Goal: Information Seeking & Learning: Learn about a topic

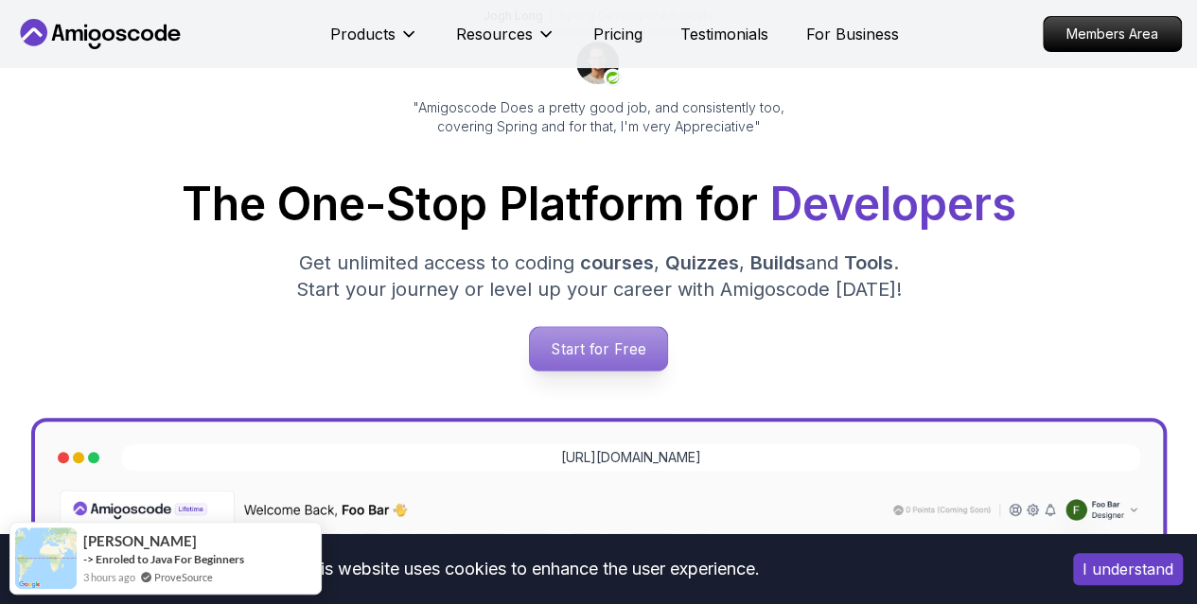
click at [643, 355] on p "Start for Free" at bounding box center [598, 349] width 137 height 44
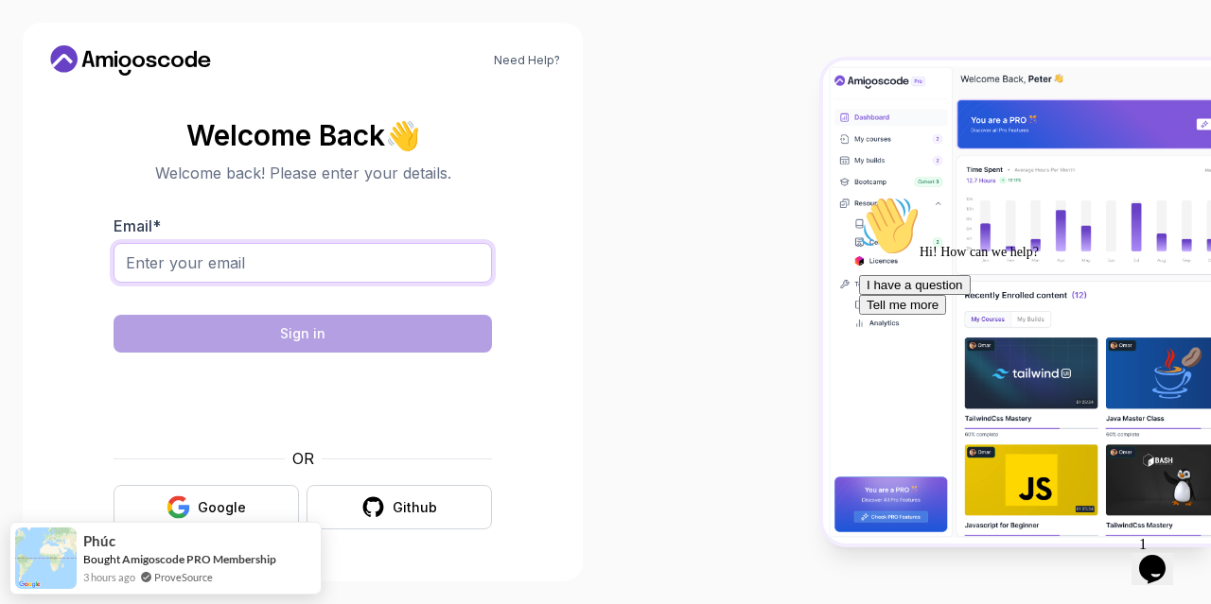
click at [263, 258] on input "Email *" at bounding box center [303, 263] width 378 height 40
type input "[EMAIL_ADDRESS][DOMAIN_NAME]"
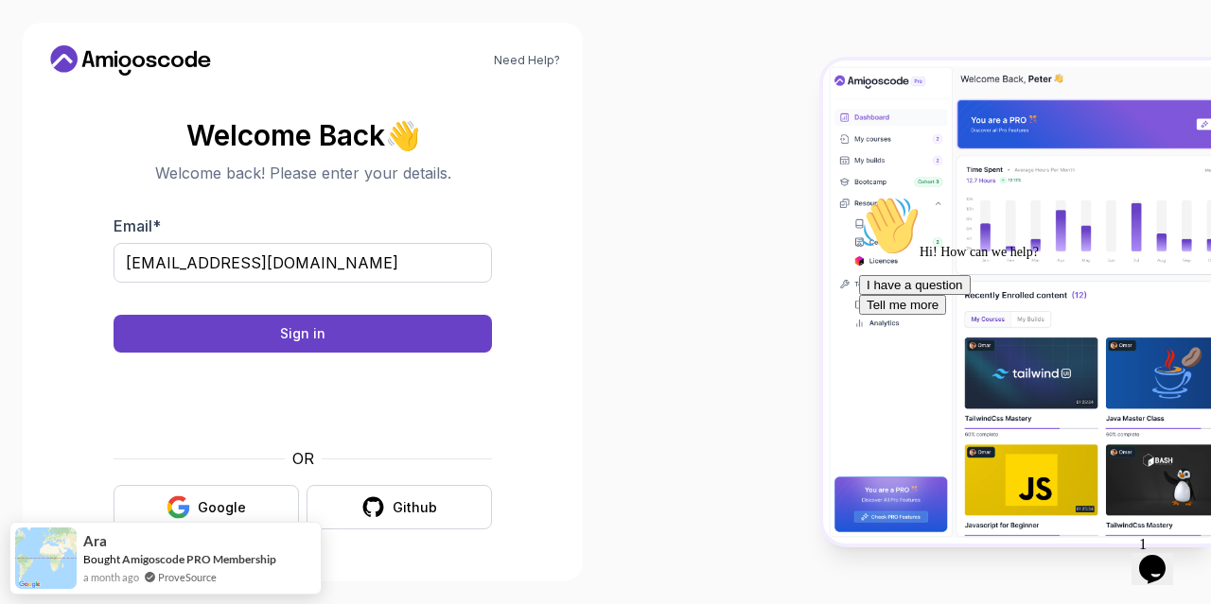
click at [677, 160] on body "Need Help? Welcome Back 👋 Welcome back! Please enter your details. Email * [EMA…" at bounding box center [605, 302] width 1211 height 604
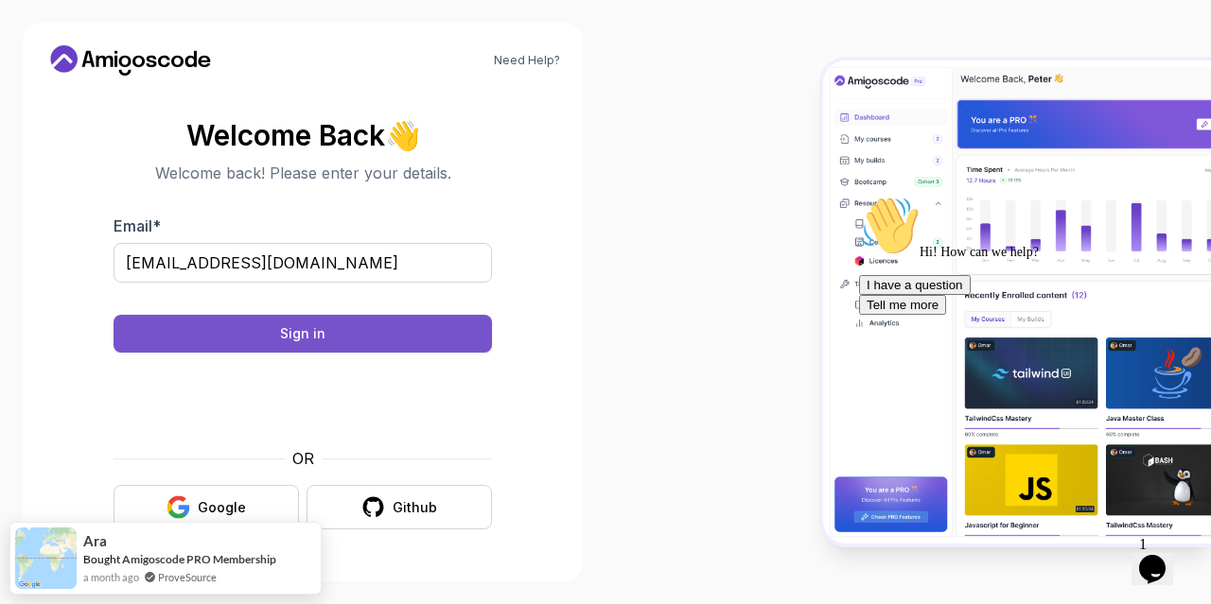
click at [405, 336] on button "Sign in" at bounding box center [303, 334] width 378 height 38
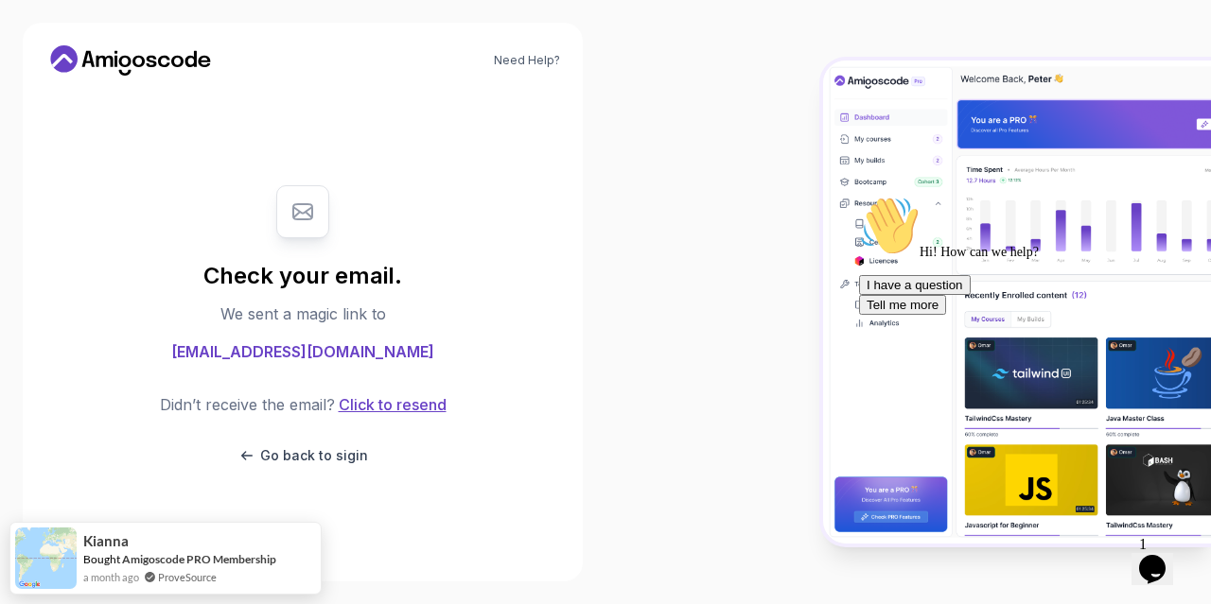
click at [397, 401] on button "Click to resend" at bounding box center [391, 405] width 112 height 23
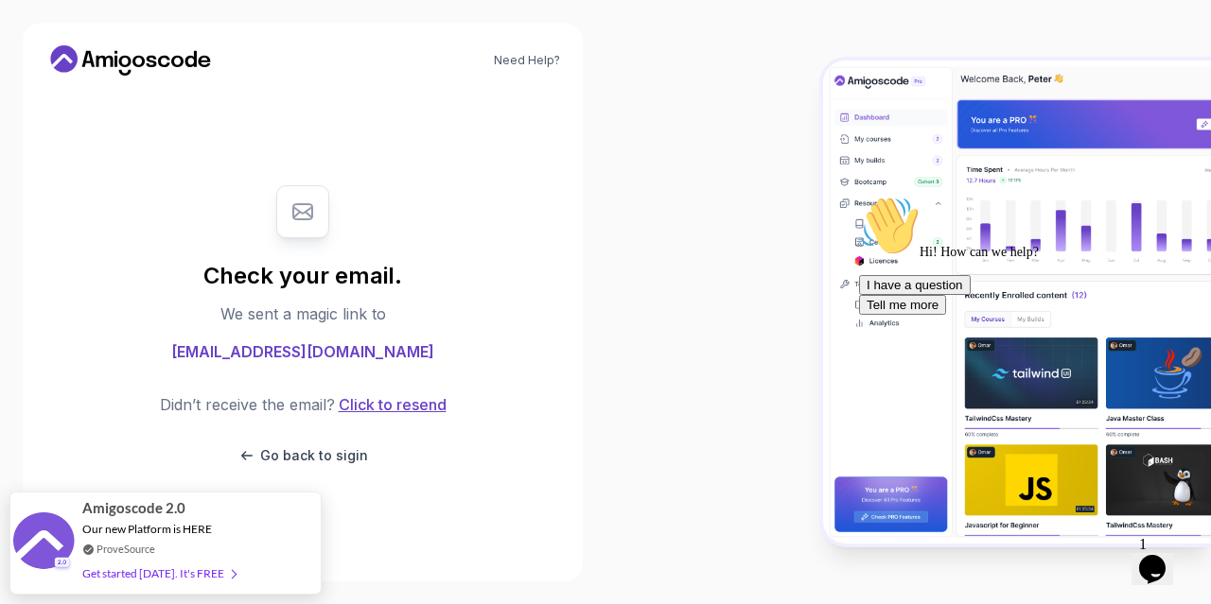
click at [367, 413] on button "Click to resend" at bounding box center [391, 405] width 112 height 23
click at [342, 461] on p "Go back to sigin" at bounding box center [314, 456] width 108 height 19
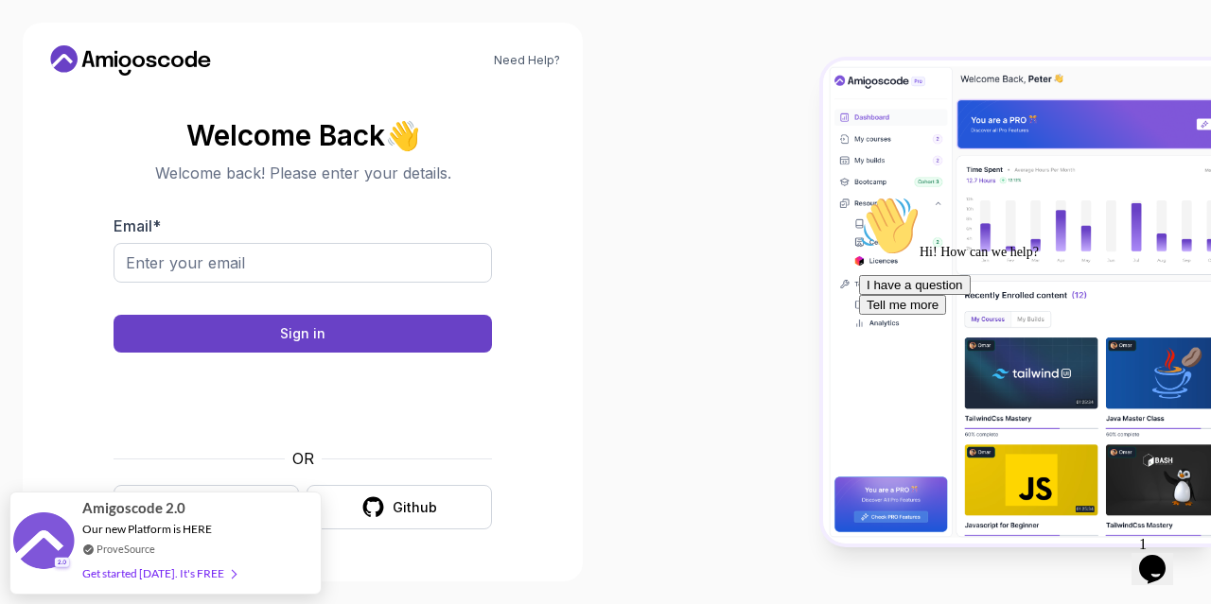
click at [197, 446] on form "Email * Sign in OR Google Github" at bounding box center [303, 372] width 378 height 315
click at [248, 268] on input "Email *" at bounding box center [303, 263] width 378 height 40
type input "[EMAIL_ADDRESS][DOMAIN_NAME]"
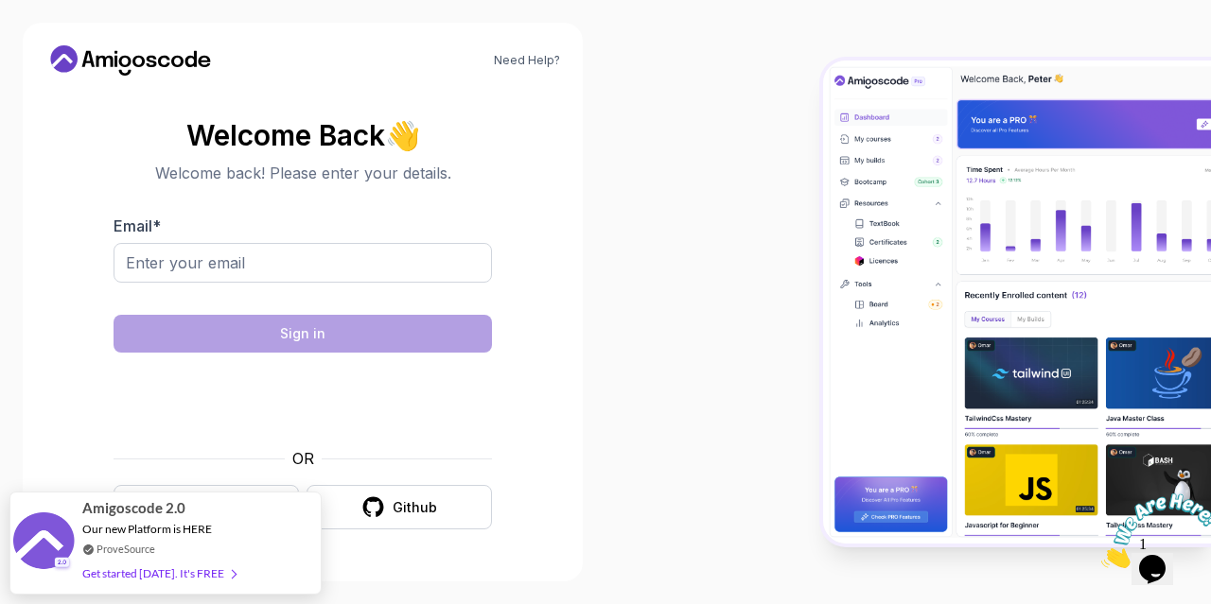
click at [1137, 546] on img at bounding box center [1159, 531] width 117 height 75
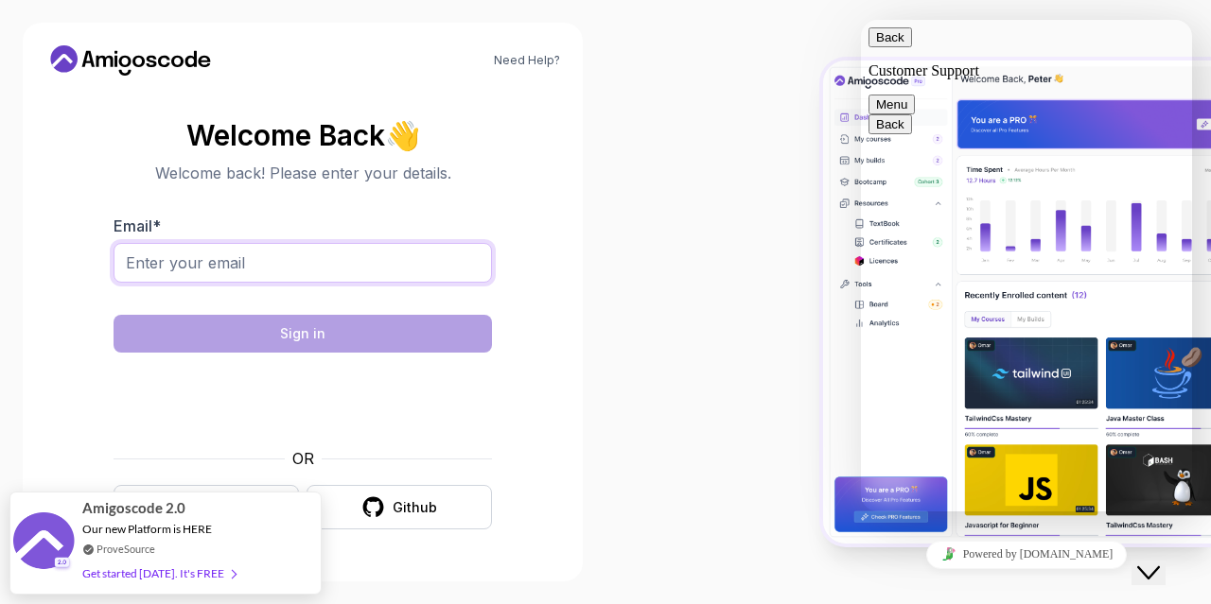
click at [206, 267] on input "Email *" at bounding box center [303, 263] width 378 height 40
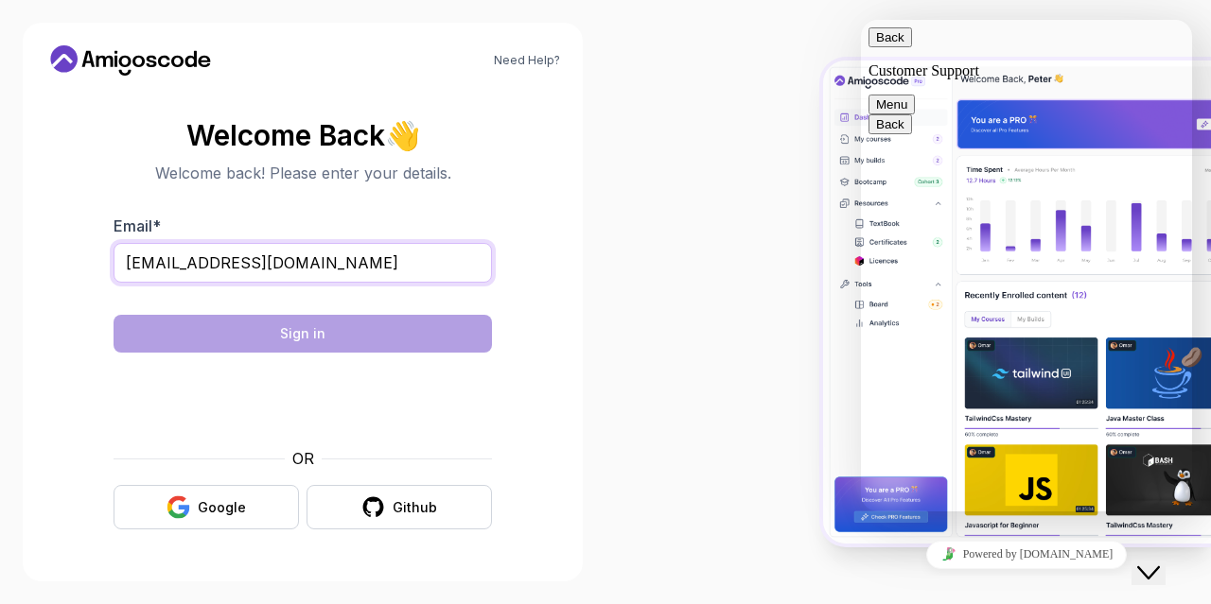
type input "[EMAIL_ADDRESS][DOMAIN_NAME]"
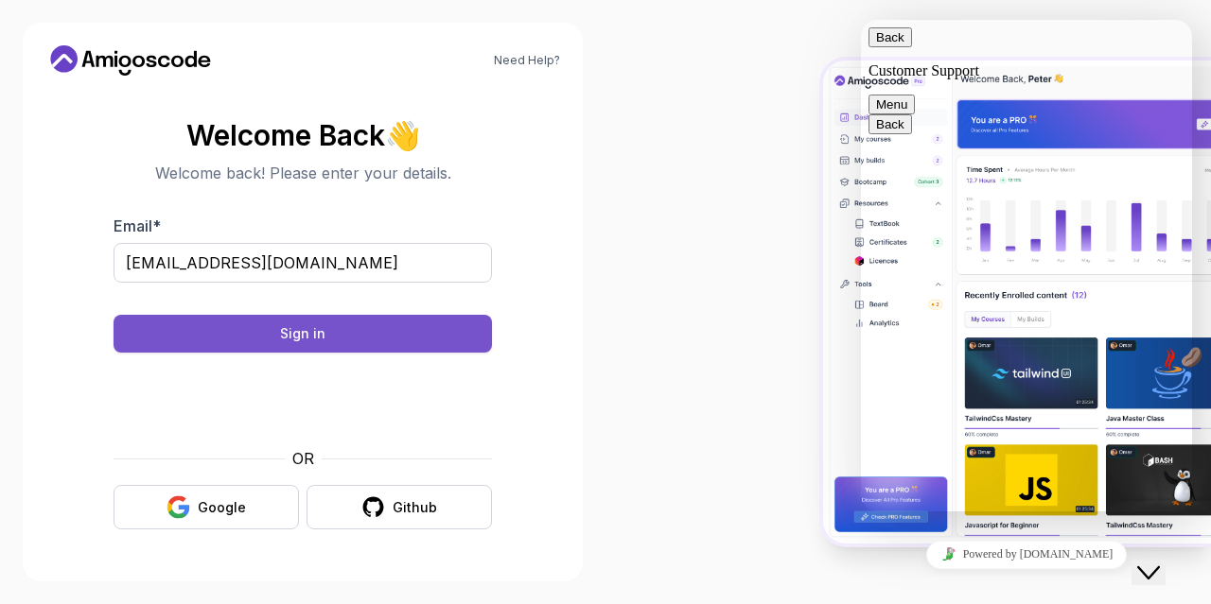
click at [257, 334] on button "Sign in" at bounding box center [303, 334] width 378 height 38
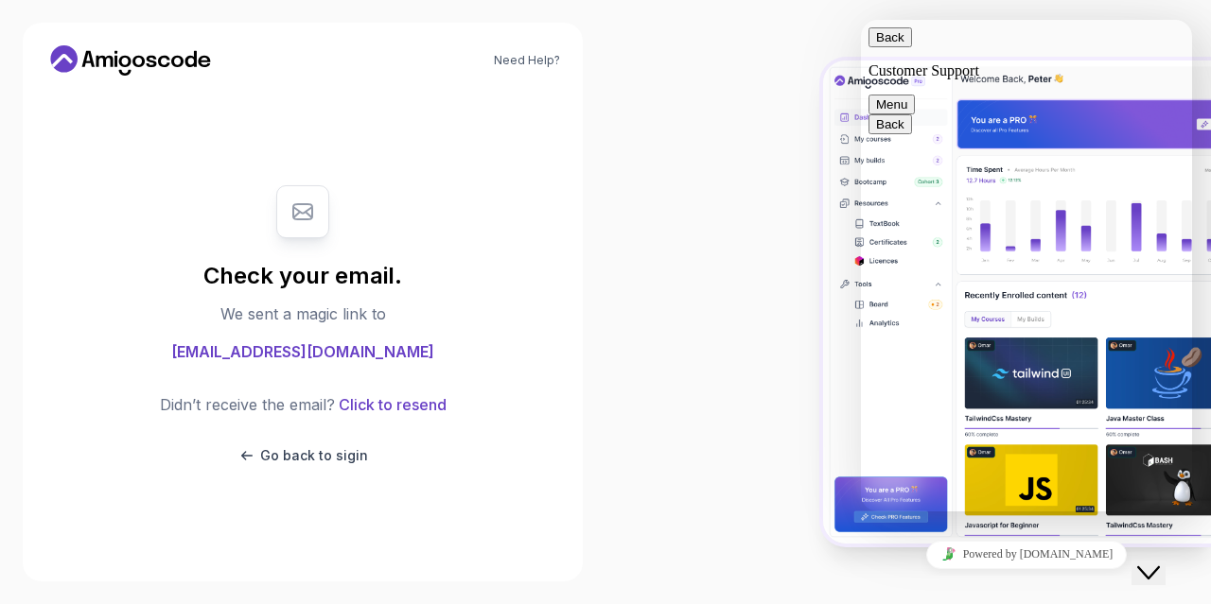
click at [291, 358] on span "[EMAIL_ADDRESS][DOMAIN_NAME]" at bounding box center [302, 352] width 263 height 23
click at [307, 459] on p "Go back to sigin" at bounding box center [314, 456] width 108 height 19
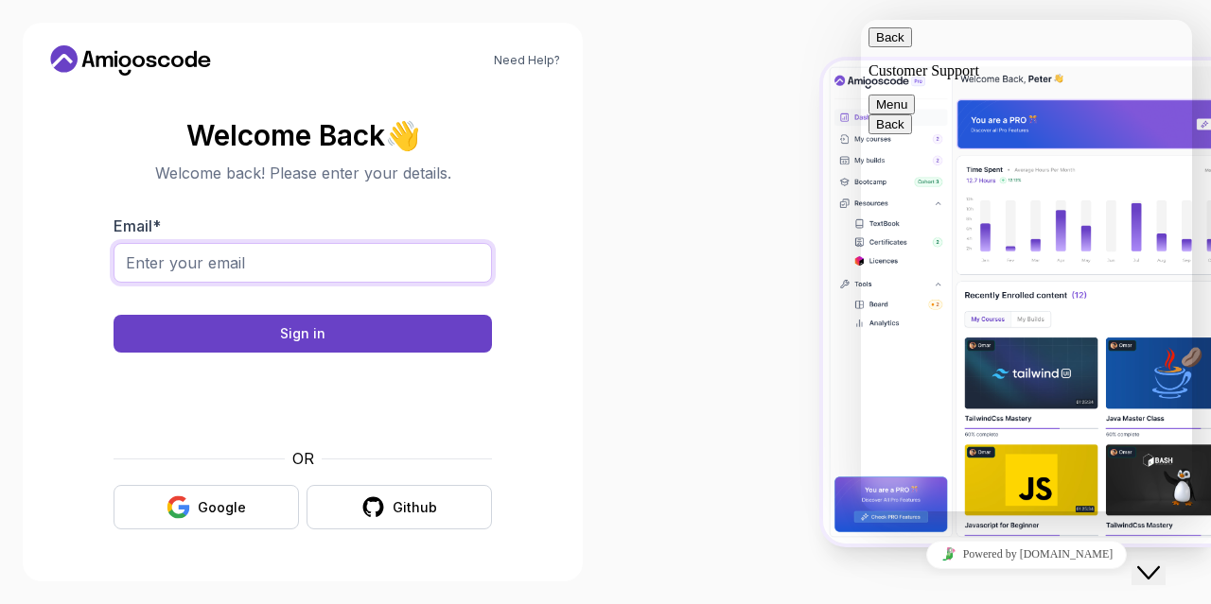
click at [303, 271] on input "Email *" at bounding box center [303, 263] width 378 height 40
type input "[EMAIL_ADDRESS][DOMAIN_NAME]"
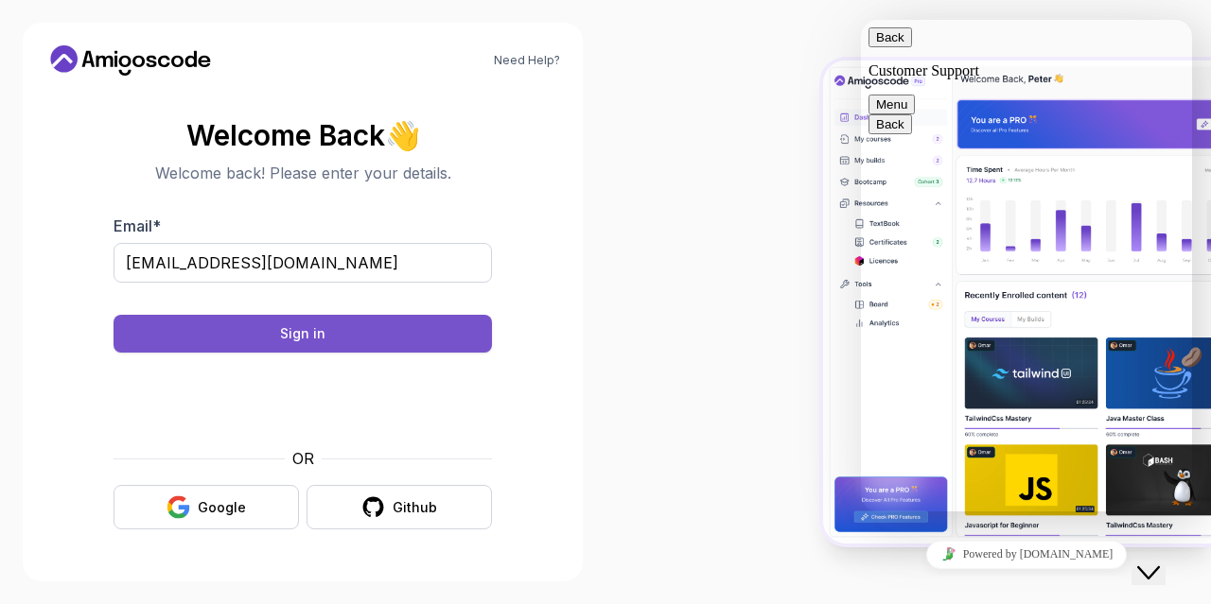
click at [288, 328] on div "Sign in" at bounding box center [302, 333] width 45 height 19
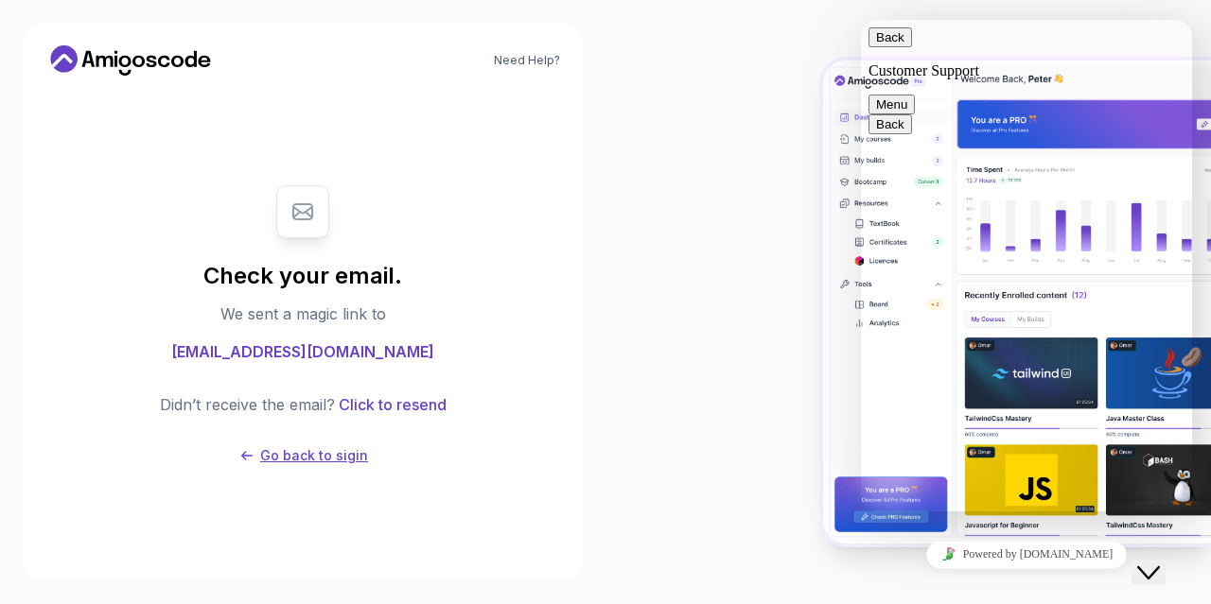
click at [253, 457] on icon at bounding box center [246, 455] width 11 height 9
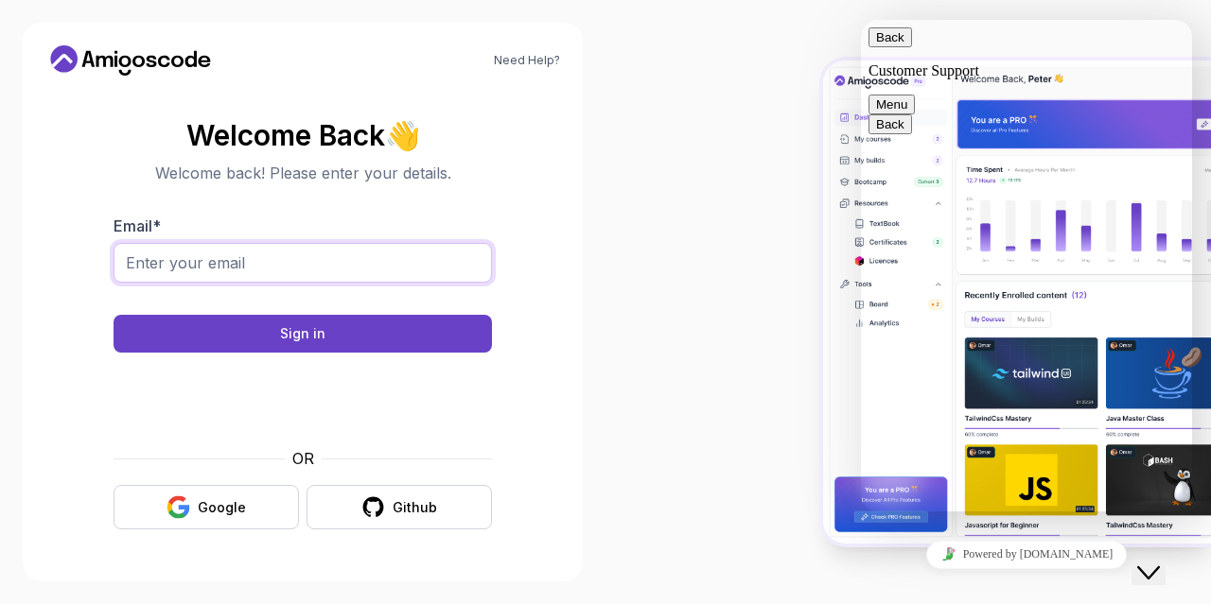
click at [268, 265] on input "Email *" at bounding box center [303, 263] width 378 height 40
type input "[EMAIL_ADDRESS][DOMAIN_NAME]"
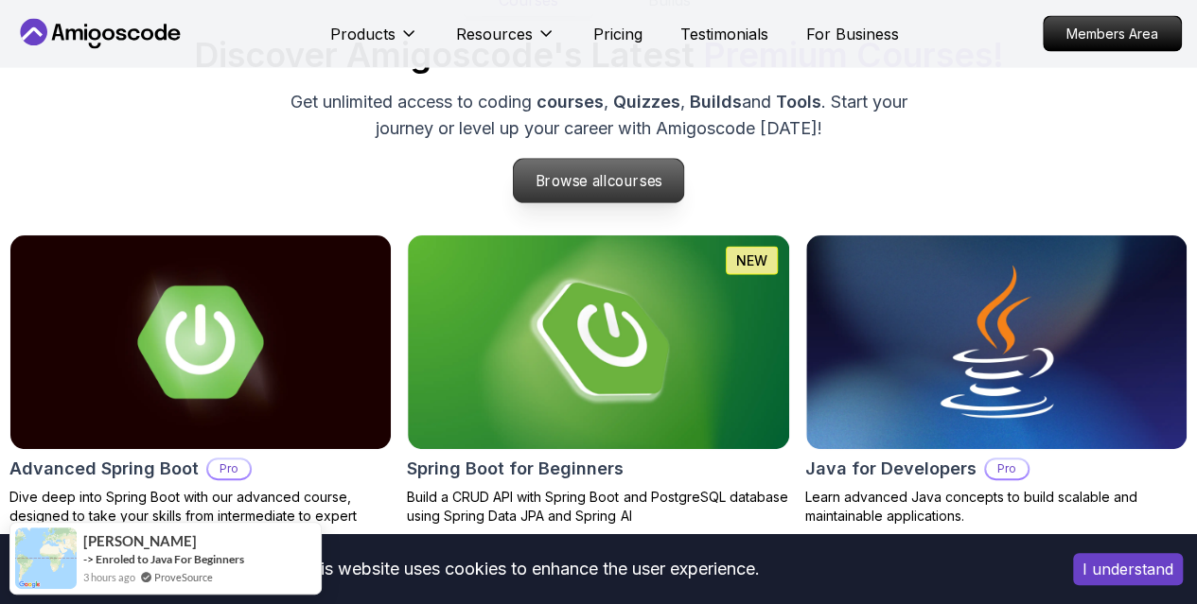
scroll to position [1835, 0]
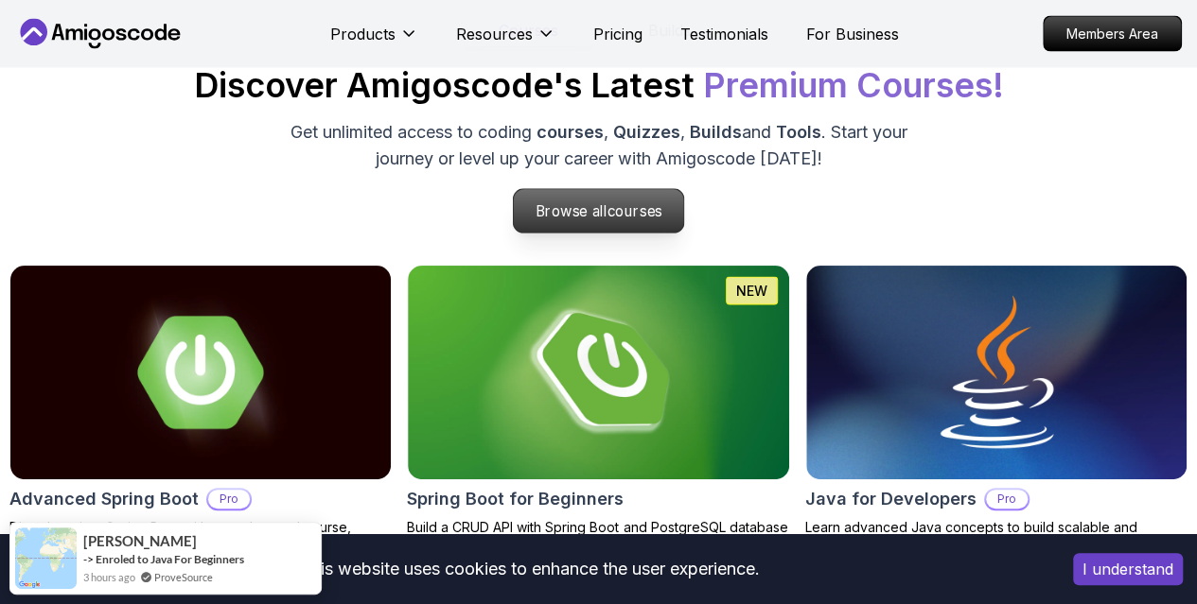
click at [602, 206] on p "Browse all courses" at bounding box center [599, 211] width 170 height 44
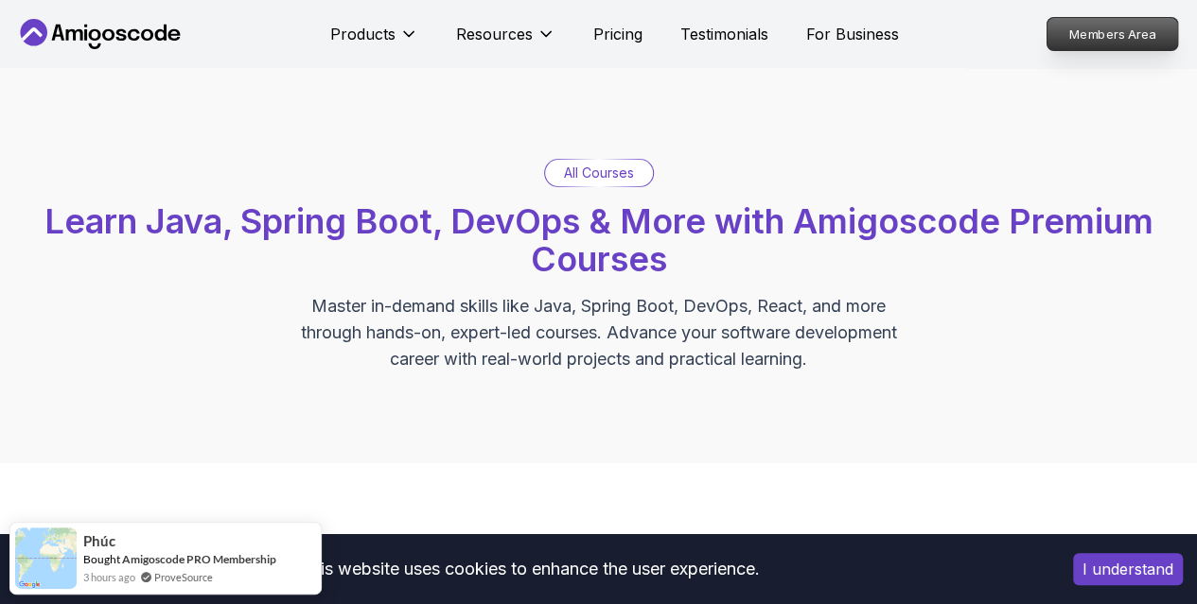
click at [1106, 26] on p "Members Area" at bounding box center [1112, 34] width 131 height 32
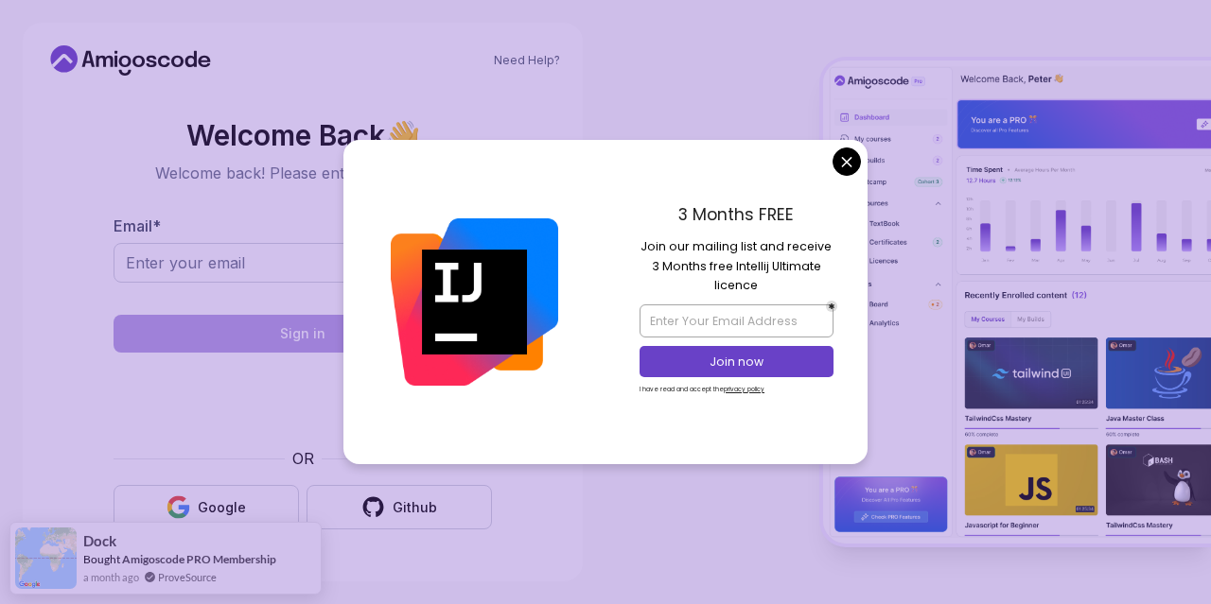
click at [838, 168] on body "Need Help? Welcome Back 👋 Welcome back! Please enter your details. Email * Sign…" at bounding box center [605, 302] width 1211 height 604
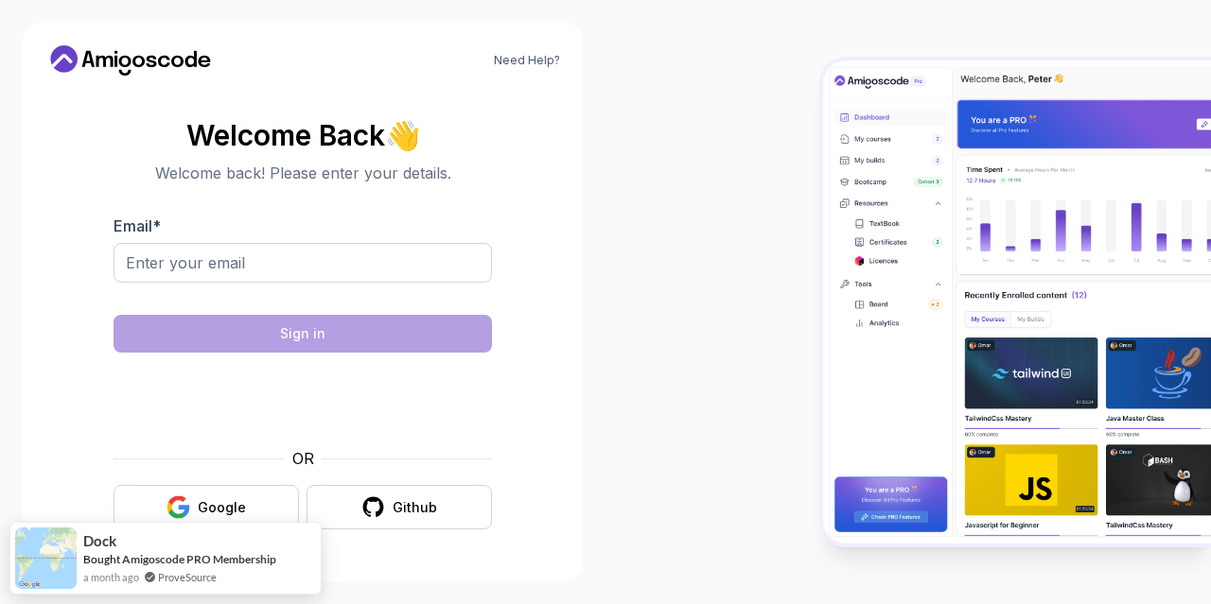
click at [961, 110] on img at bounding box center [1017, 302] width 388 height 483
click at [127, 58] on icon at bounding box center [125, 61] width 12 height 11
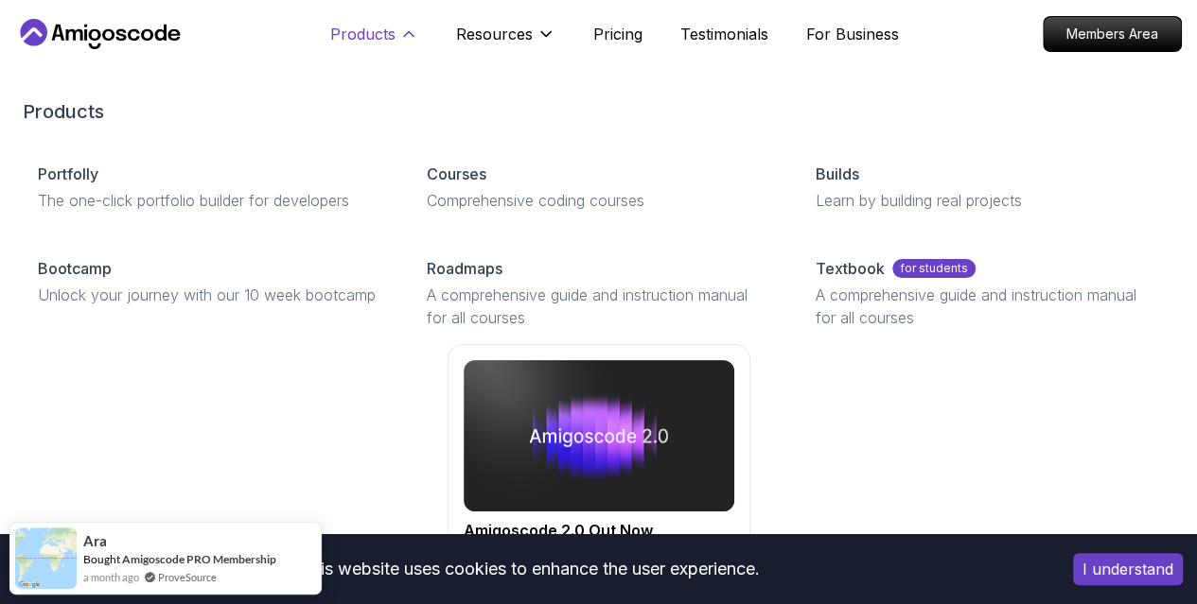
click at [397, 33] on button "Products" at bounding box center [374, 42] width 88 height 38
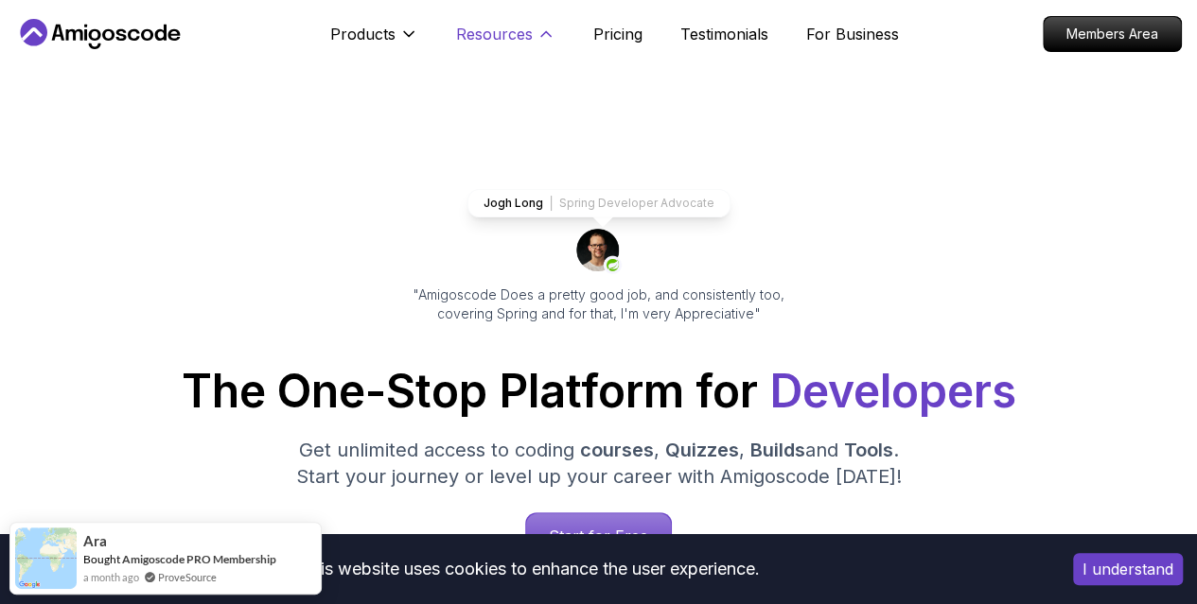
click at [517, 33] on p "Resources" at bounding box center [494, 34] width 77 height 23
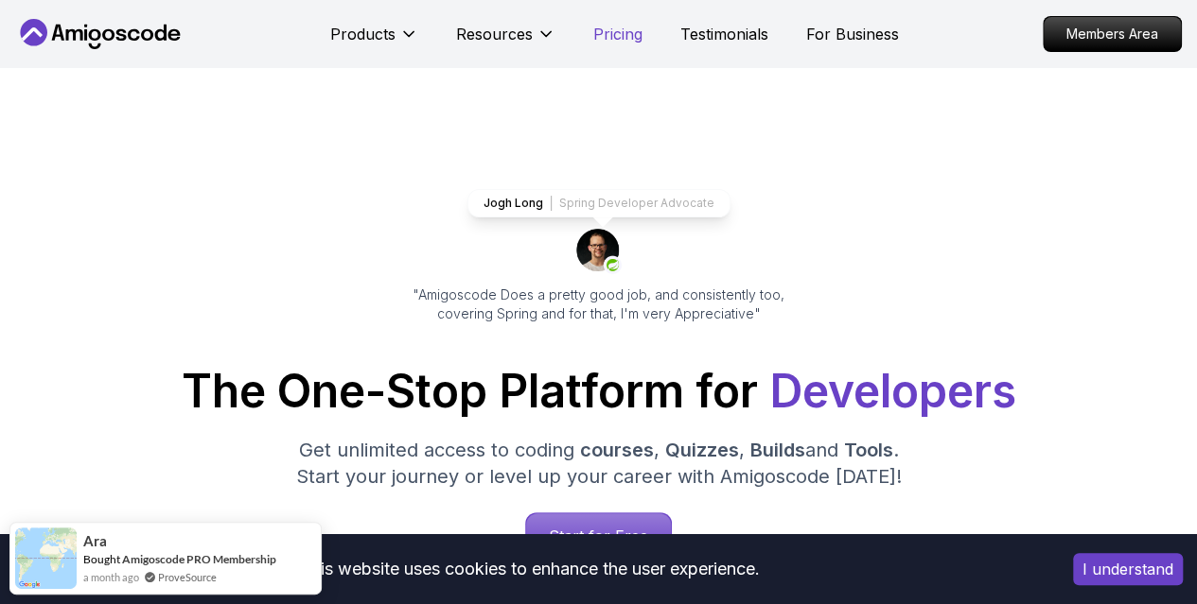
click at [595, 27] on p "Pricing" at bounding box center [617, 34] width 49 height 23
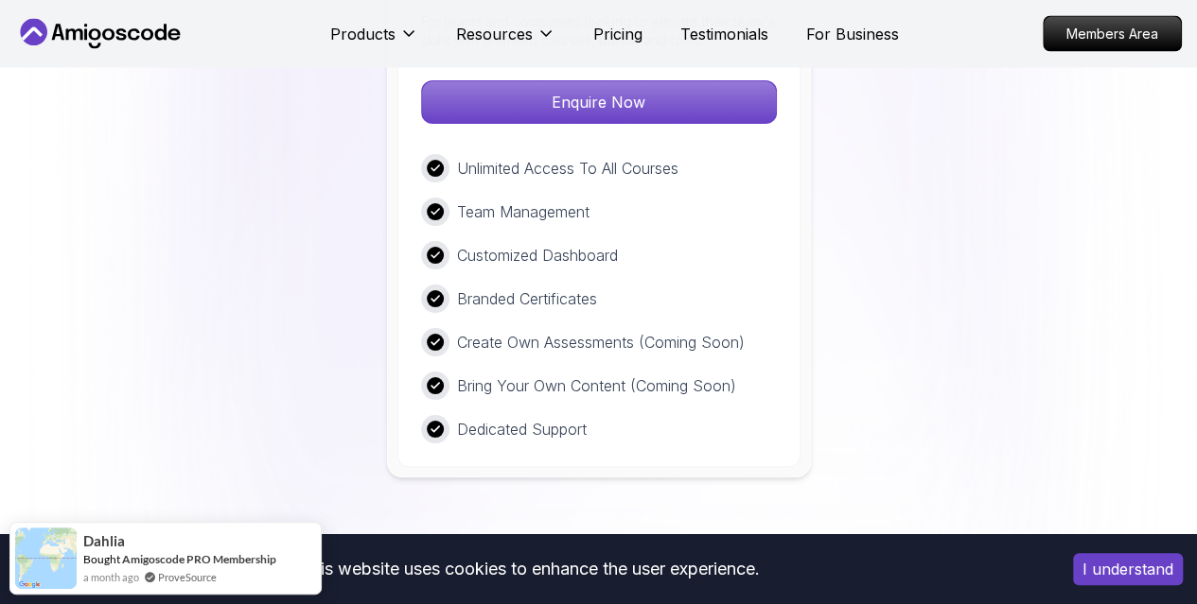
scroll to position [5386, 0]
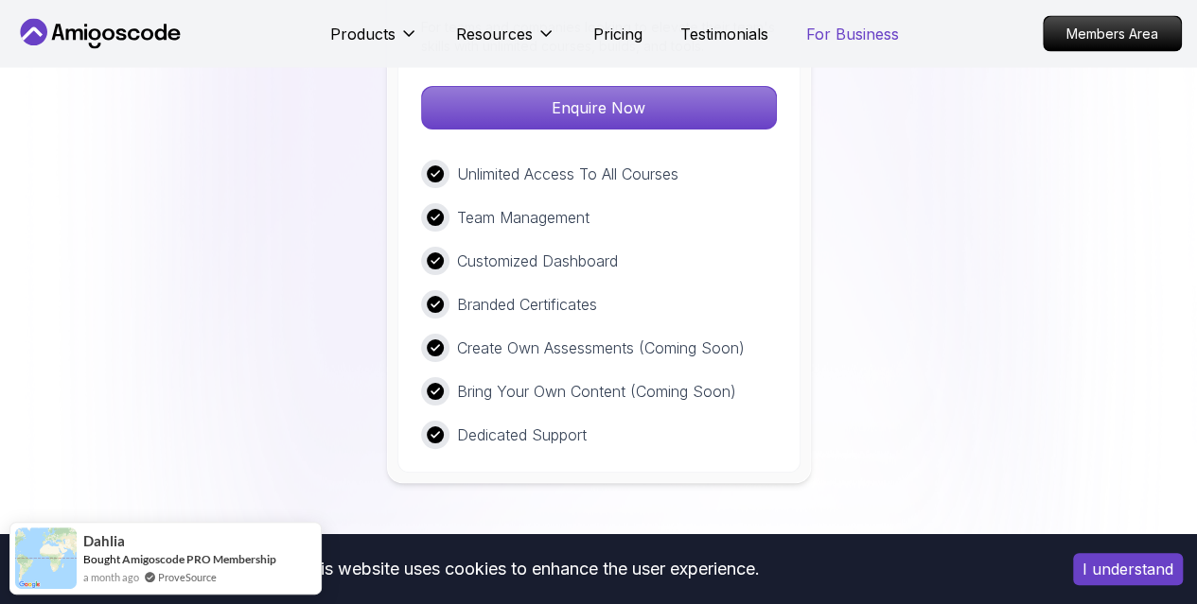
click at [816, 25] on p "For Business" at bounding box center [852, 34] width 93 height 23
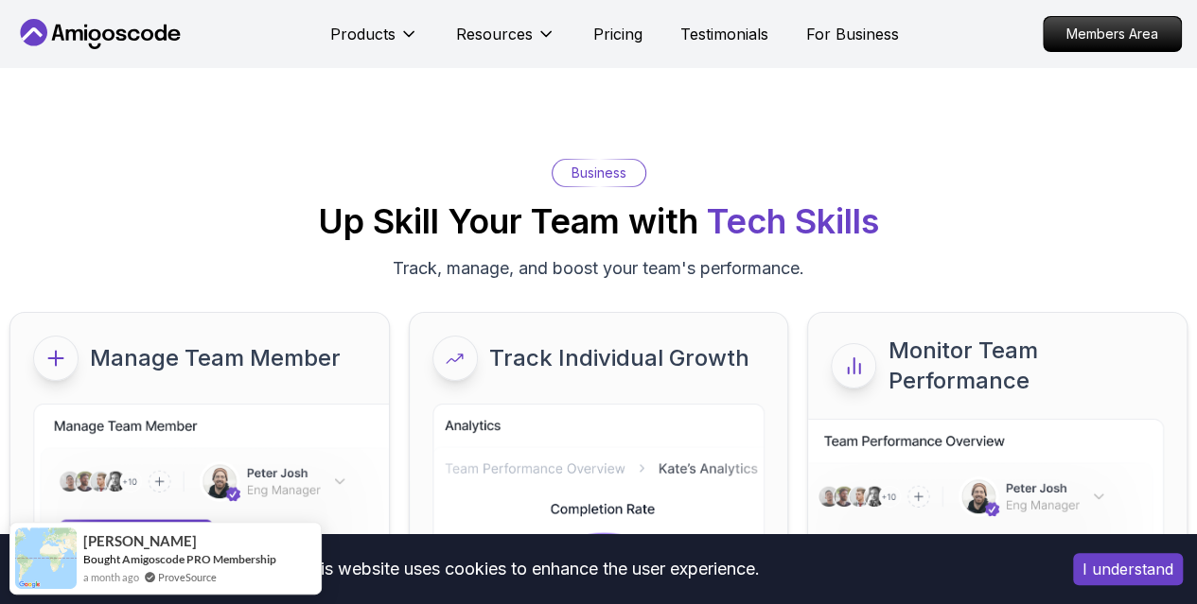
click at [1092, 572] on button "I understand" at bounding box center [1128, 569] width 110 height 32
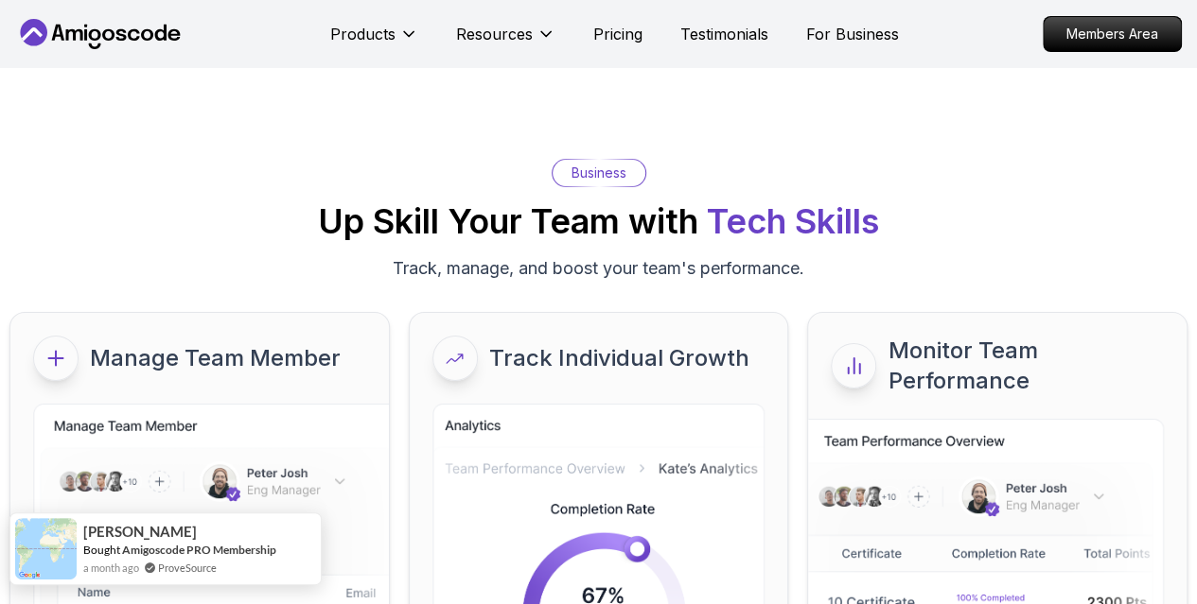
click at [168, 536] on div "[PERSON_NAME]" at bounding box center [179, 531] width 193 height 18
click at [124, 562] on span "a month ago" at bounding box center [111, 568] width 56 height 16
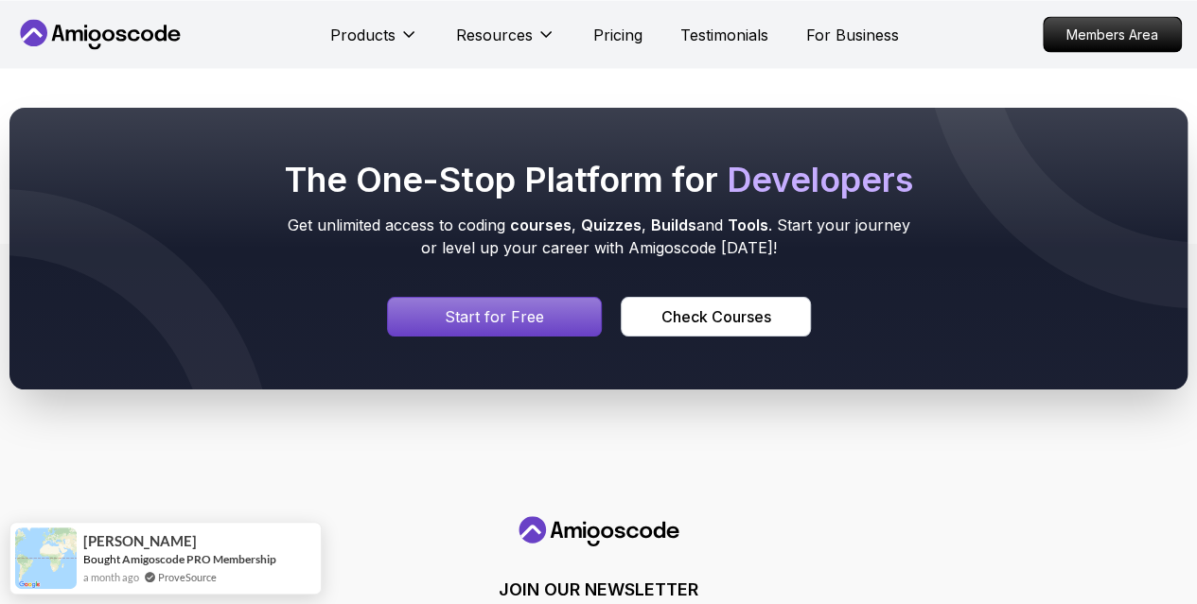
scroll to position [1687, 0]
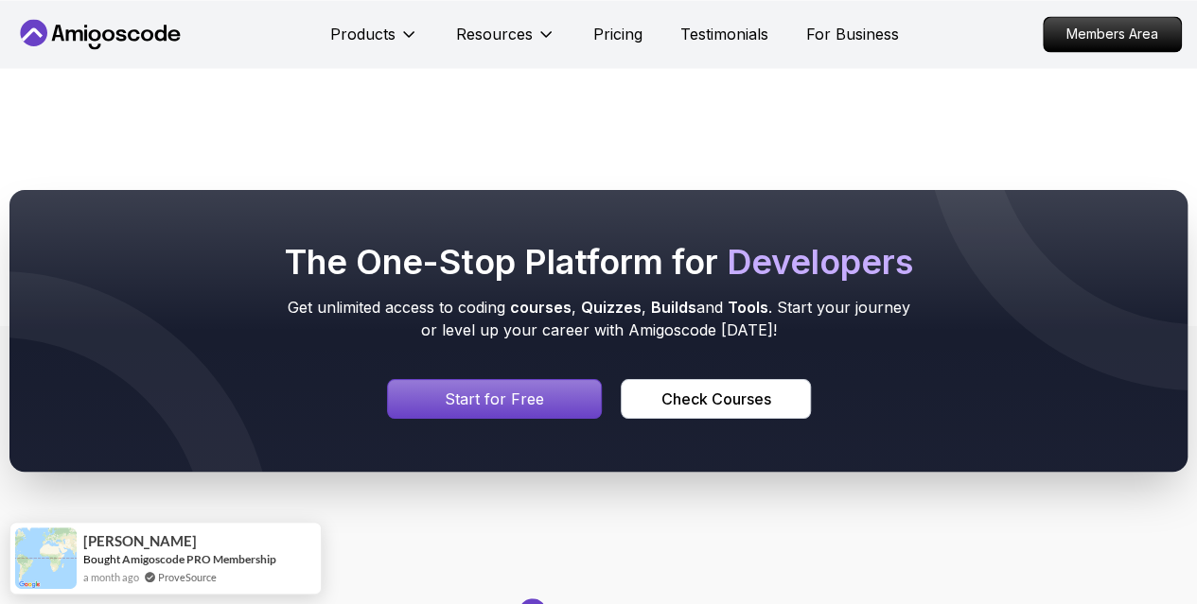
click at [426, 381] on div "Signin page" at bounding box center [495, 399] width 214 height 38
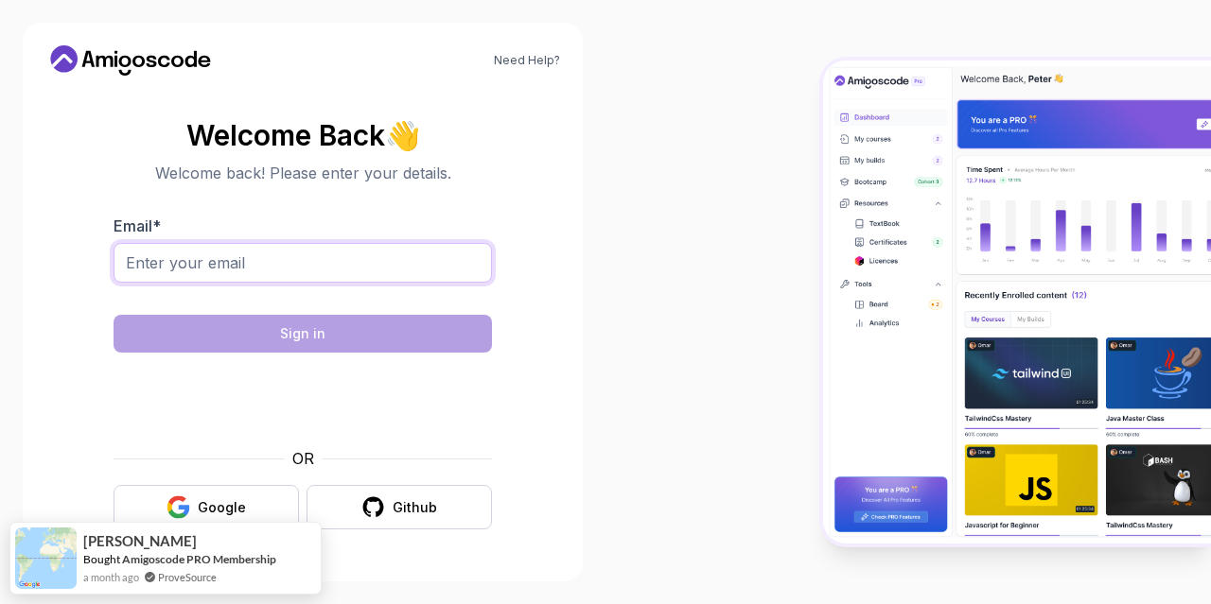
click at [404, 261] on input "Email *" at bounding box center [303, 263] width 378 height 40
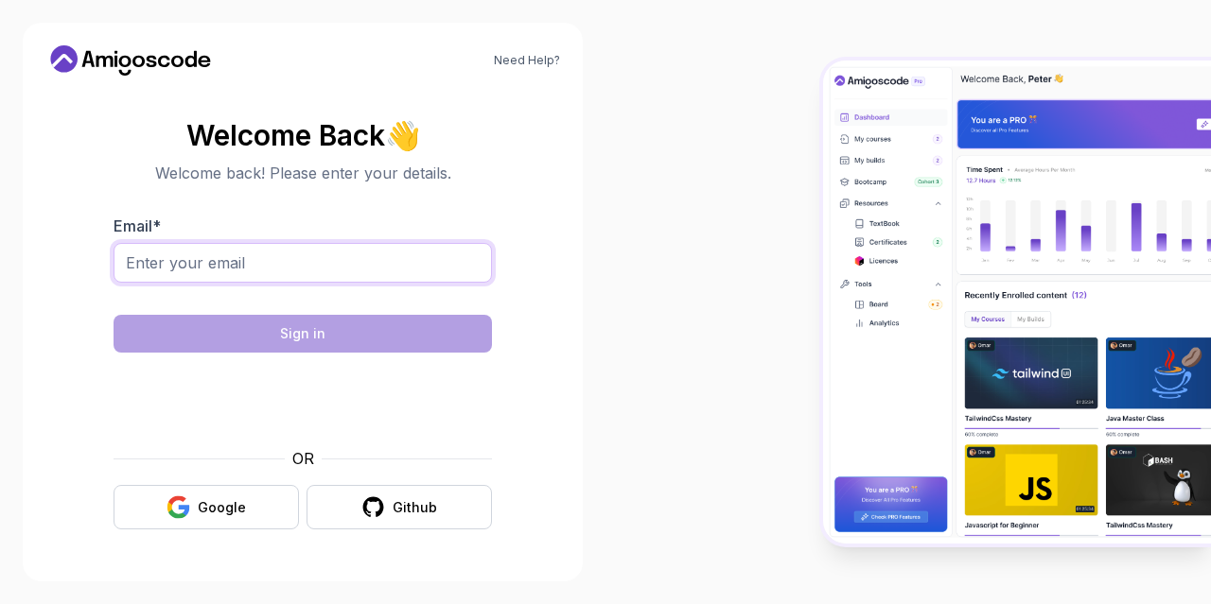
click at [251, 265] on input "Email *" at bounding box center [303, 263] width 378 height 40
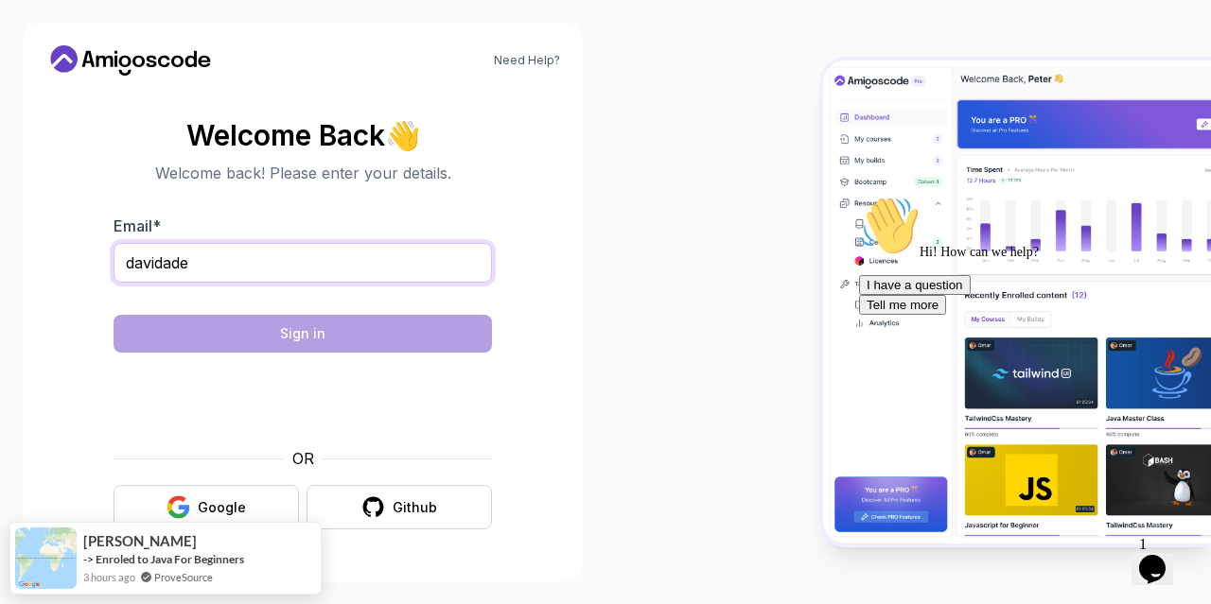
type input "[EMAIL_ADDRESS][DOMAIN_NAME]"
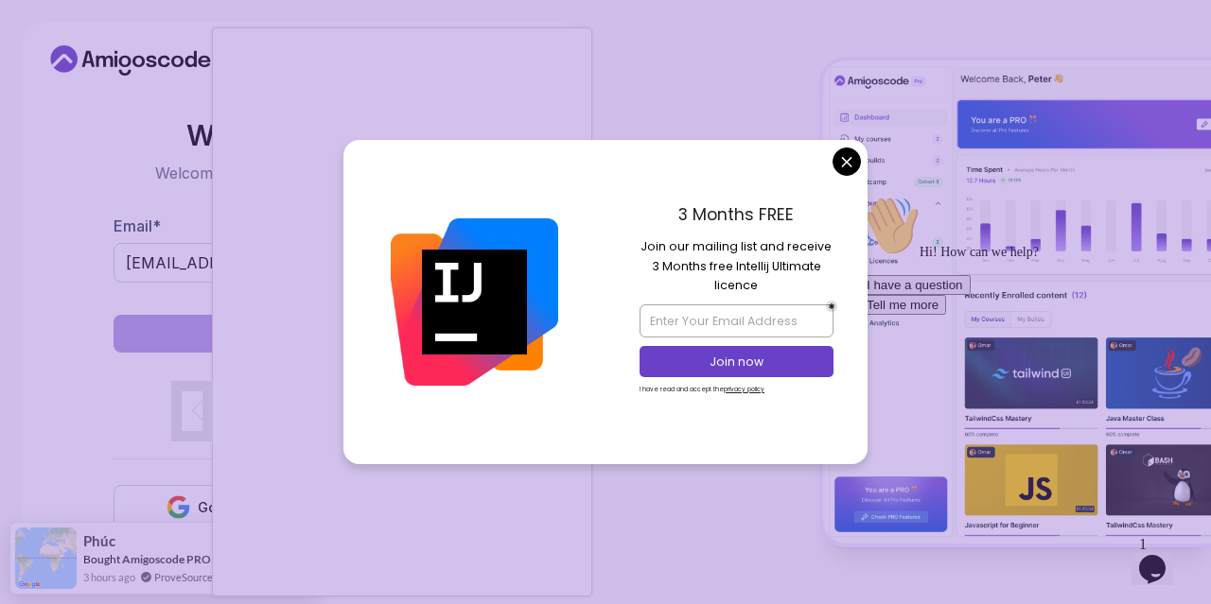
click at [853, 150] on body "Need Help? Welcome Back 👋 Welcome back! Please enter your details. Email * [EMA…" at bounding box center [605, 302] width 1211 height 604
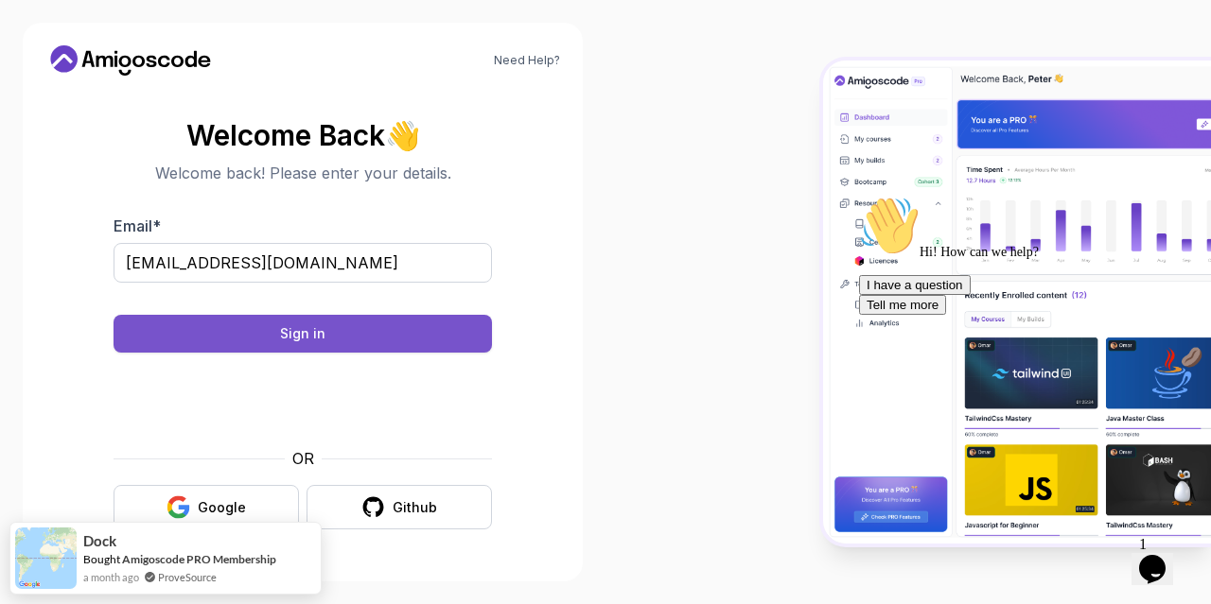
click at [401, 336] on button "Sign in" at bounding box center [303, 334] width 378 height 38
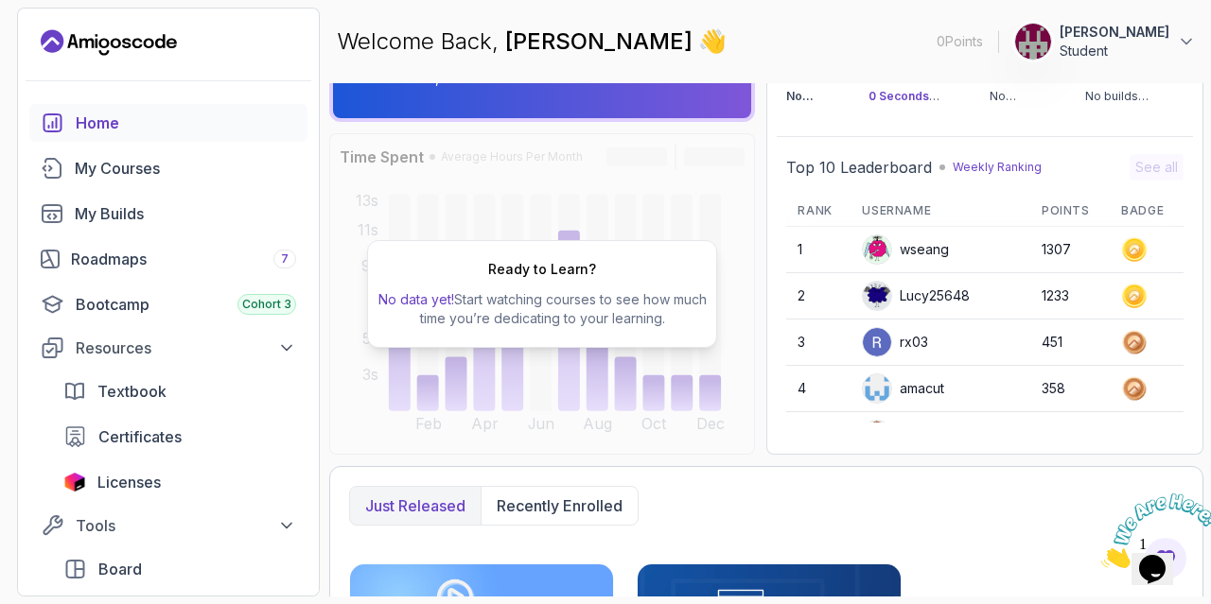
scroll to position [105, 0]
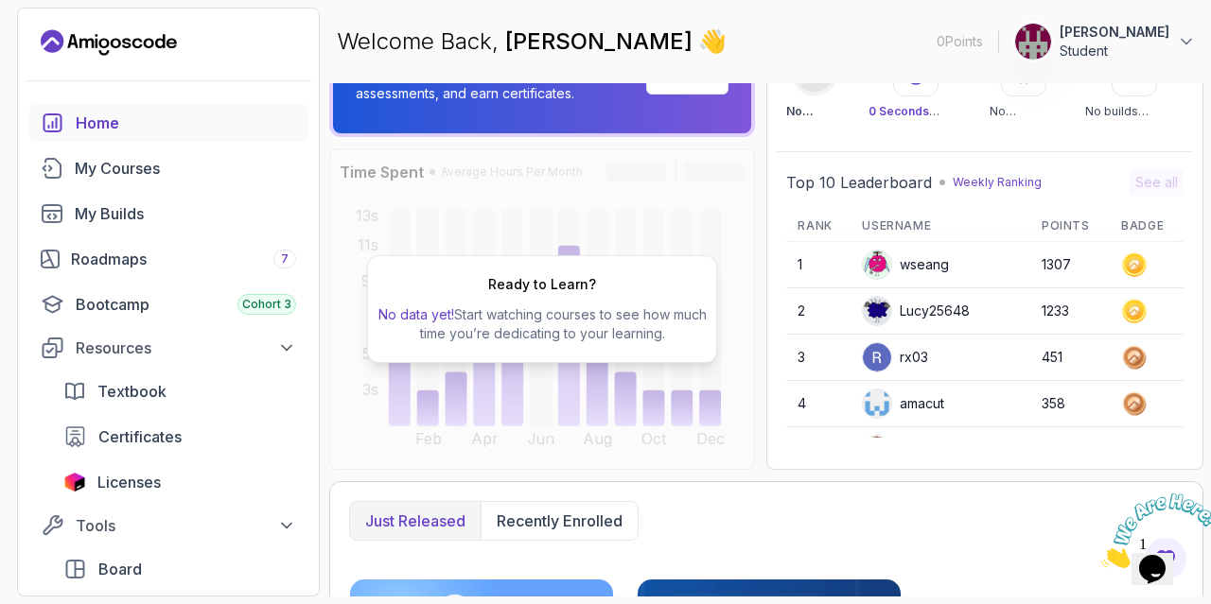
click at [1145, 27] on p "David Aiyeyemi" at bounding box center [1115, 32] width 110 height 19
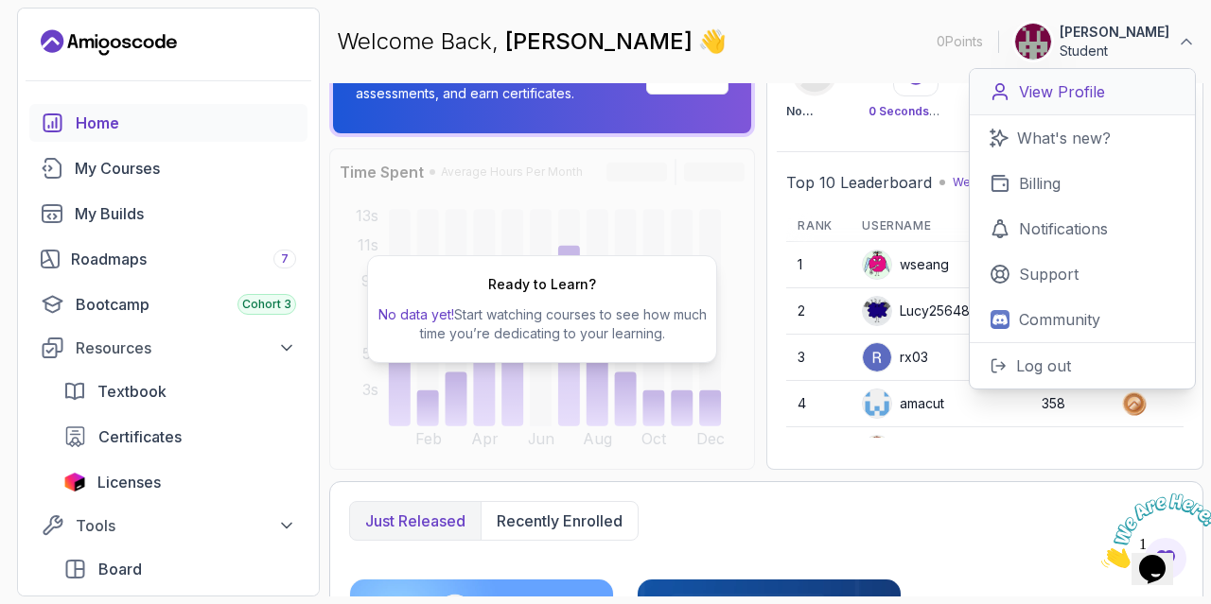
click at [1108, 95] on link "View Profile" at bounding box center [1082, 92] width 225 height 46
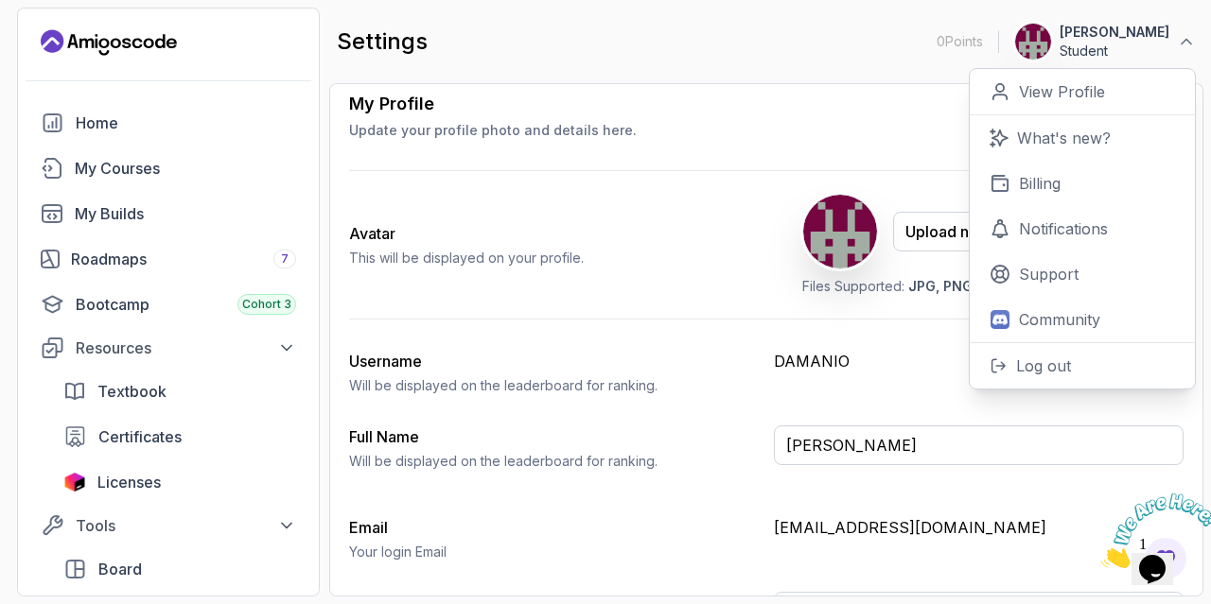
click at [774, 277] on div "Avatar This will be displayed on your profile. Upload new Picture Delete Files …" at bounding box center [766, 245] width 834 height 148
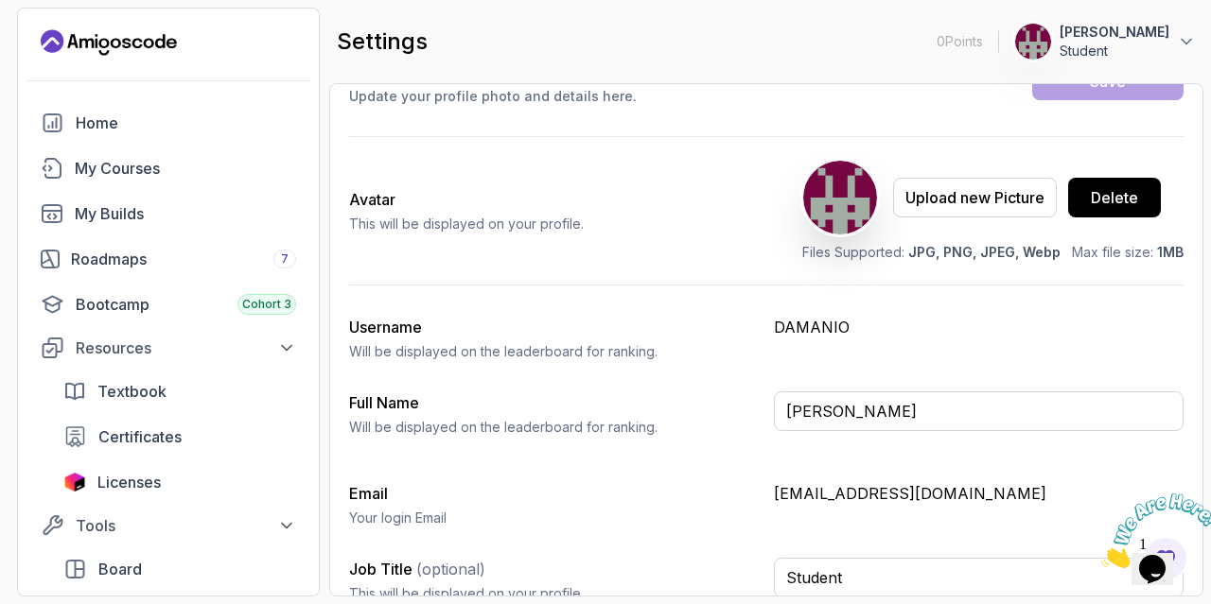
scroll to position [158, 0]
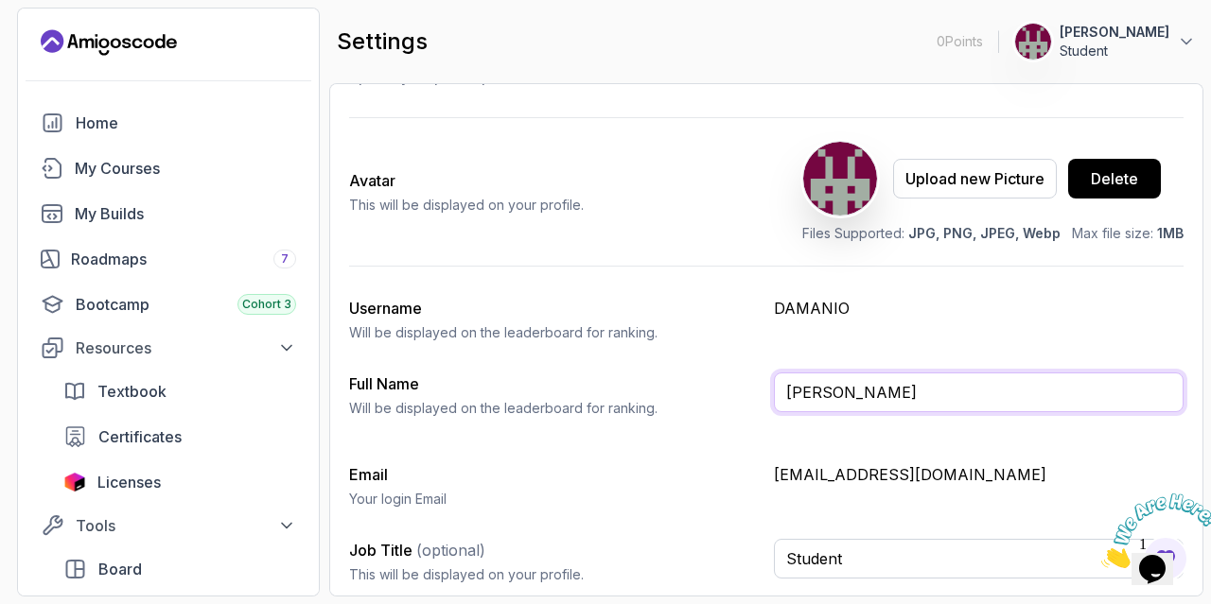
click at [826, 379] on input "David Aiyeyemi" at bounding box center [979, 393] width 410 height 40
type input "DAMANIO"
click at [1032, 44] on button "Save" at bounding box center [1107, 63] width 151 height 38
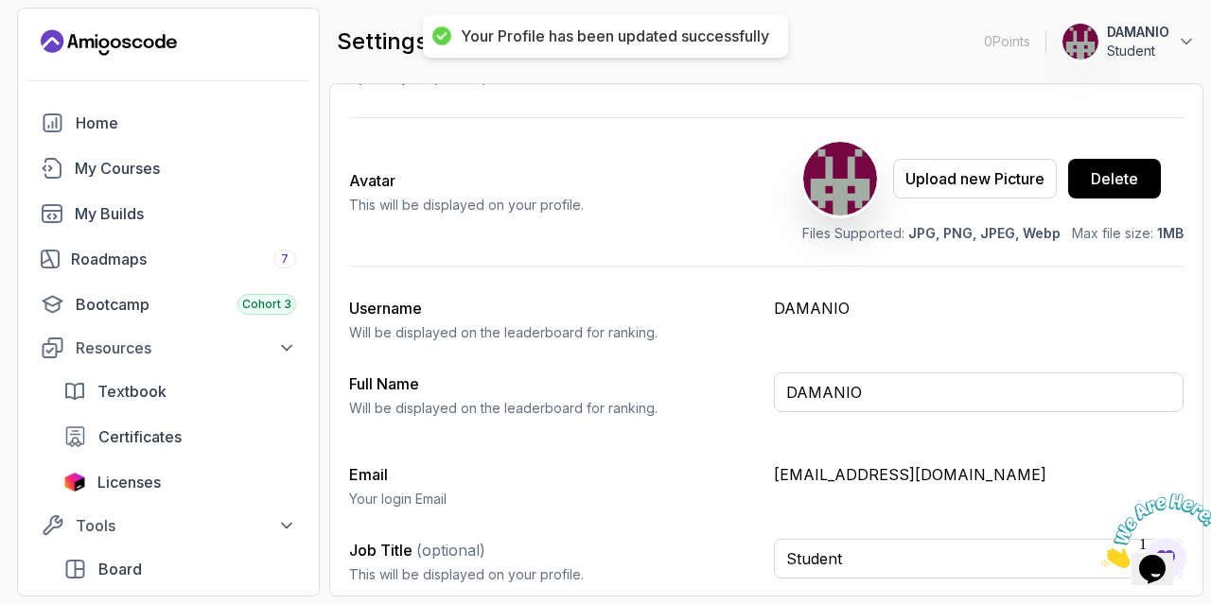
drag, startPoint x: 696, startPoint y: 425, endPoint x: 689, endPoint y: 406, distance: 20.4
click at [689, 406] on p "Will be displayed on the leaderboard for ranking." at bounding box center [554, 408] width 410 height 19
click at [965, 170] on div "Upload new Picture" at bounding box center [974, 178] width 139 height 23
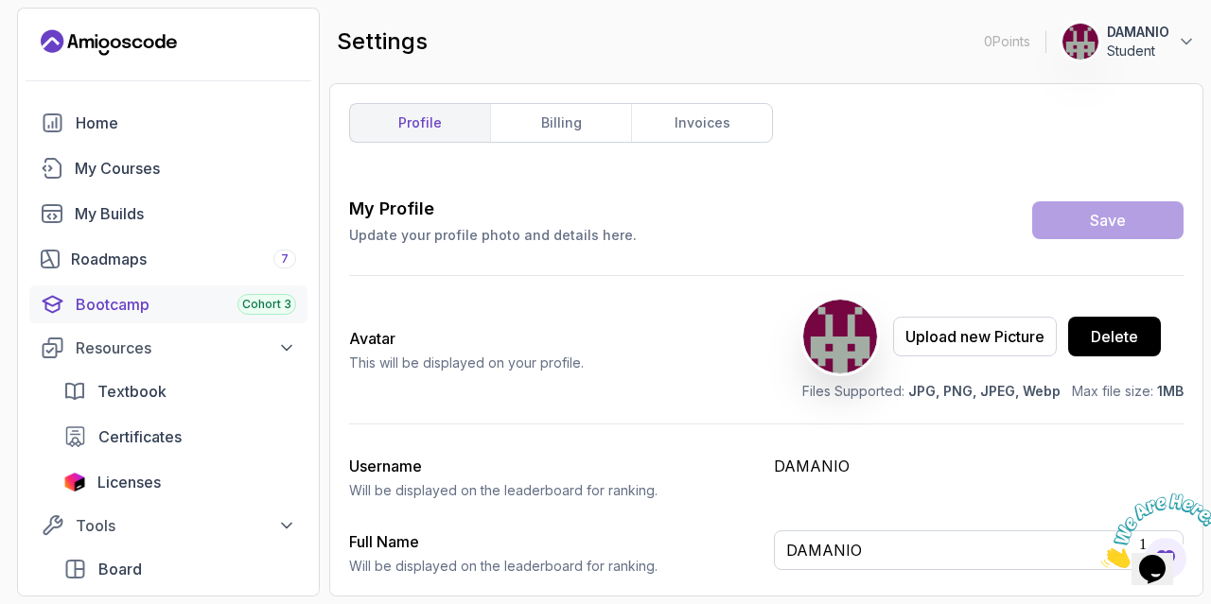
click at [211, 296] on div "Bootcamp Cohort 3" at bounding box center [186, 304] width 220 height 23
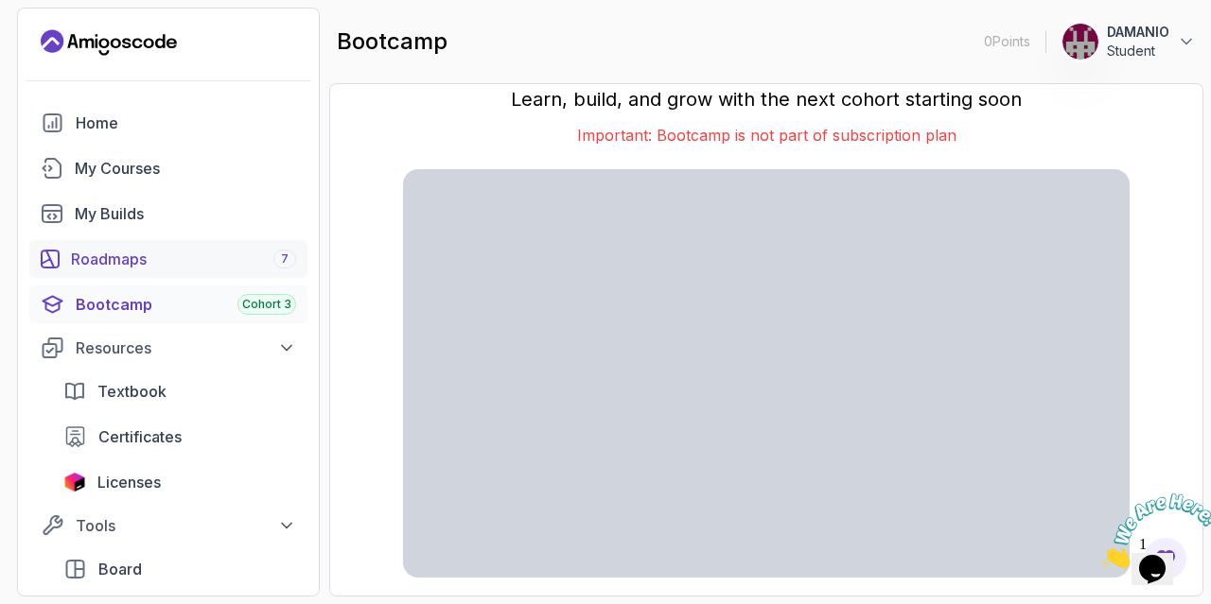
click at [217, 276] on link "Roadmaps 7" at bounding box center [168, 259] width 278 height 38
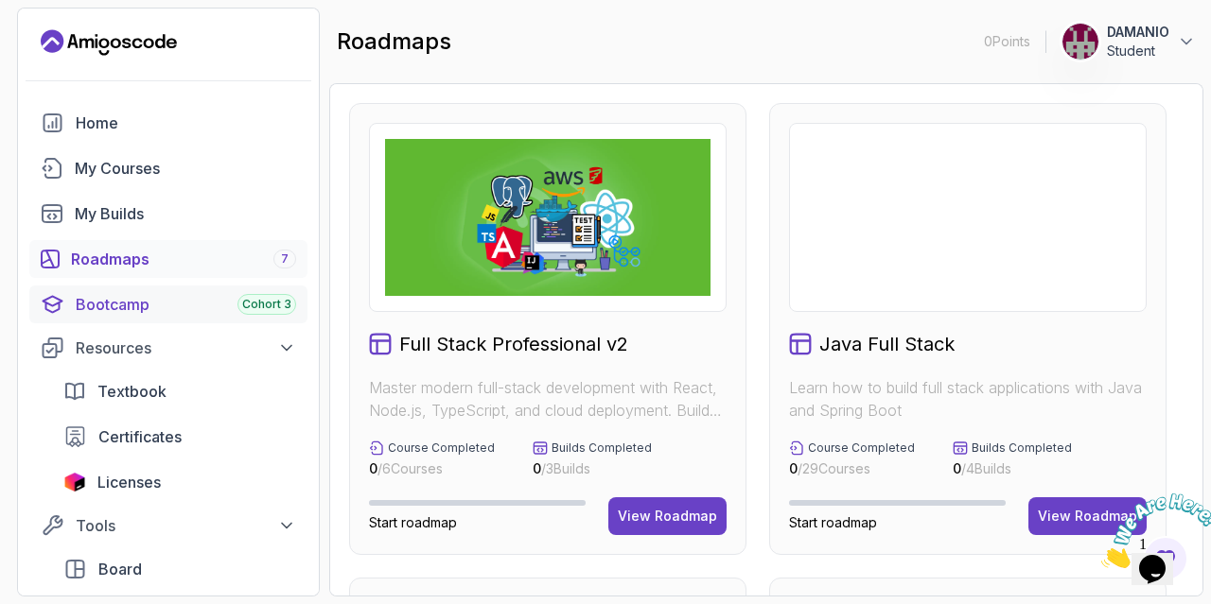
click at [204, 303] on div "Bootcamp Cohort 3" at bounding box center [186, 304] width 220 height 23
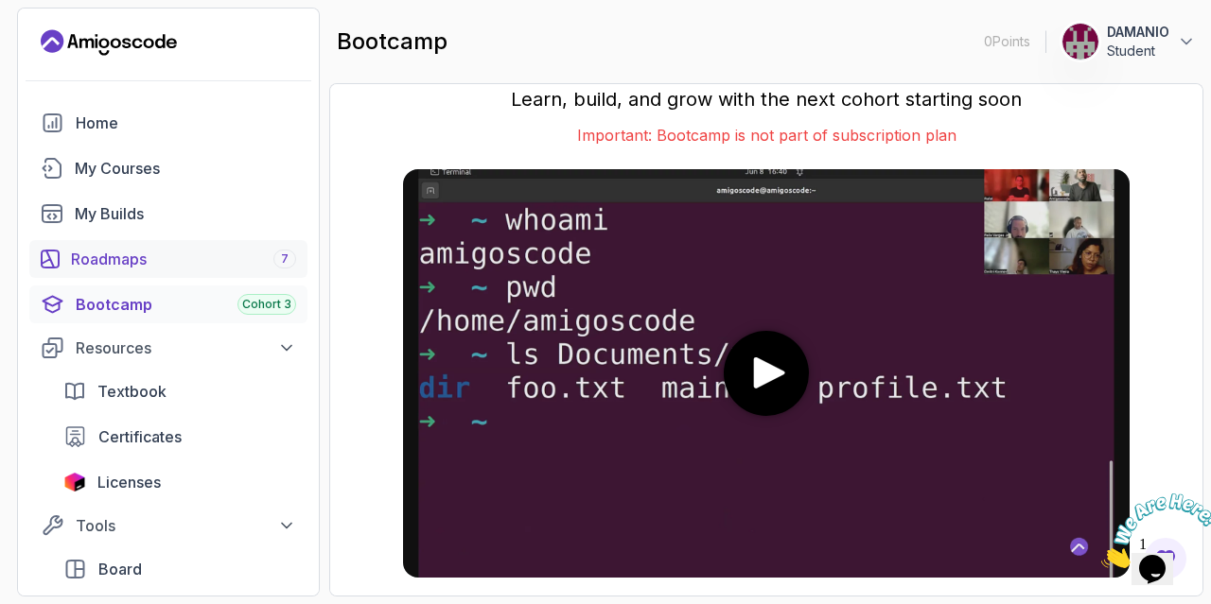
click at [215, 271] on link "Roadmaps 7" at bounding box center [168, 259] width 278 height 38
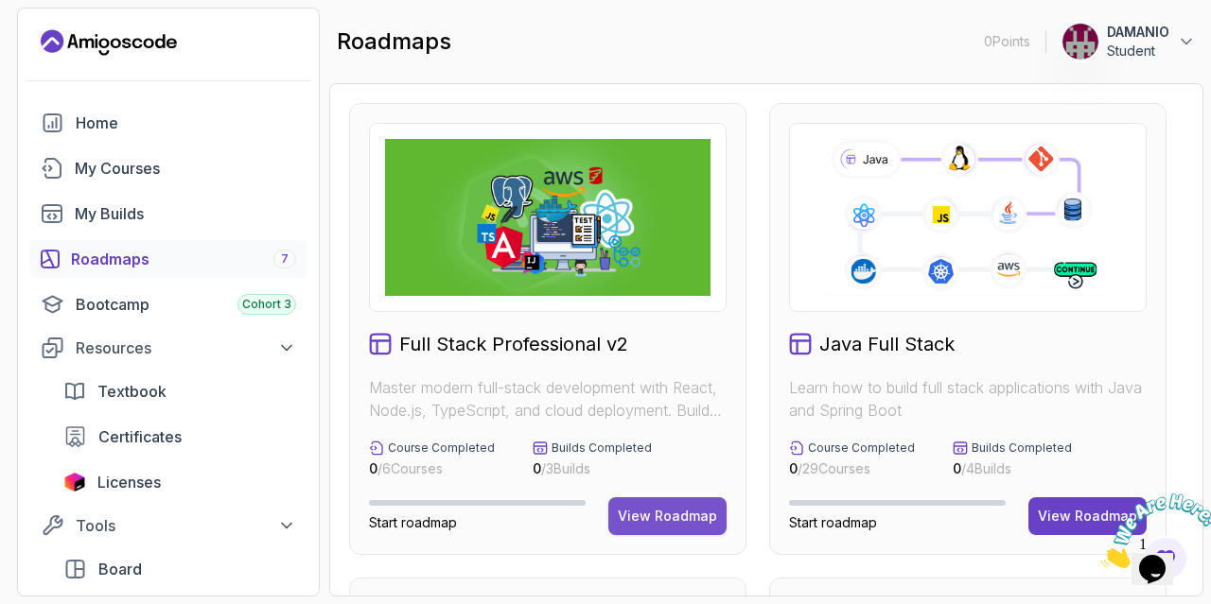
click at [636, 508] on div "View Roadmap" at bounding box center [667, 516] width 99 height 19
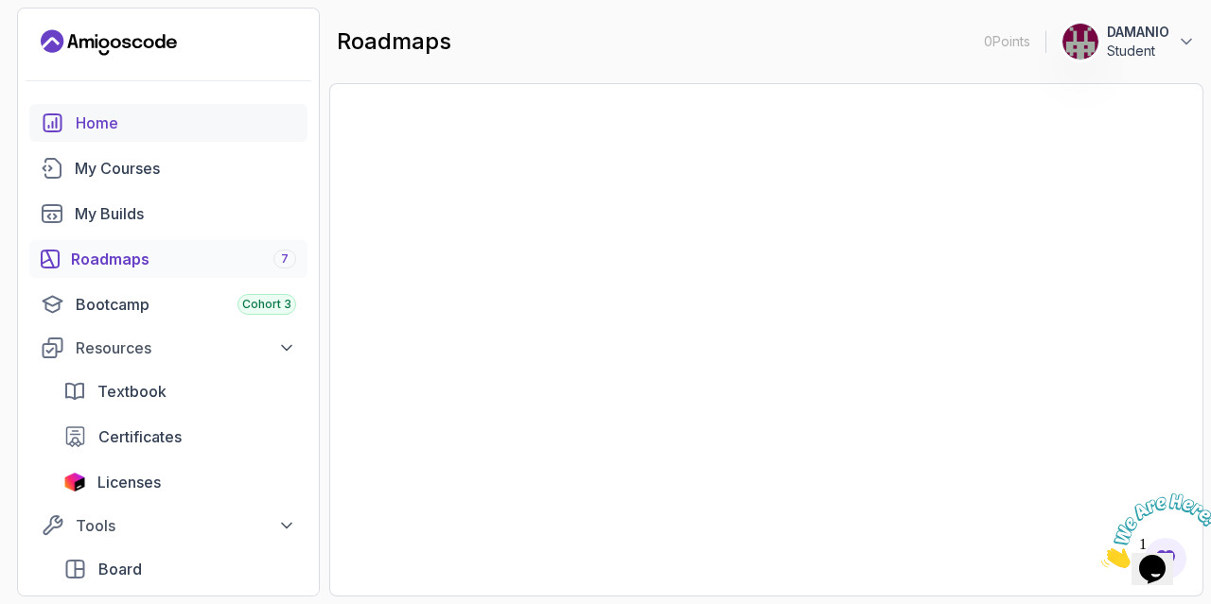
click at [120, 162] on div "My Courses" at bounding box center [185, 168] width 221 height 23
click at [102, 133] on div "Home" at bounding box center [186, 123] width 220 height 23
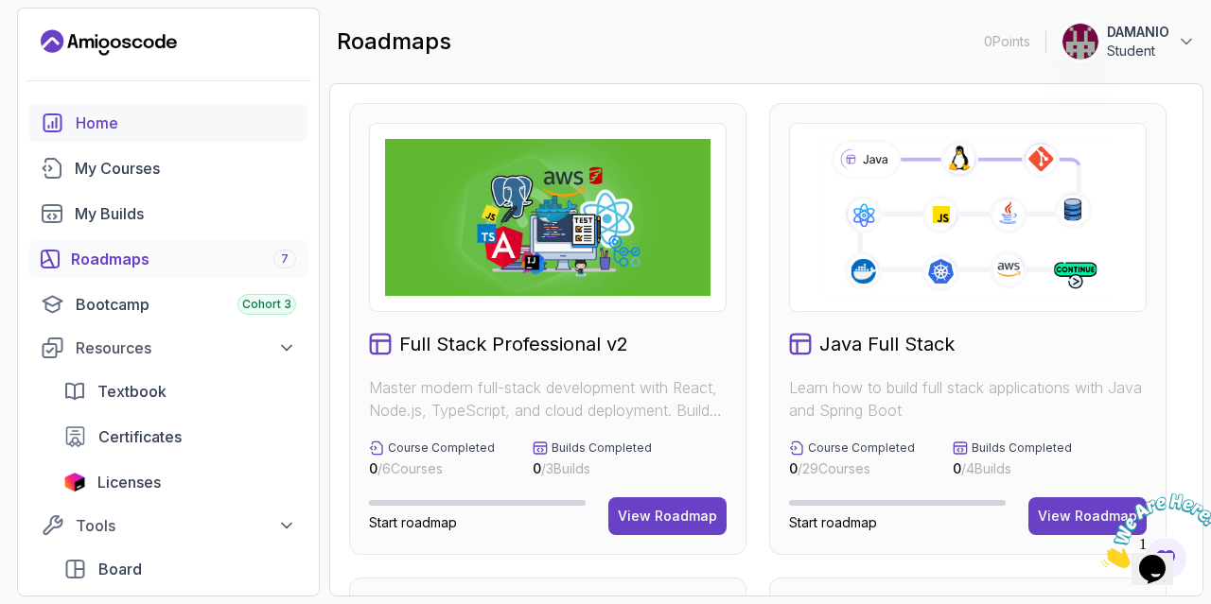
click at [103, 116] on div "Home" at bounding box center [186, 123] width 220 height 23
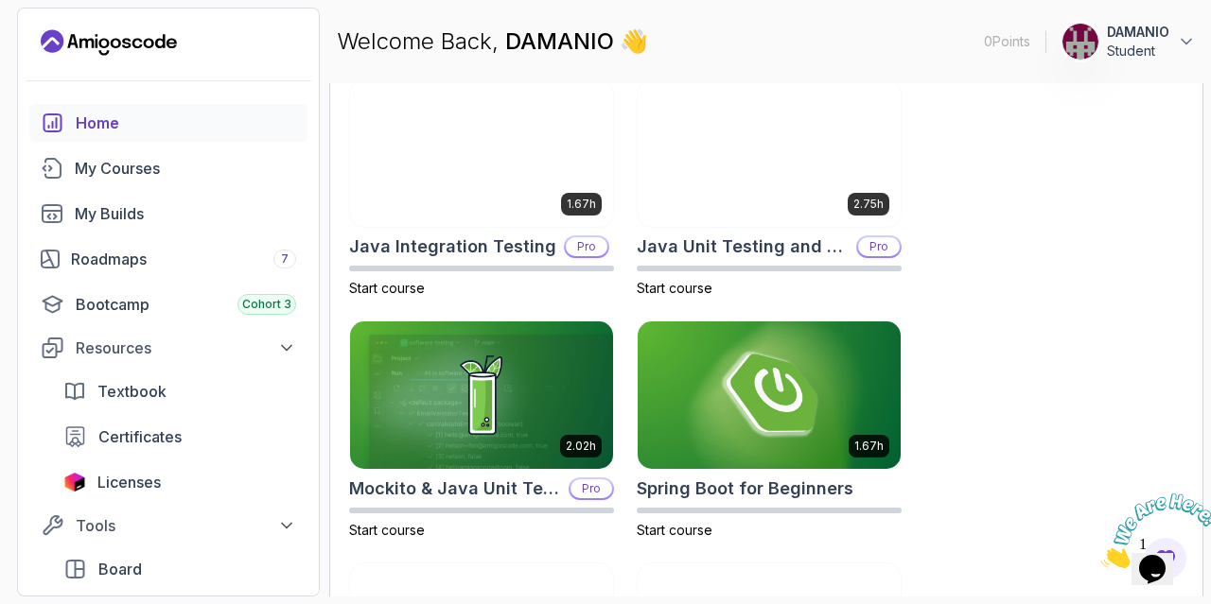
scroll to position [915, 0]
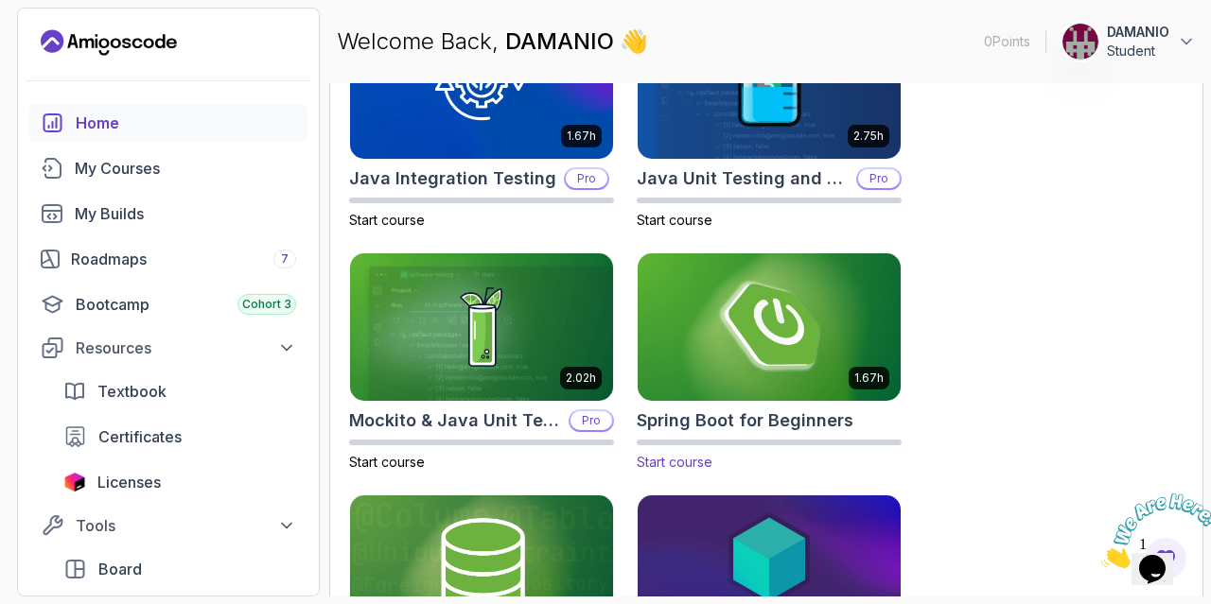
click at [679, 314] on img at bounding box center [769, 327] width 276 height 154
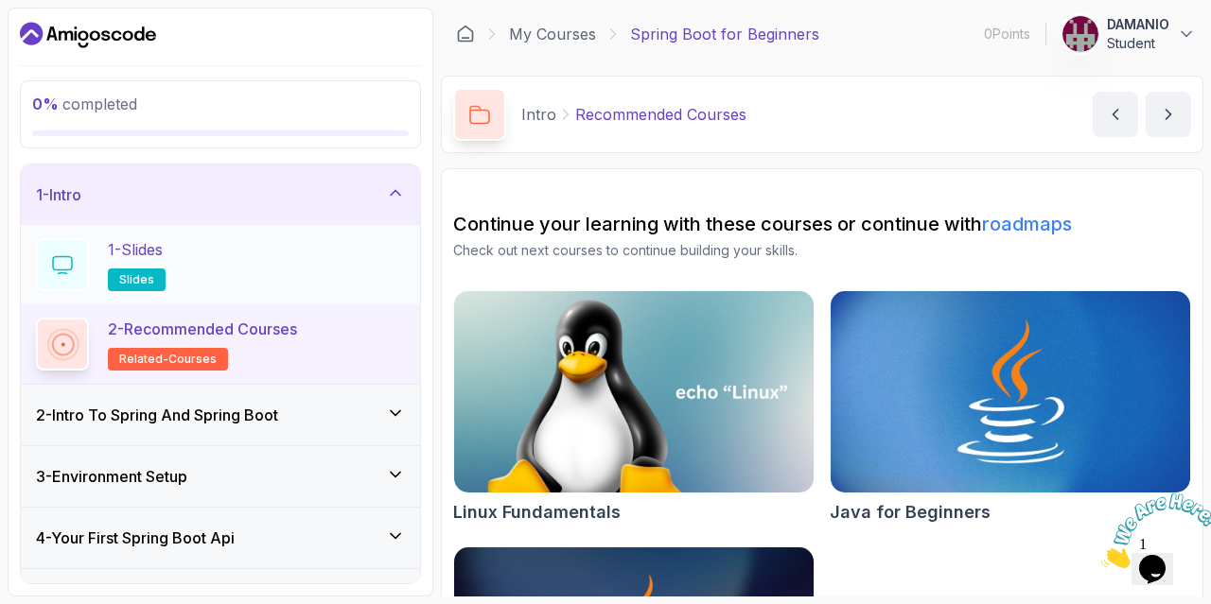
click at [109, 274] on p "slides" at bounding box center [137, 280] width 58 height 23
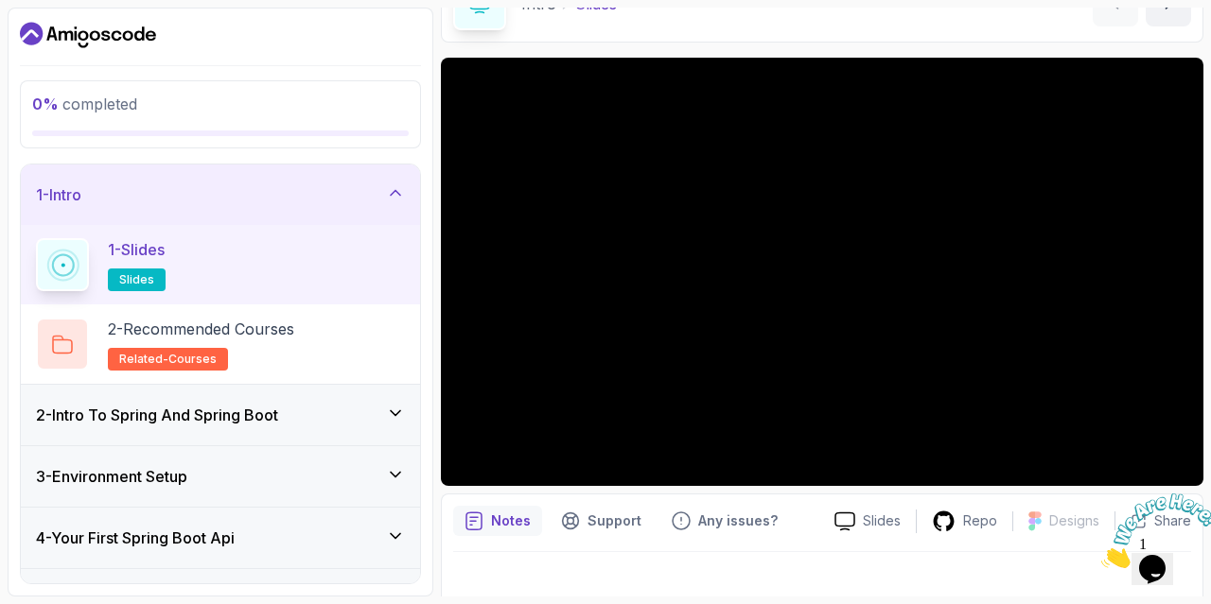
scroll to position [131, 0]
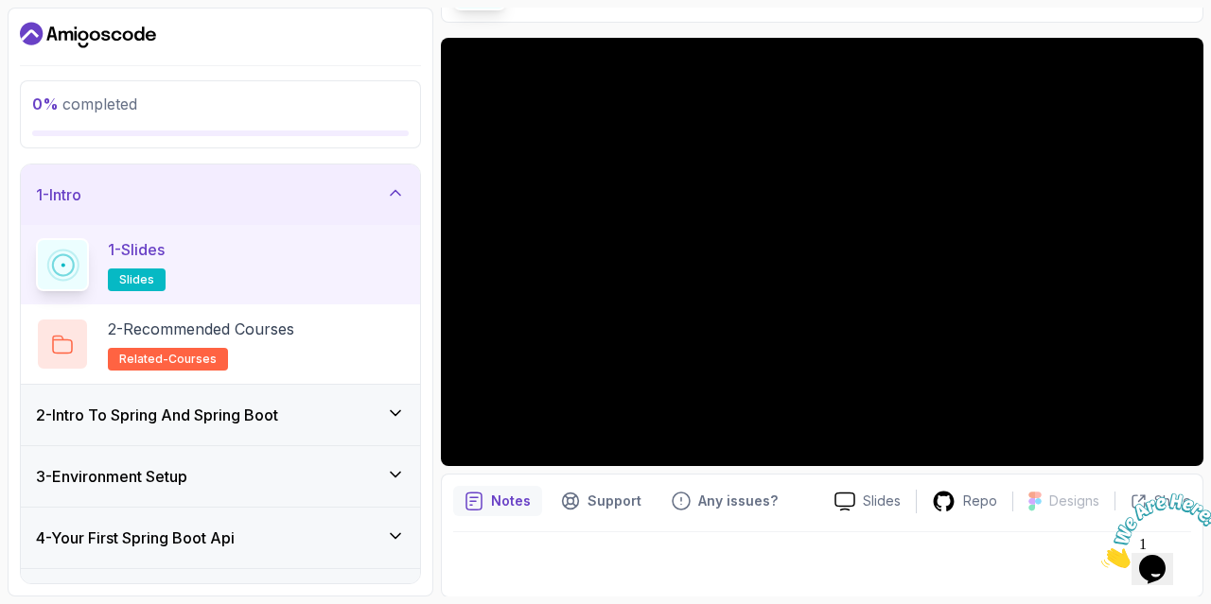
click at [467, 486] on div "Notes" at bounding box center [497, 501] width 89 height 30
click at [522, 546] on div at bounding box center [822, 559] width 738 height 53
click at [499, 504] on p "Notes" at bounding box center [511, 501] width 40 height 19
click at [616, 507] on p "Support" at bounding box center [614, 501] width 54 height 19
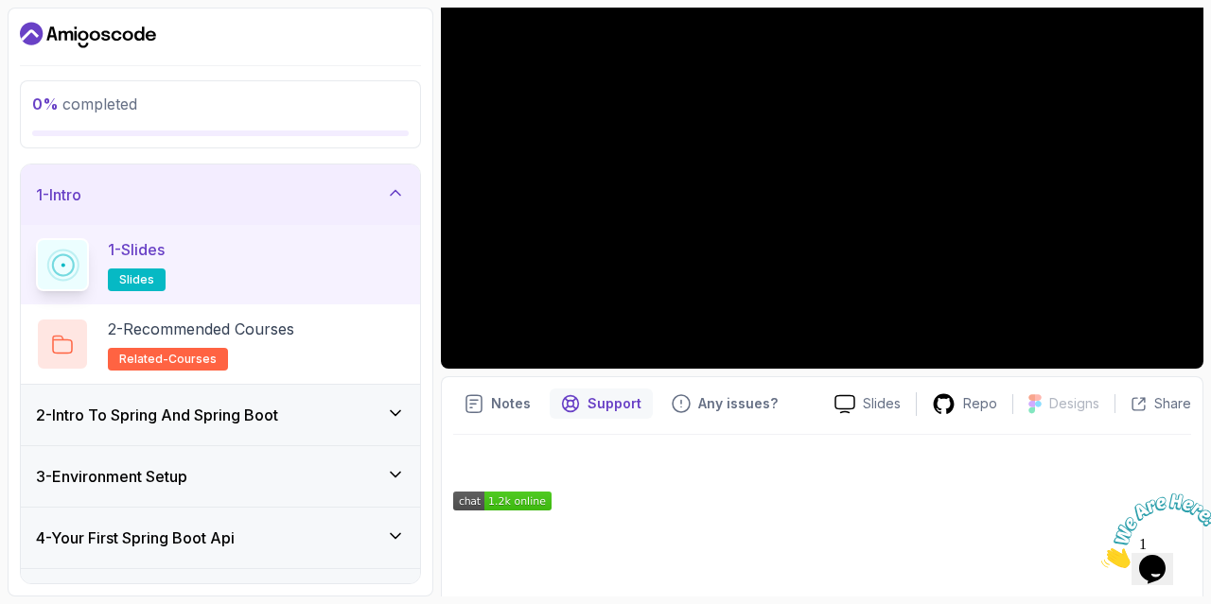
scroll to position [246, 0]
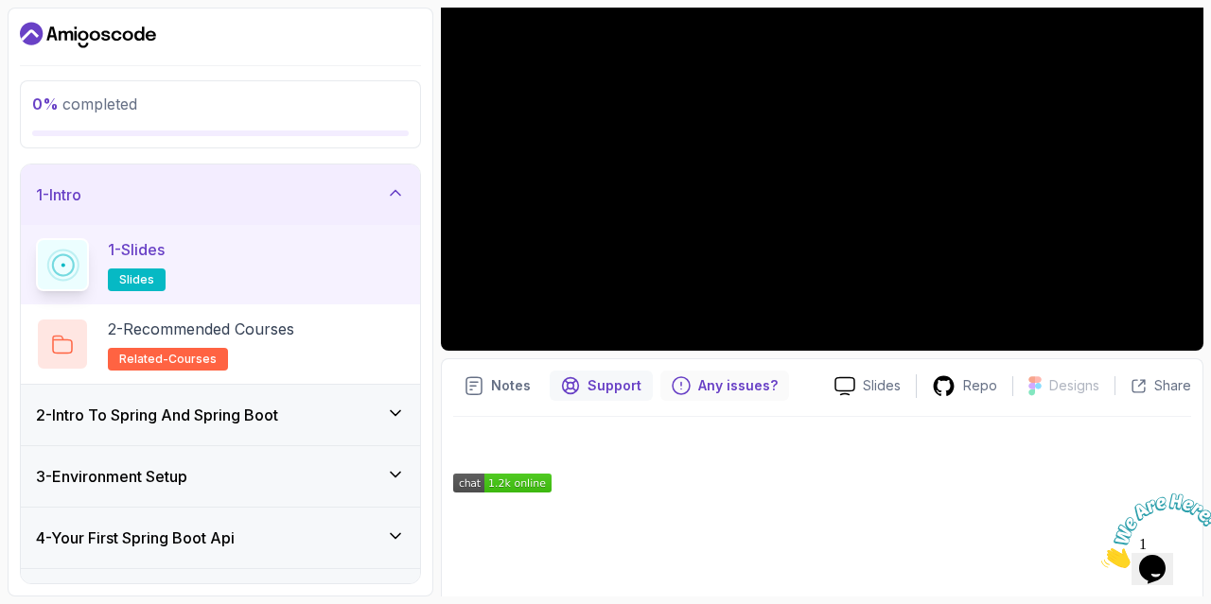
click at [715, 397] on div "Any issues?" at bounding box center [724, 386] width 129 height 30
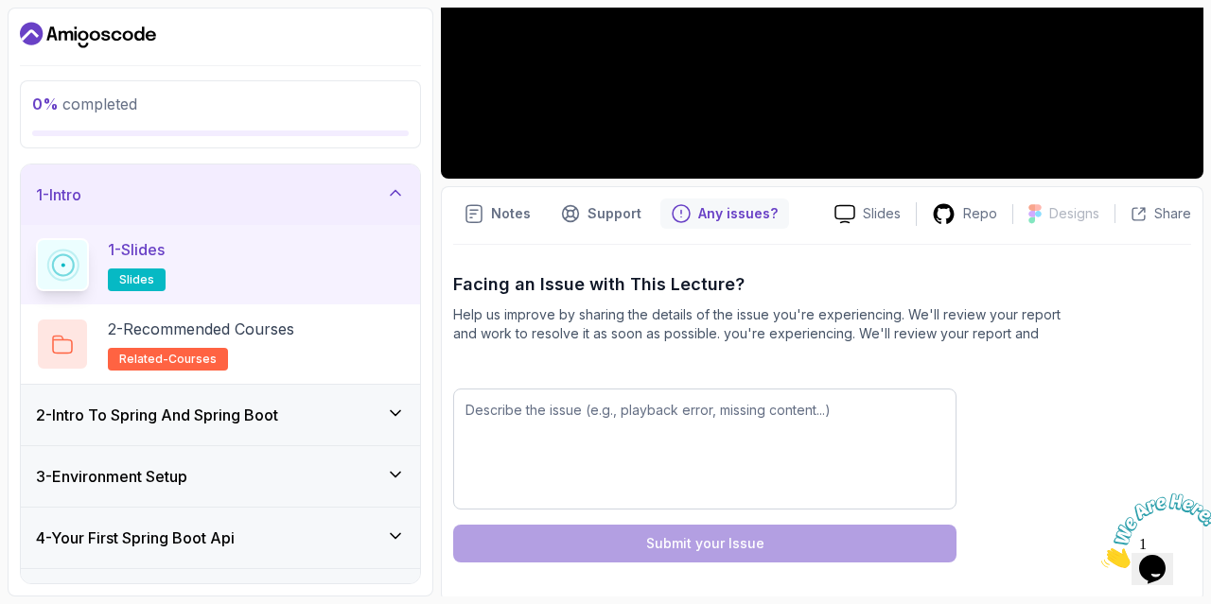
scroll to position [420, 0]
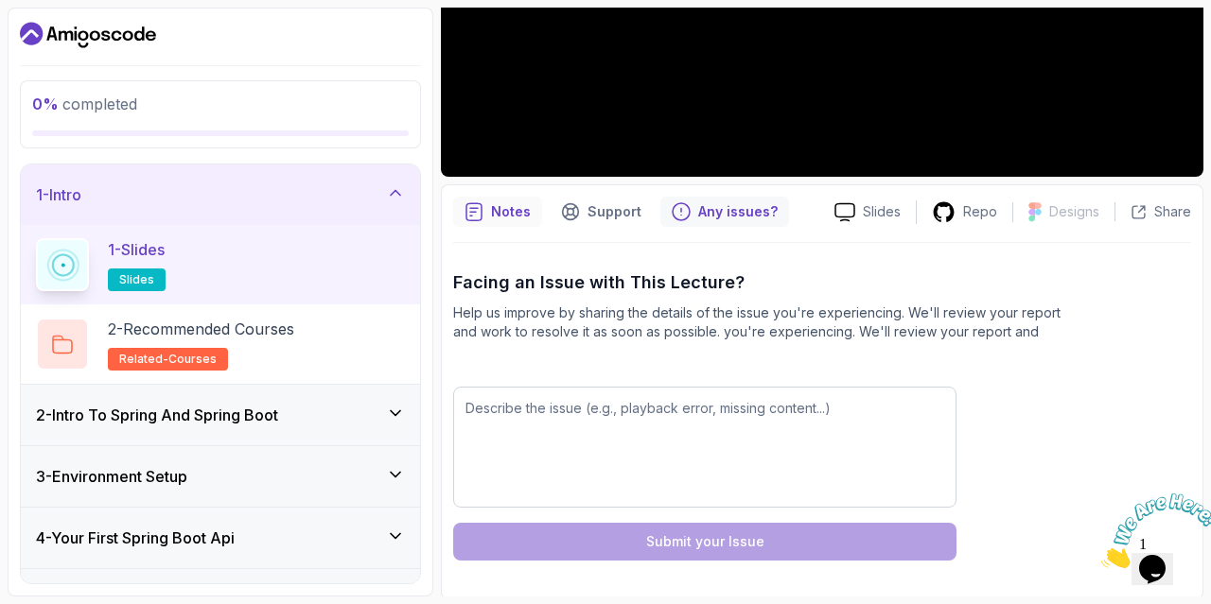
click at [473, 205] on icon "notes button" at bounding box center [473, 211] width 19 height 19
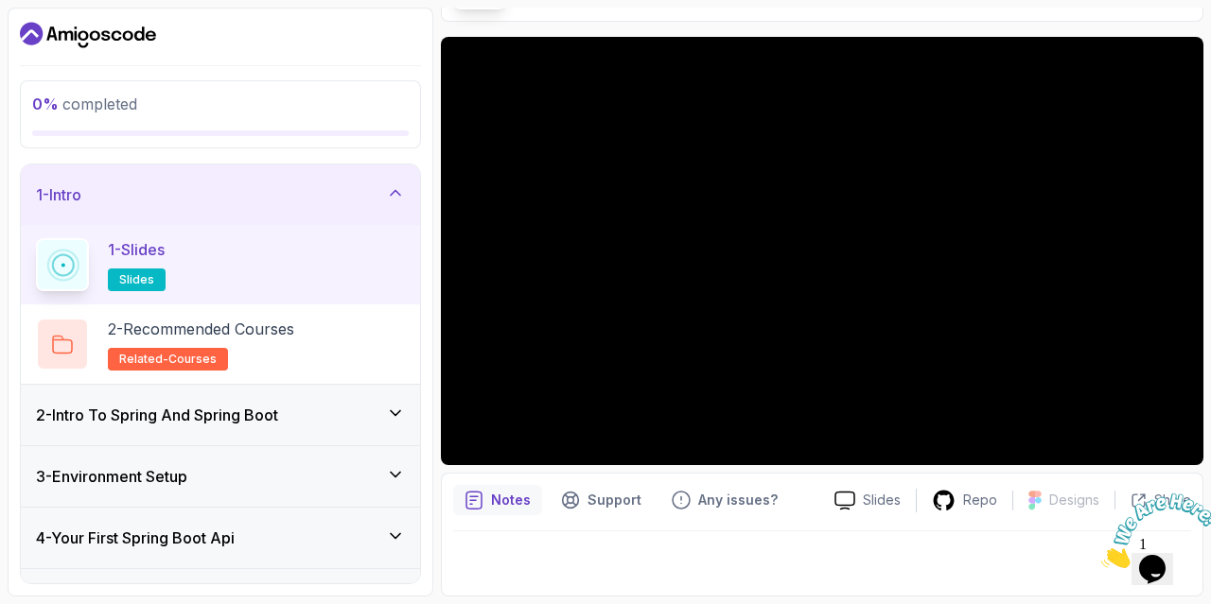
scroll to position [131, 0]
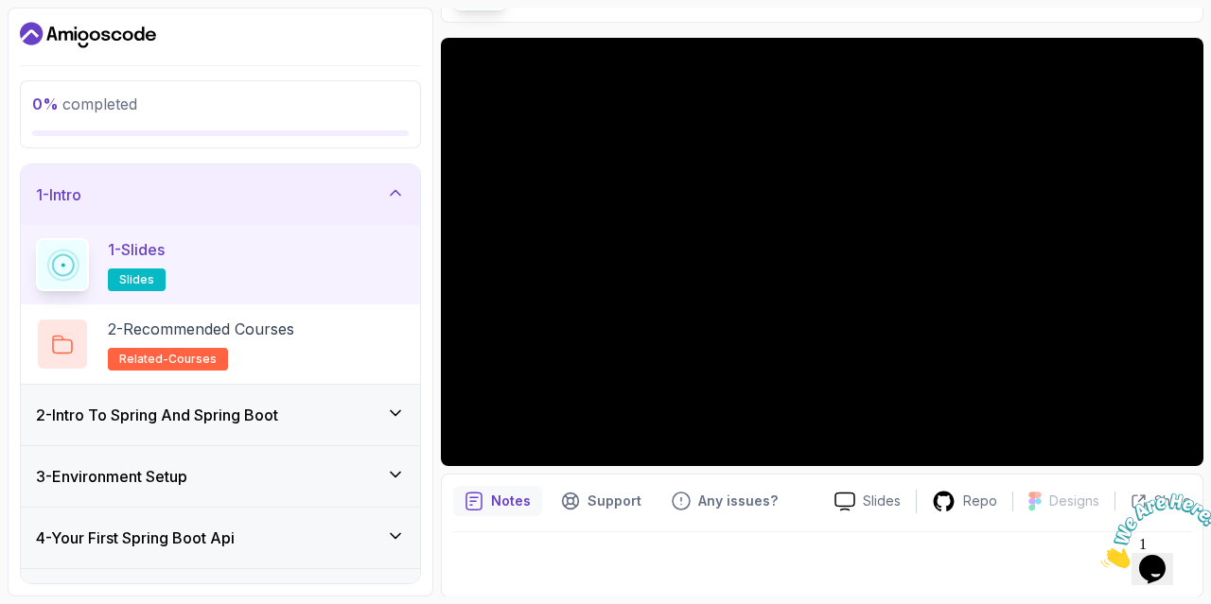
click at [317, 423] on div "2 - Intro To Spring And Spring Boot" at bounding box center [220, 415] width 369 height 23
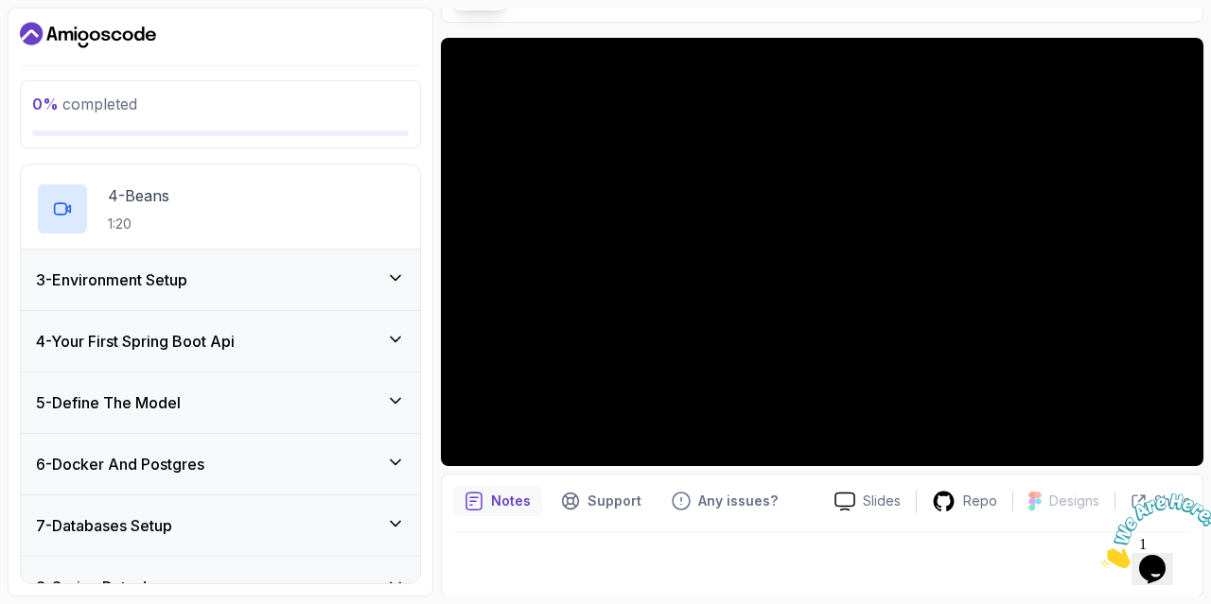
click at [280, 302] on div "3 - Environment Setup" at bounding box center [220, 280] width 399 height 61
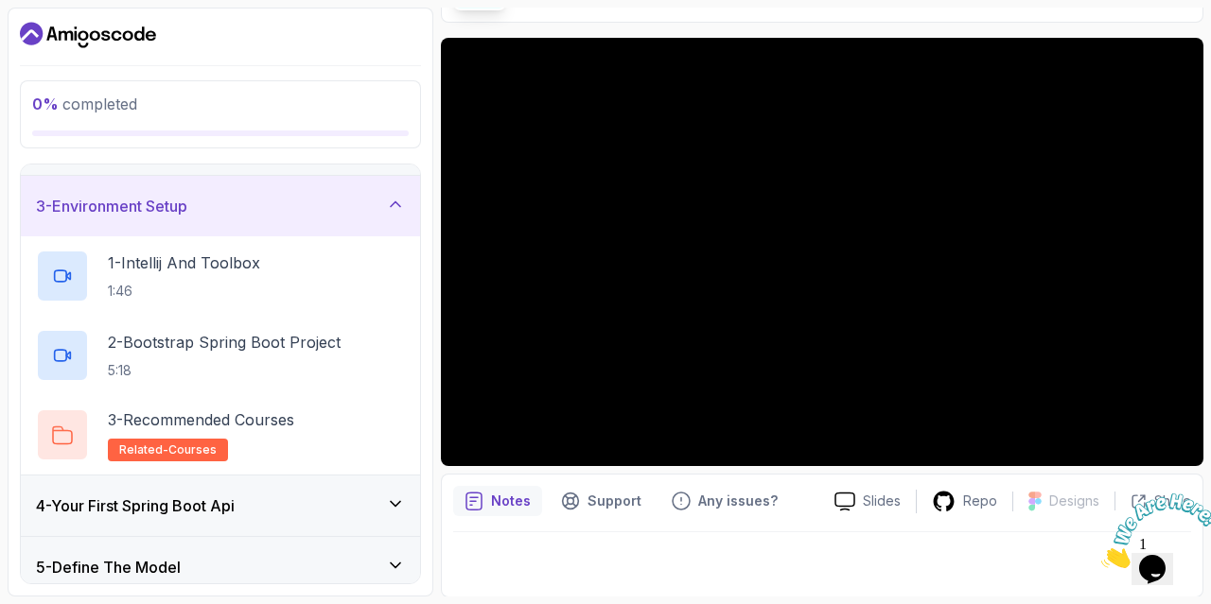
scroll to position [70, 0]
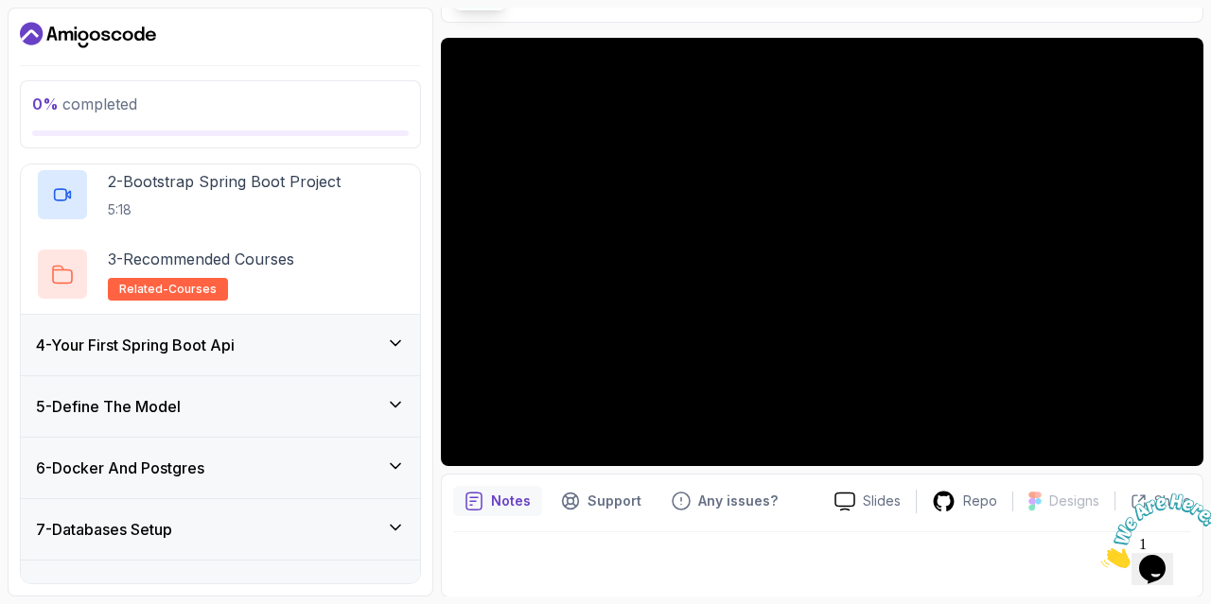
click at [264, 330] on div "4 - Your First Spring Boot Api" at bounding box center [220, 345] width 399 height 61
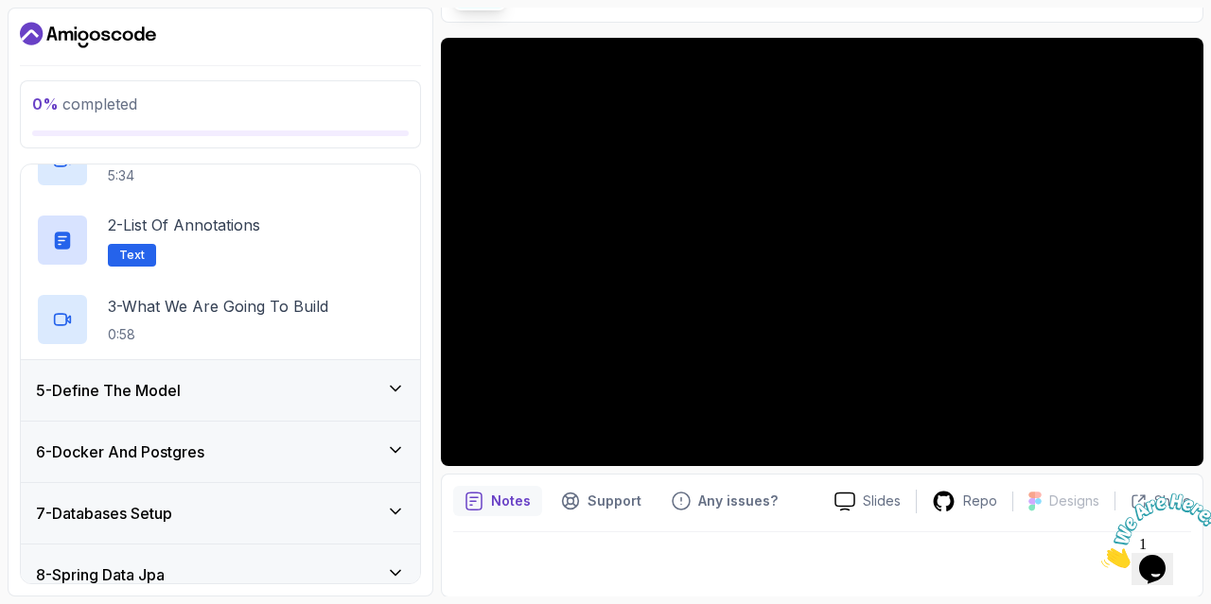
click at [264, 372] on div "5 - Define The Model" at bounding box center [220, 390] width 399 height 61
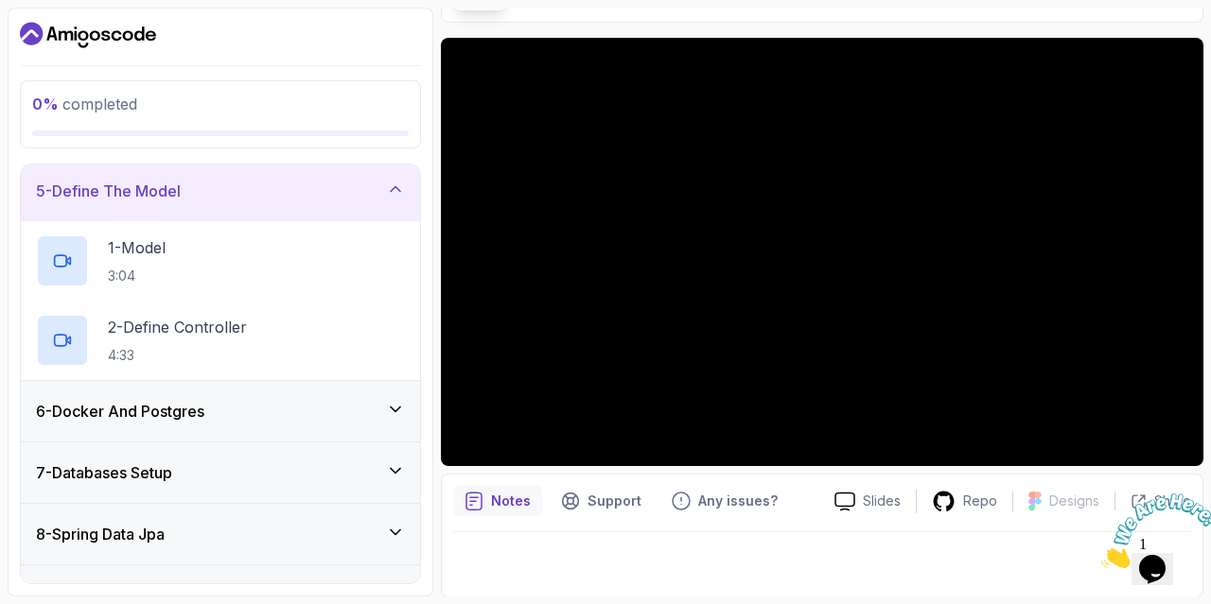
scroll to position [274, 0]
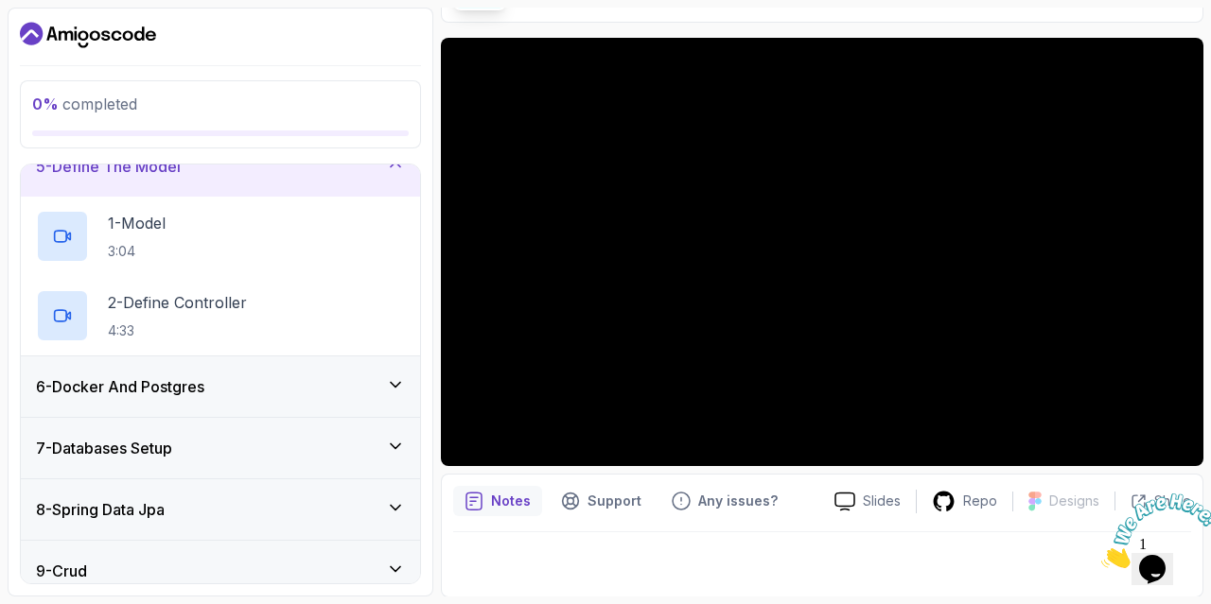
click at [264, 372] on div "6 - Docker And Postgres" at bounding box center [220, 387] width 399 height 61
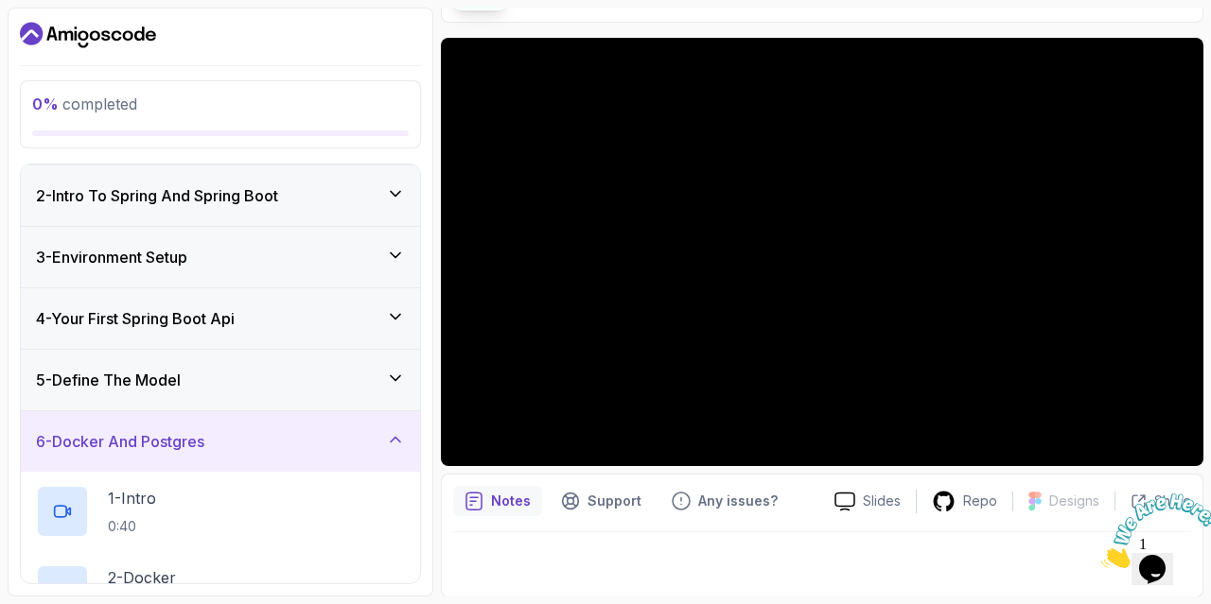
scroll to position [0, 0]
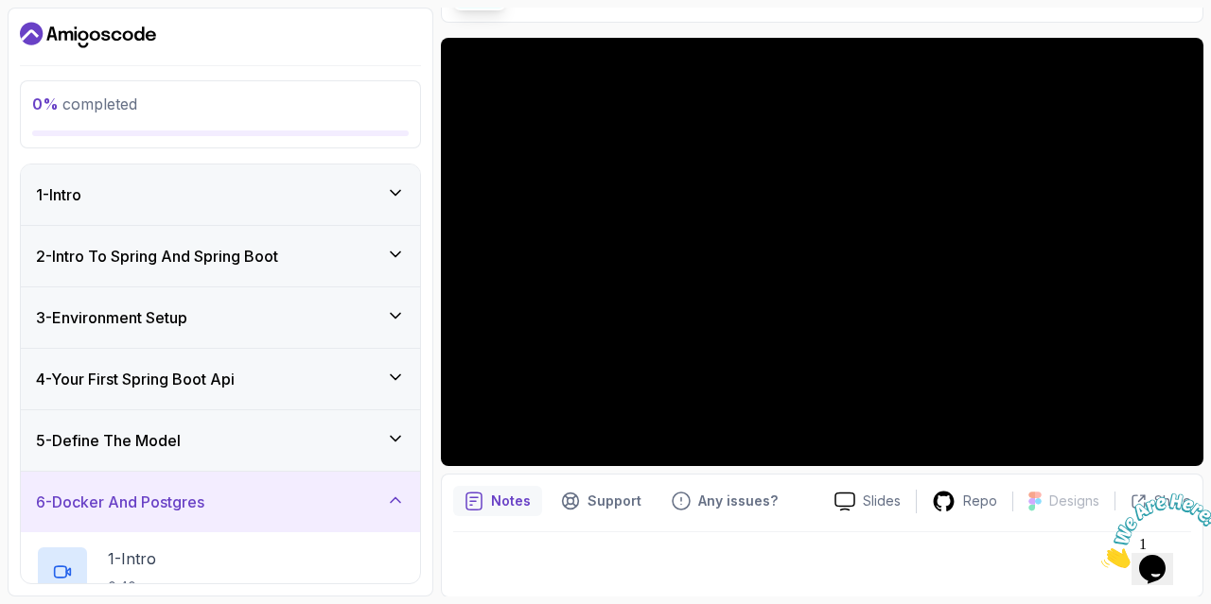
click at [249, 200] on div "1 - Intro" at bounding box center [220, 195] width 369 height 23
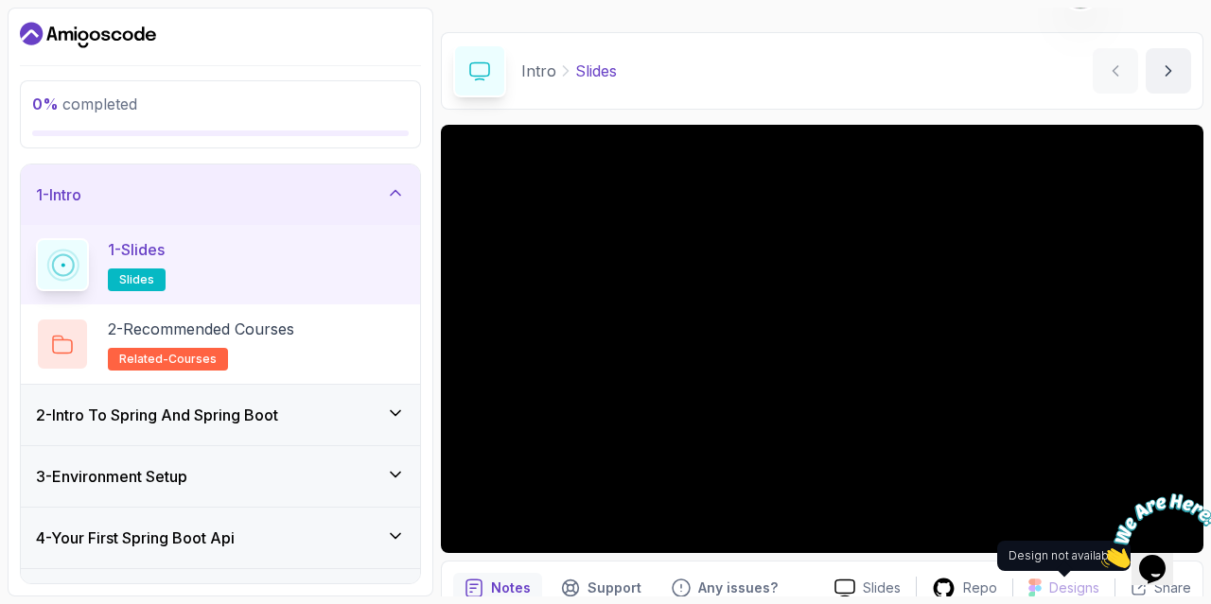
scroll to position [44, 0]
click at [144, 327] on p "2 - Recommended Courses" at bounding box center [201, 329] width 186 height 23
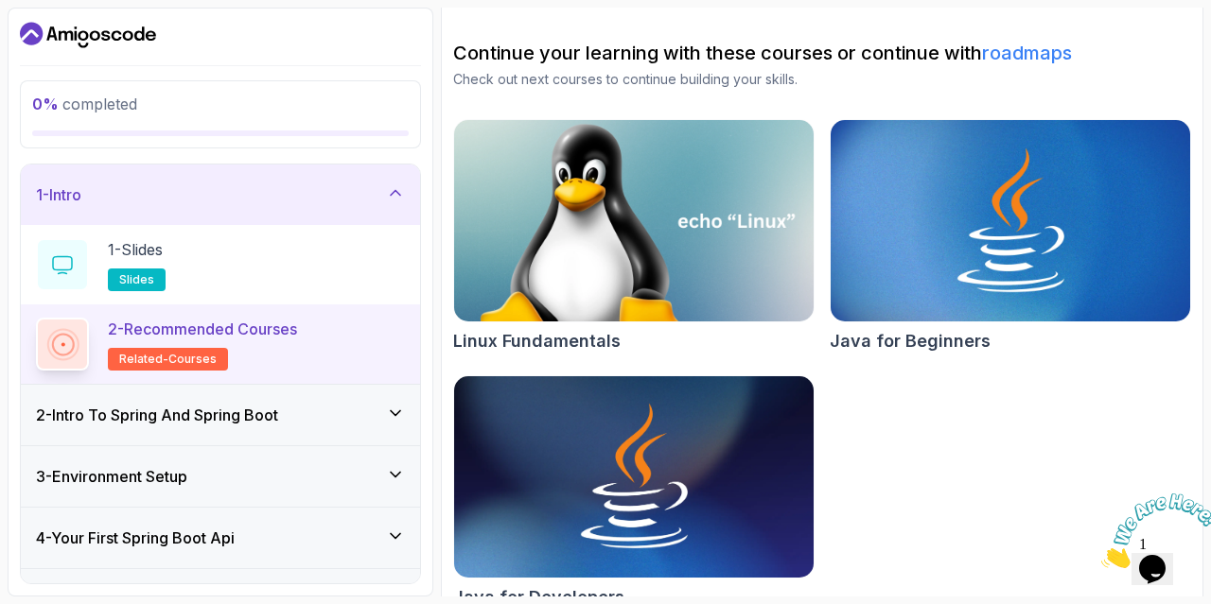
scroll to position [201, 0]
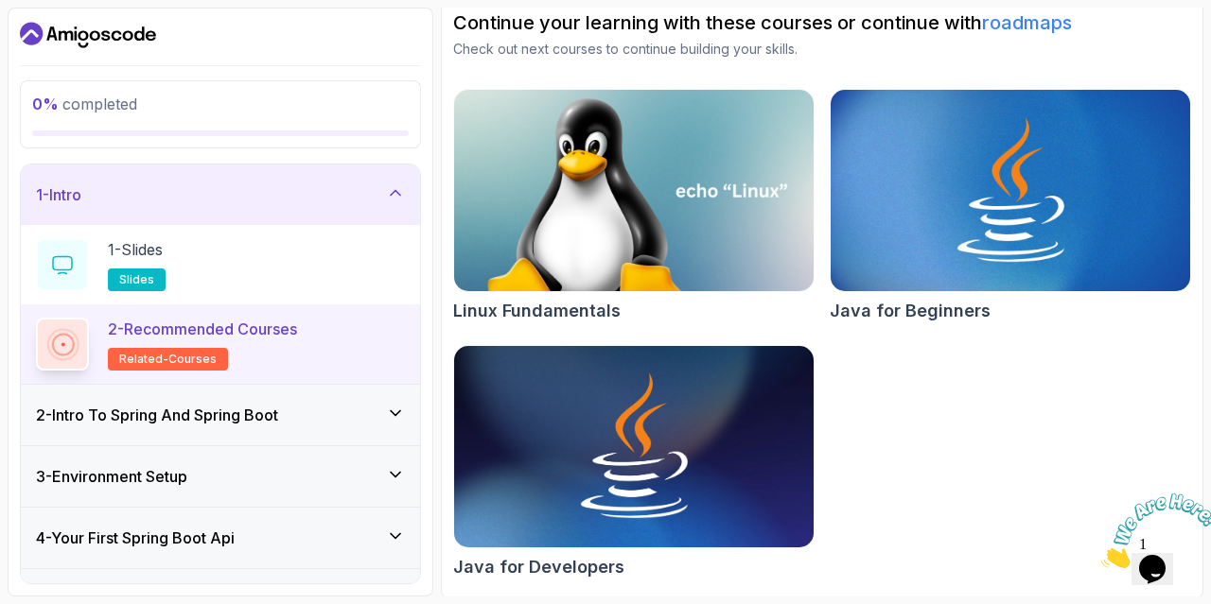
click at [136, 398] on div "2 - Intro To Spring And Spring Boot" at bounding box center [220, 415] width 399 height 61
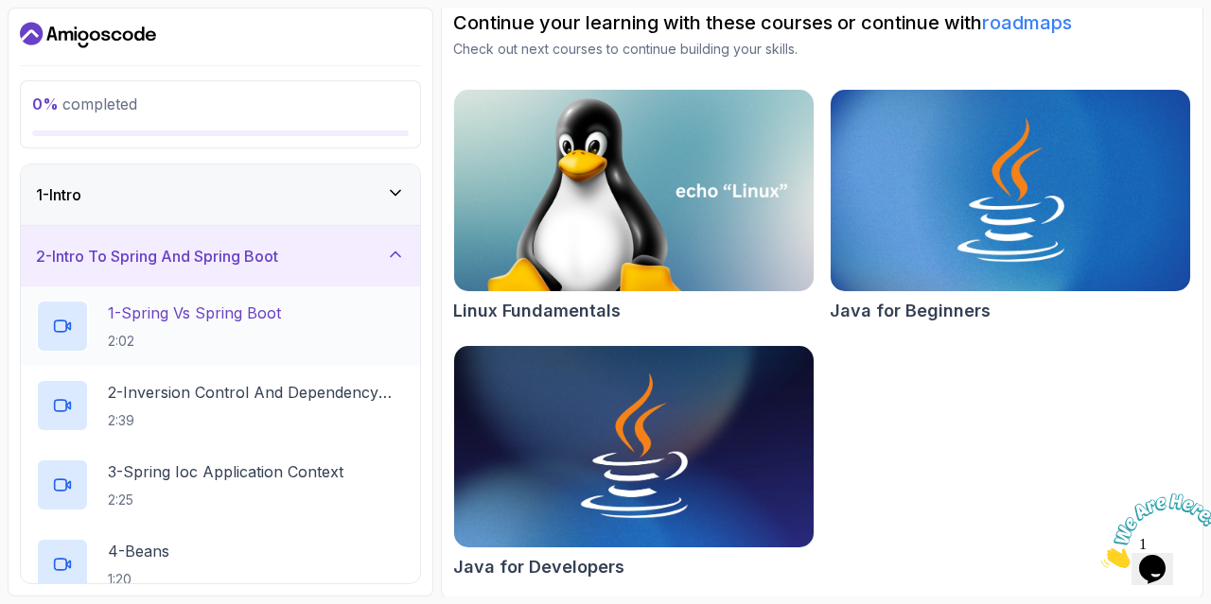
click at [202, 324] on h2 "1 - Spring Vs Spring Boot 2:02" at bounding box center [194, 326] width 173 height 49
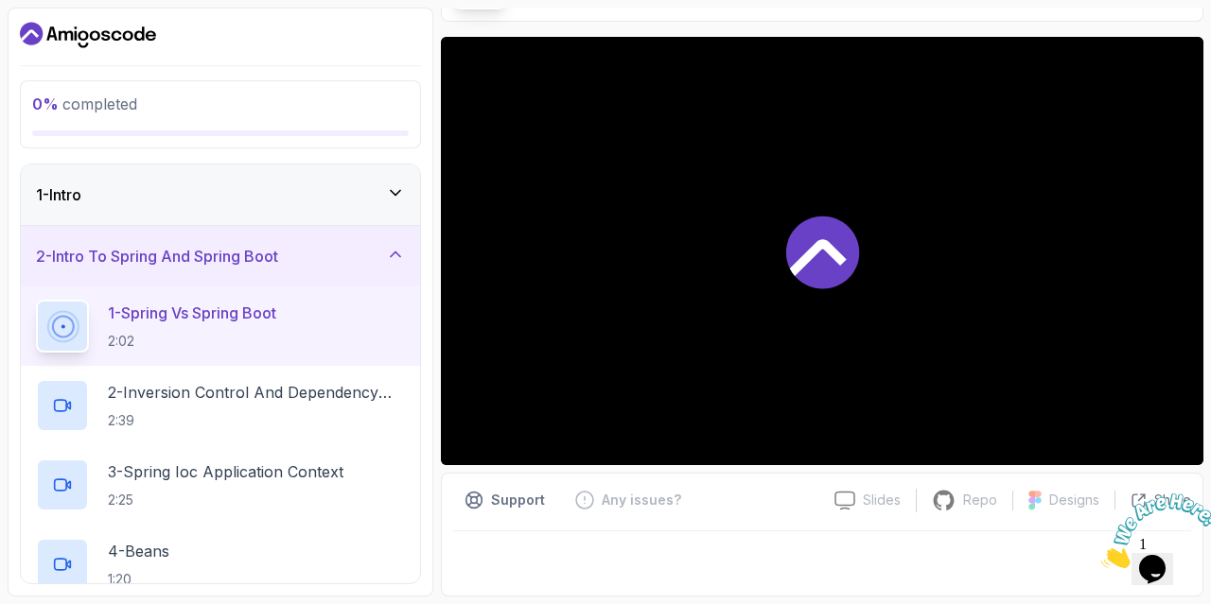
scroll to position [131, 0]
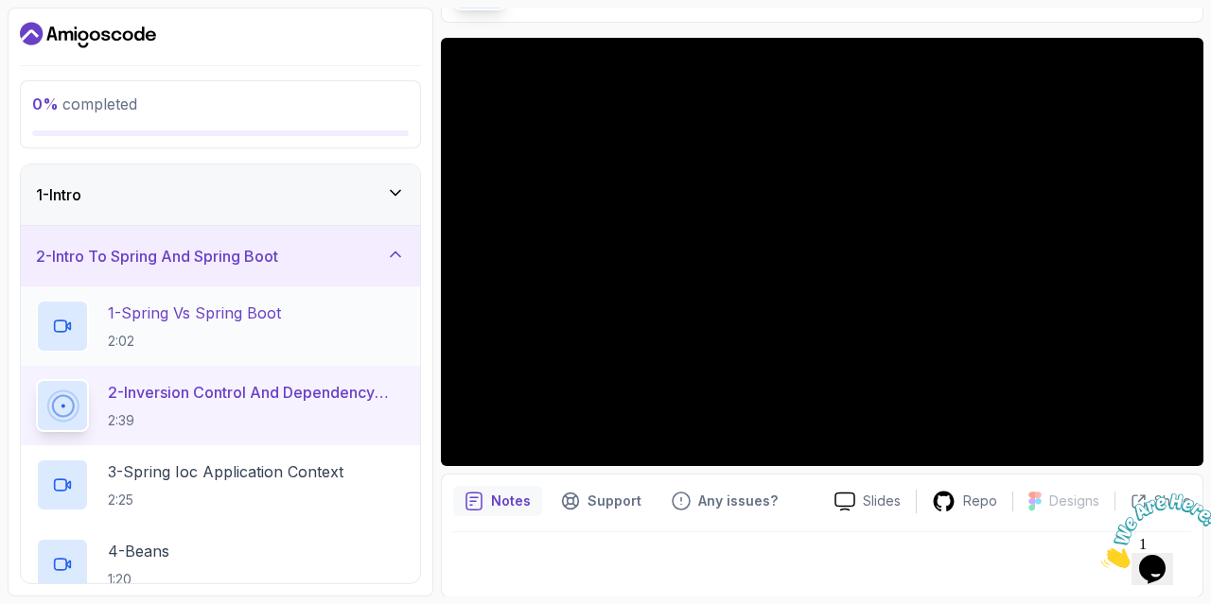
click at [289, 296] on div "1 - Spring Vs Spring Boot 2:02" at bounding box center [220, 326] width 399 height 79
click at [142, 323] on p "1 - Spring Vs Spring Boot" at bounding box center [194, 313] width 173 height 23
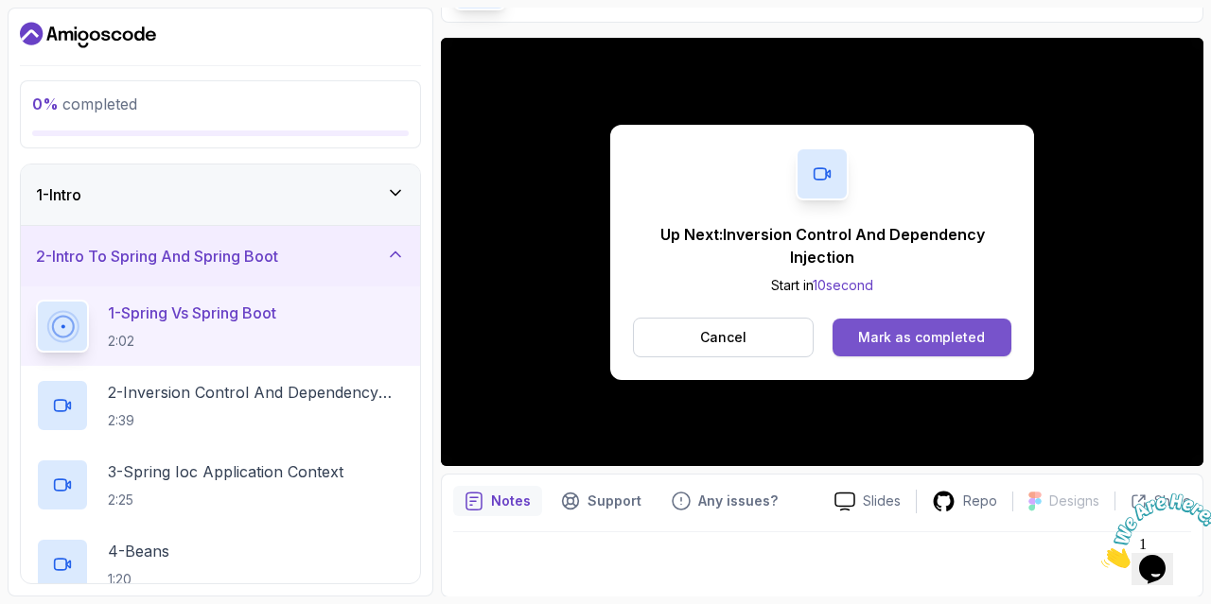
click at [865, 337] on div "Mark as completed" at bounding box center [921, 337] width 127 height 19
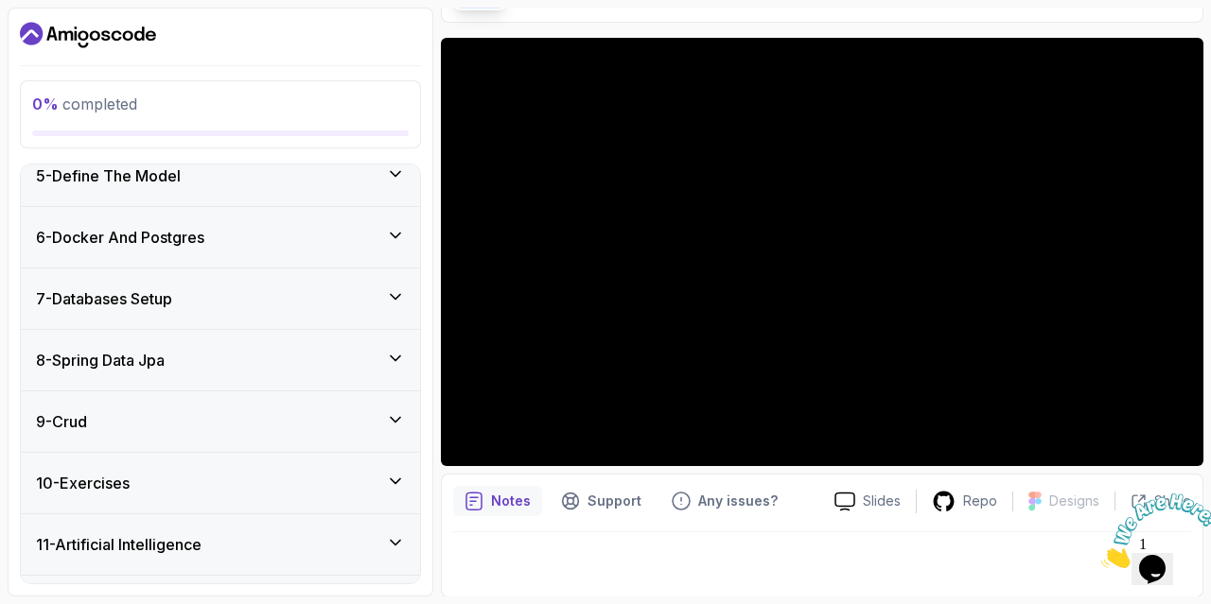
scroll to position [630, 0]
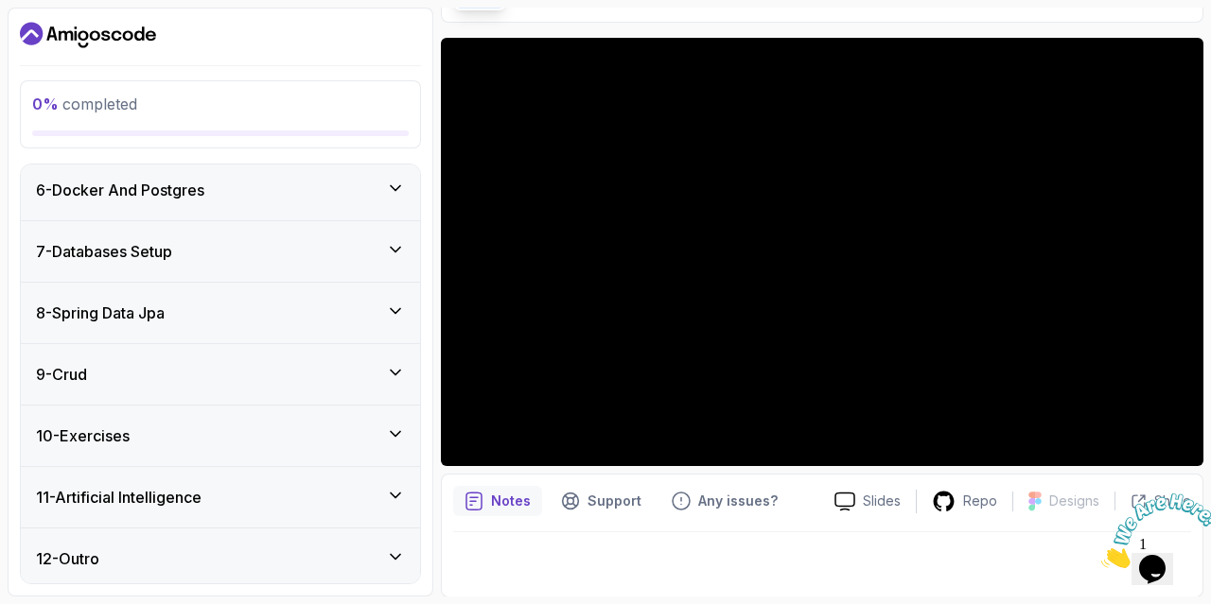
click at [217, 387] on div "9 - Crud" at bounding box center [220, 374] width 399 height 61
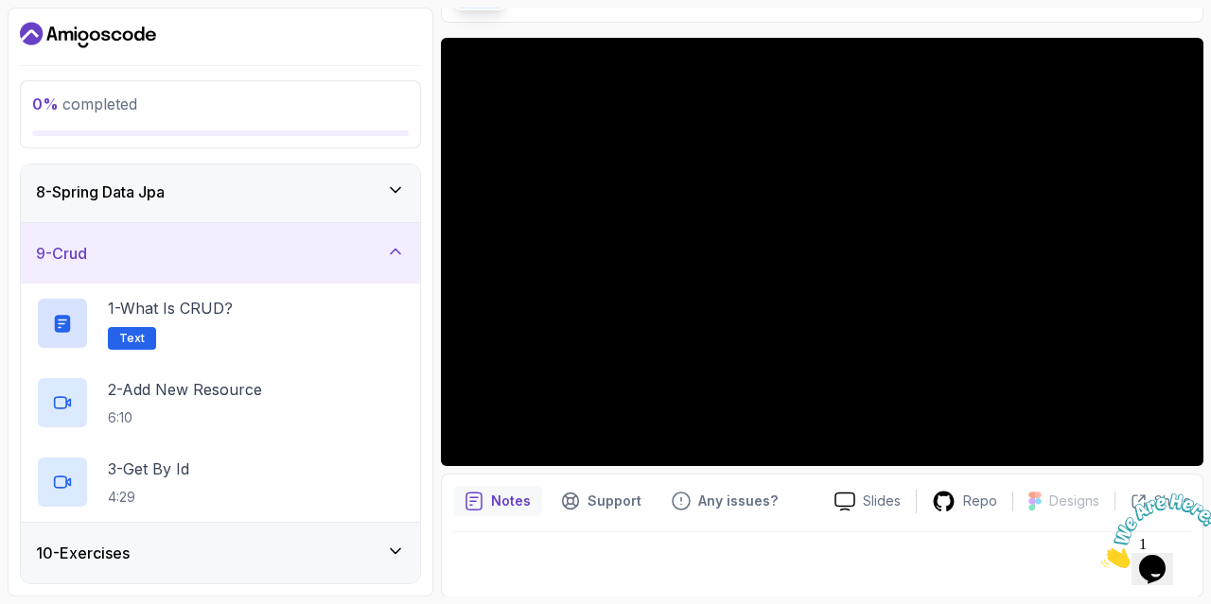
scroll to position [439, 0]
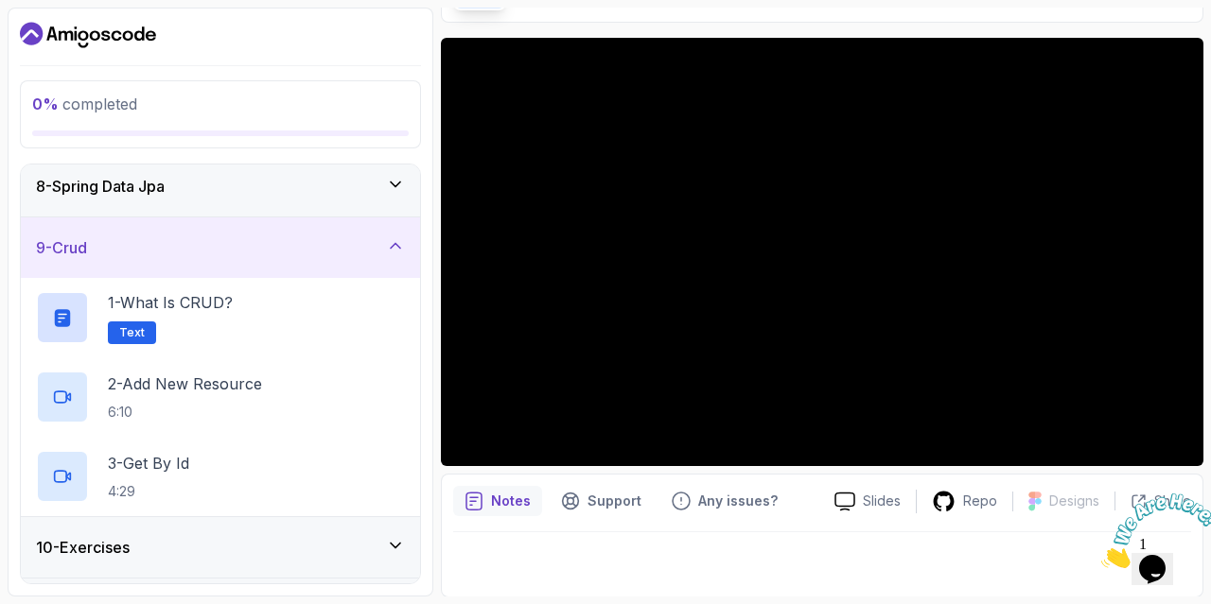
click at [258, 263] on div "9 - Crud" at bounding box center [220, 248] width 399 height 61
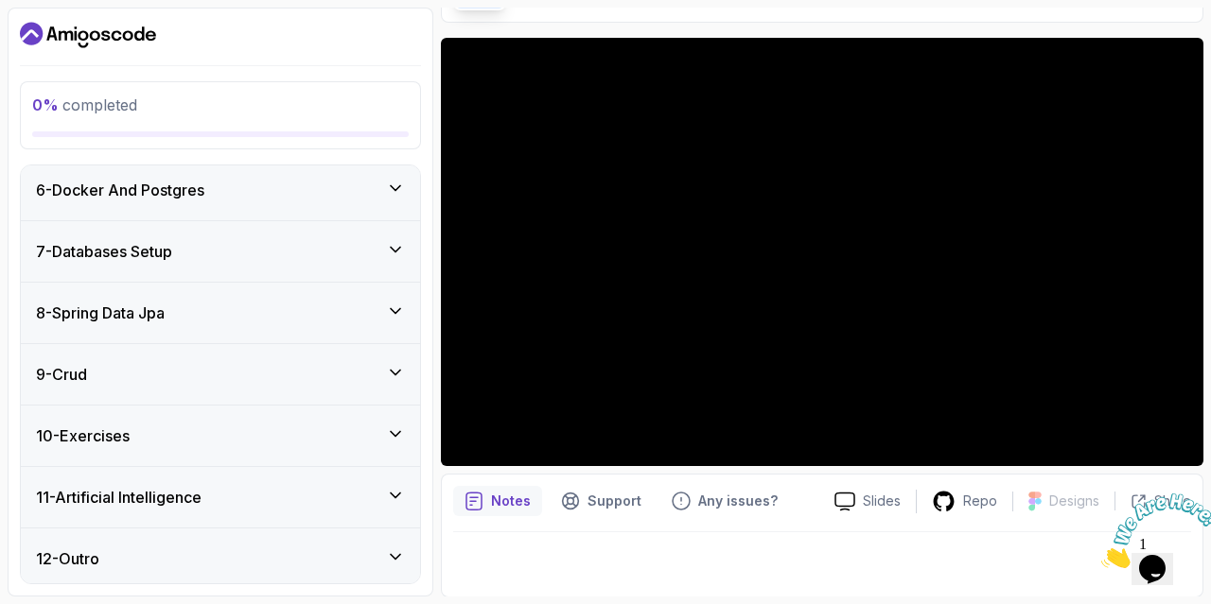
scroll to position [312, 0]
click at [201, 487] on h3 "11 - Artificial Intelligence" at bounding box center [119, 498] width 166 height 23
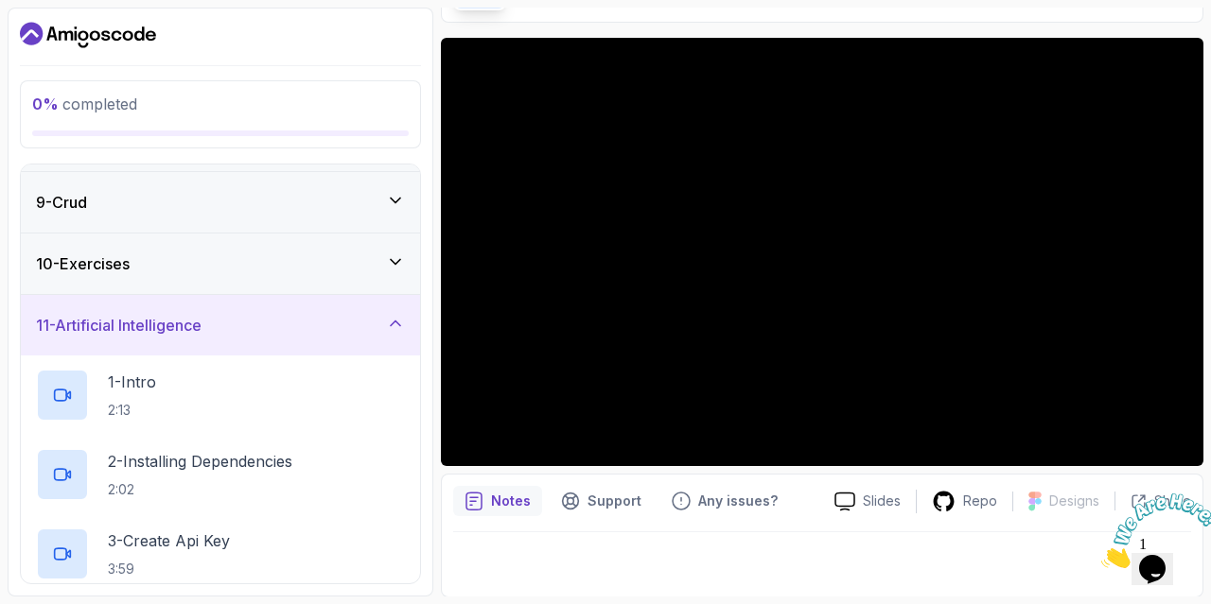
click at [223, 319] on div "11 - Artificial Intelligence" at bounding box center [220, 325] width 369 height 23
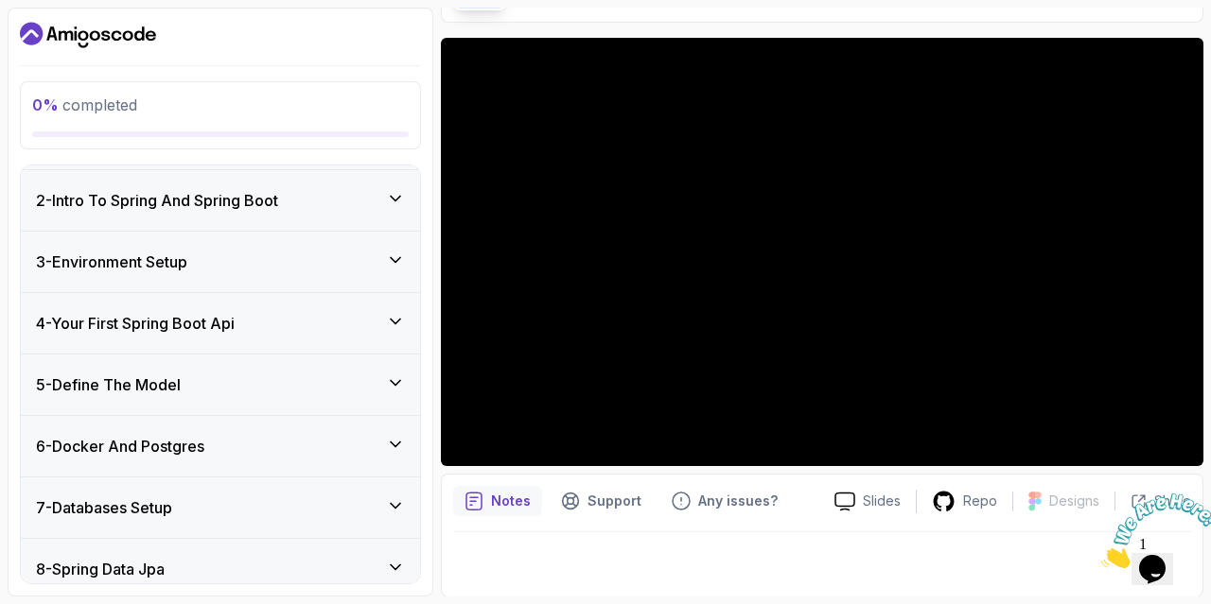
scroll to position [0, 0]
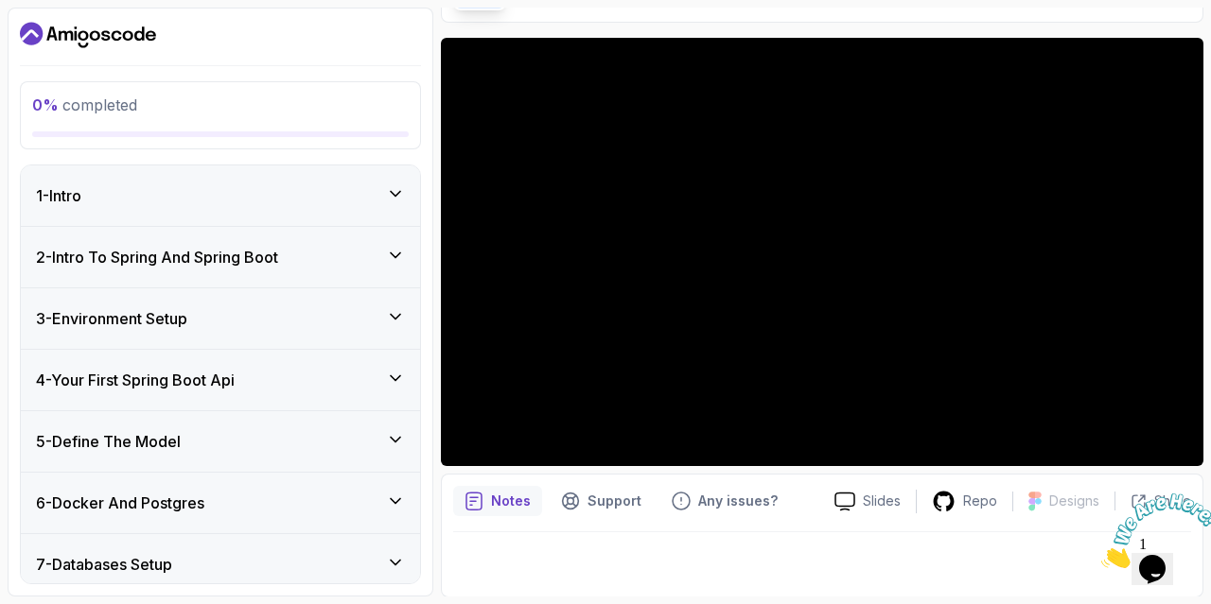
click at [223, 319] on div "3 - Environment Setup" at bounding box center [220, 318] width 369 height 23
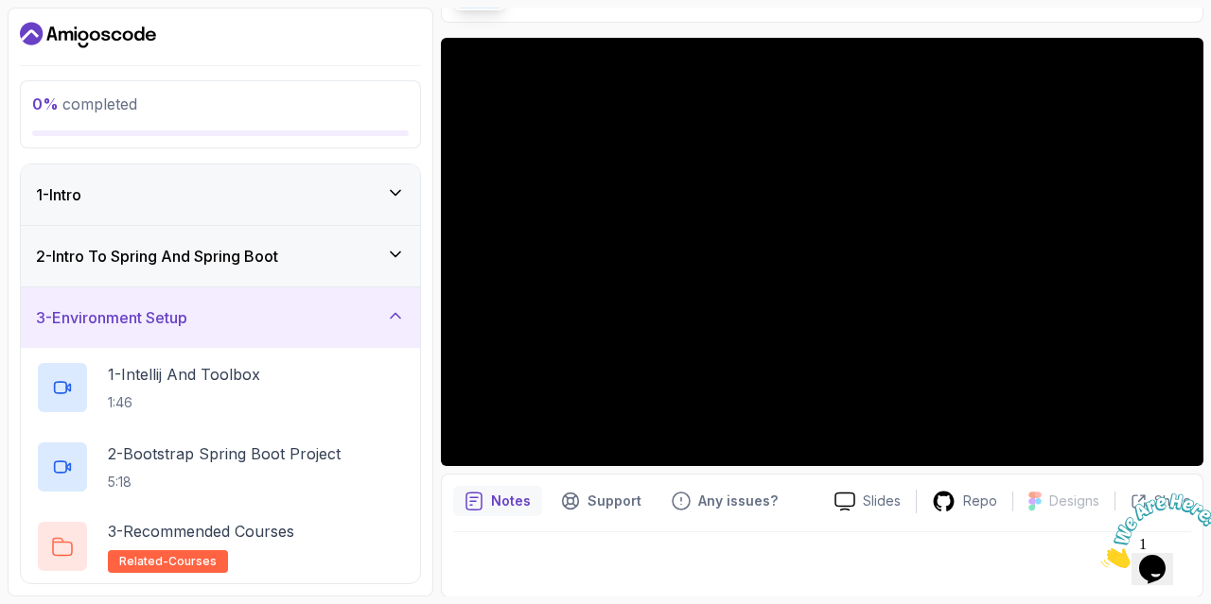
click at [218, 345] on div "3 - Environment Setup" at bounding box center [220, 318] width 399 height 61
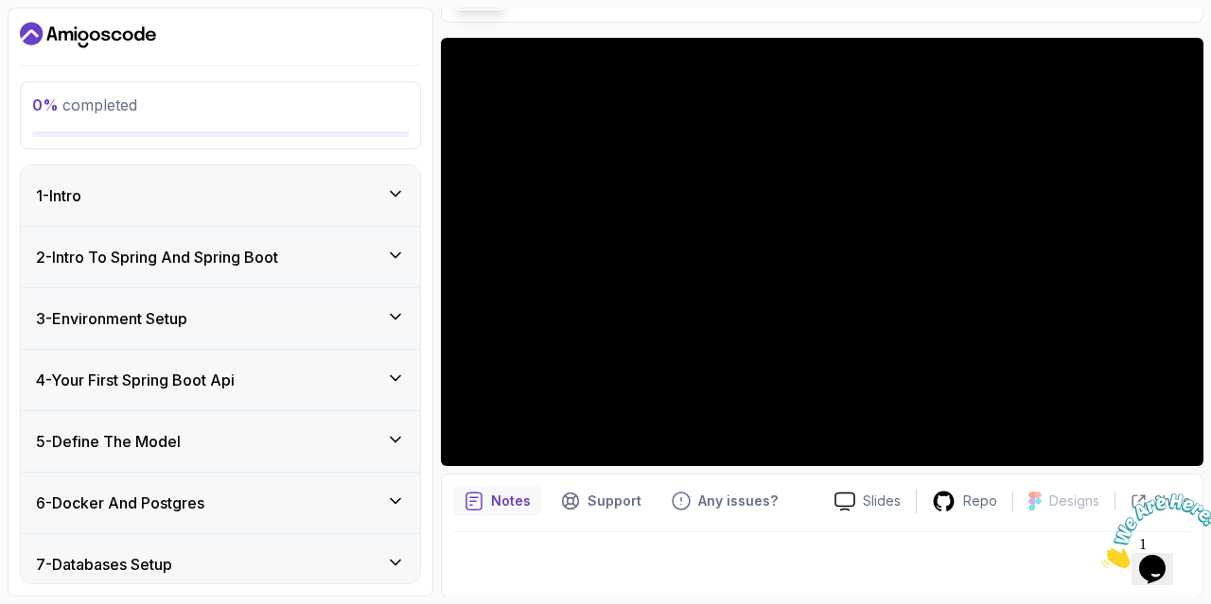
click at [199, 377] on h3 "4 - Your First Spring Boot Api" at bounding box center [135, 380] width 199 height 23
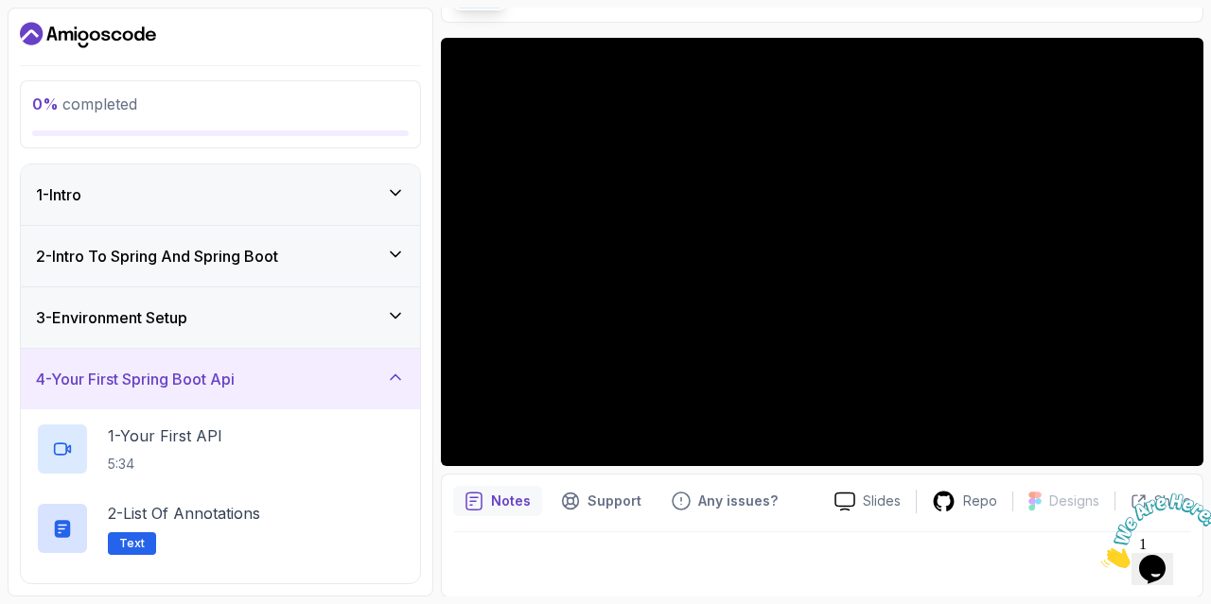
click at [202, 380] on h3 "4 - Your First Spring Boot Api" at bounding box center [135, 379] width 199 height 23
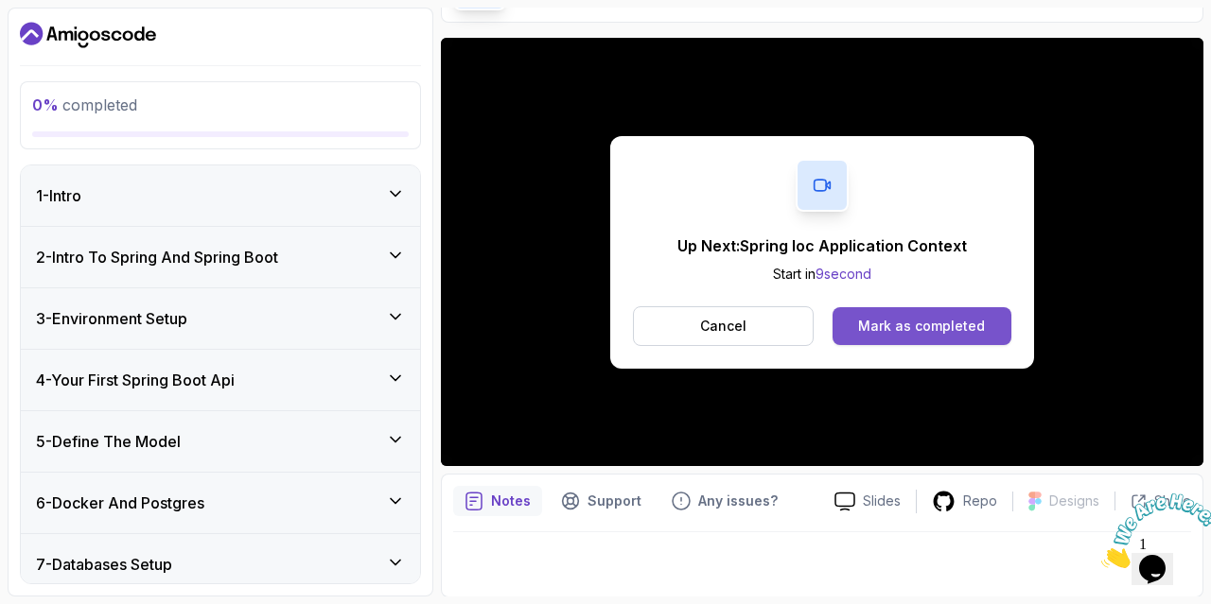
click at [867, 330] on div "Mark as completed" at bounding box center [921, 326] width 127 height 19
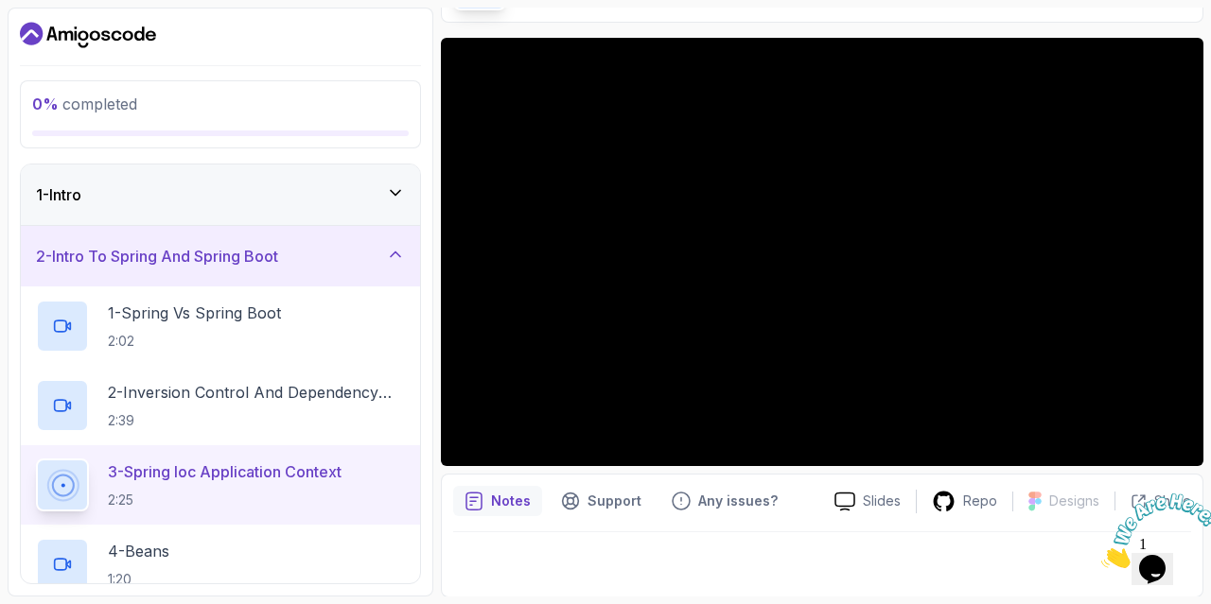
click at [376, 210] on div "1 - Intro" at bounding box center [220, 195] width 399 height 61
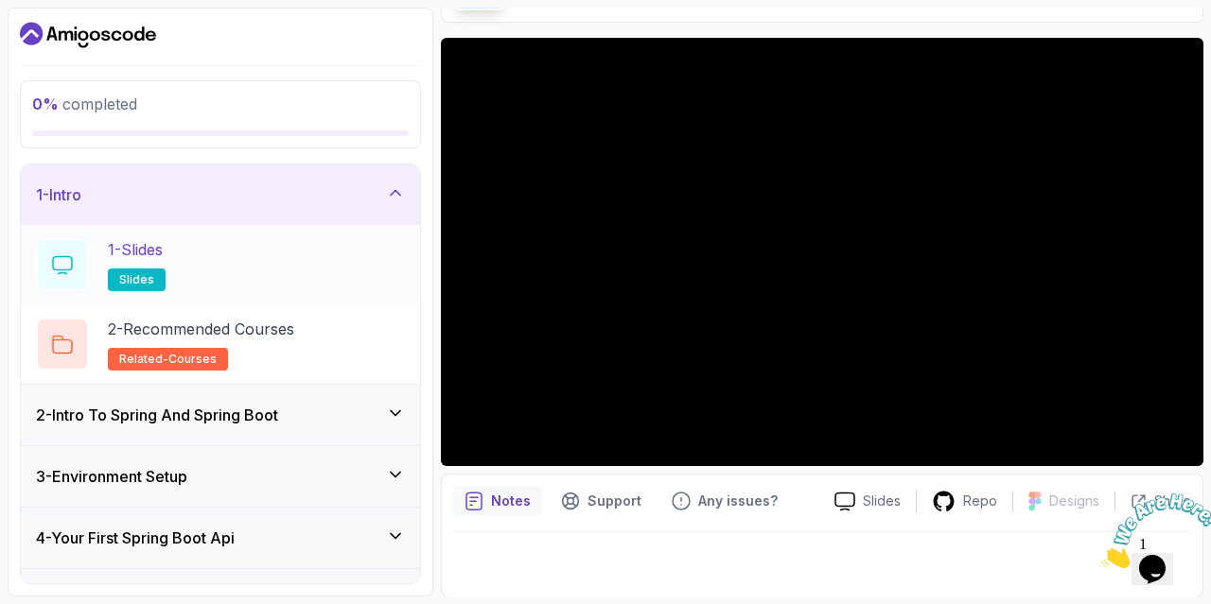
click at [225, 275] on div "1 - Slides slides" at bounding box center [220, 264] width 369 height 53
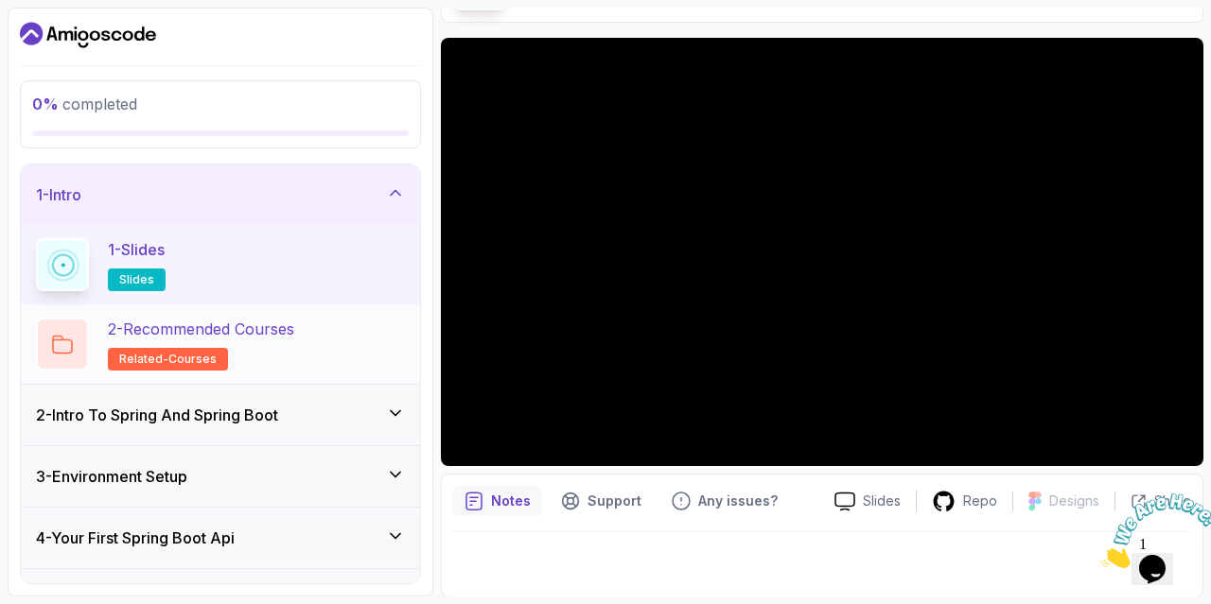
click at [283, 335] on p "2 - Recommended Courses" at bounding box center [201, 329] width 186 height 23
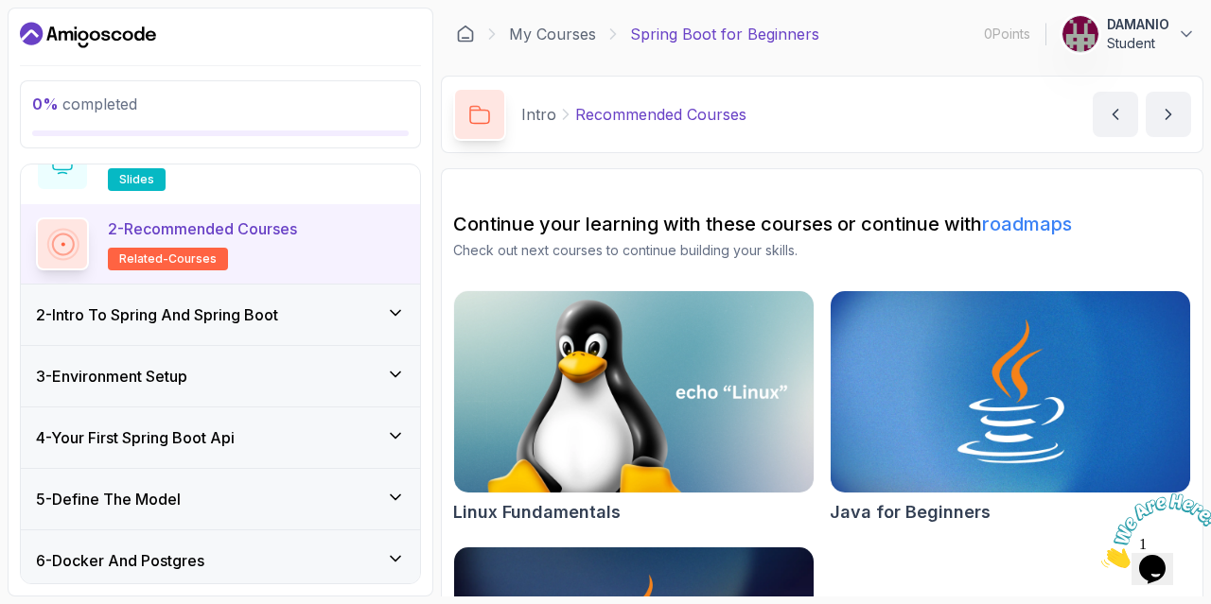
scroll to position [210, 0]
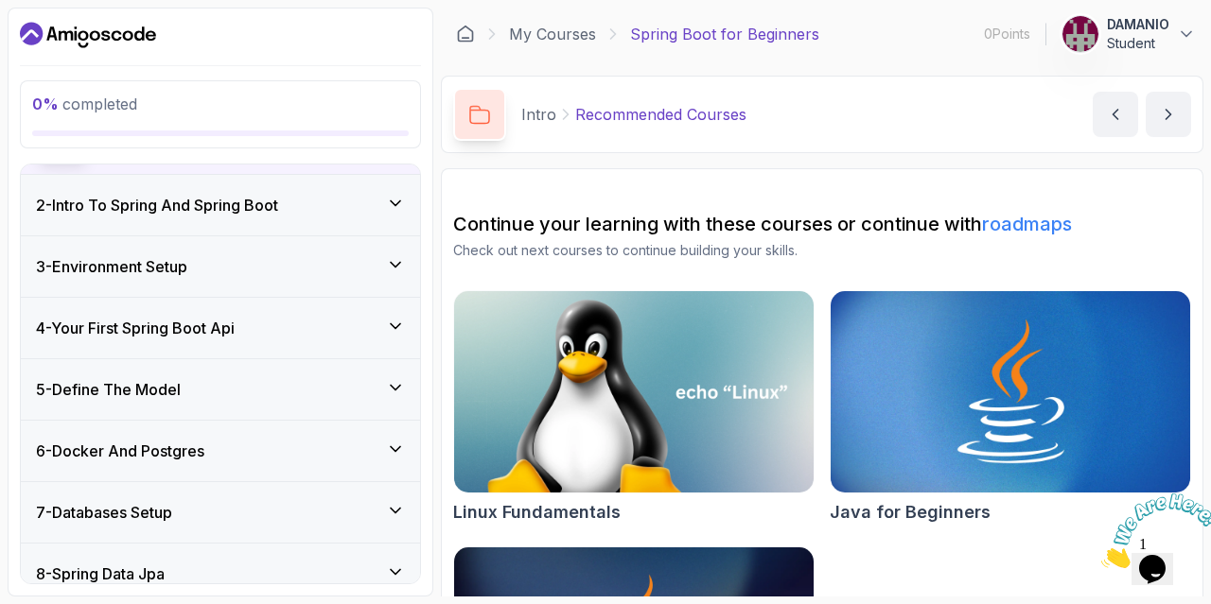
click at [226, 223] on div "2 - Intro To Spring And Spring Boot" at bounding box center [220, 205] width 399 height 61
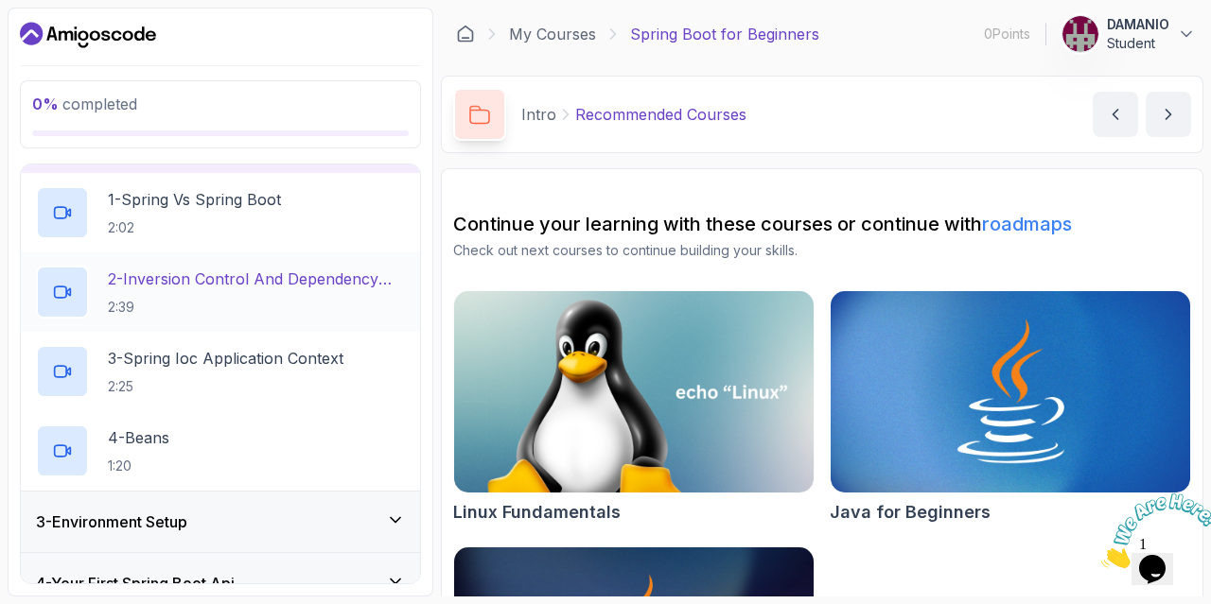
scroll to position [115, 0]
click at [217, 348] on p "3 - Spring Ioc Application Context" at bounding box center [226, 356] width 236 height 23
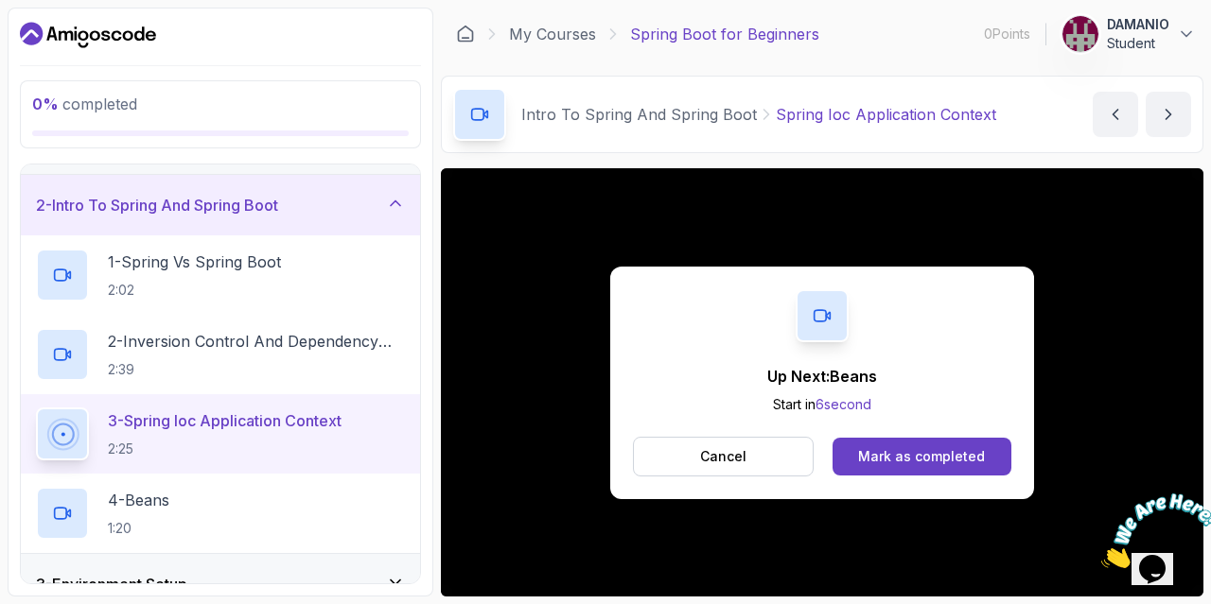
scroll to position [131, 0]
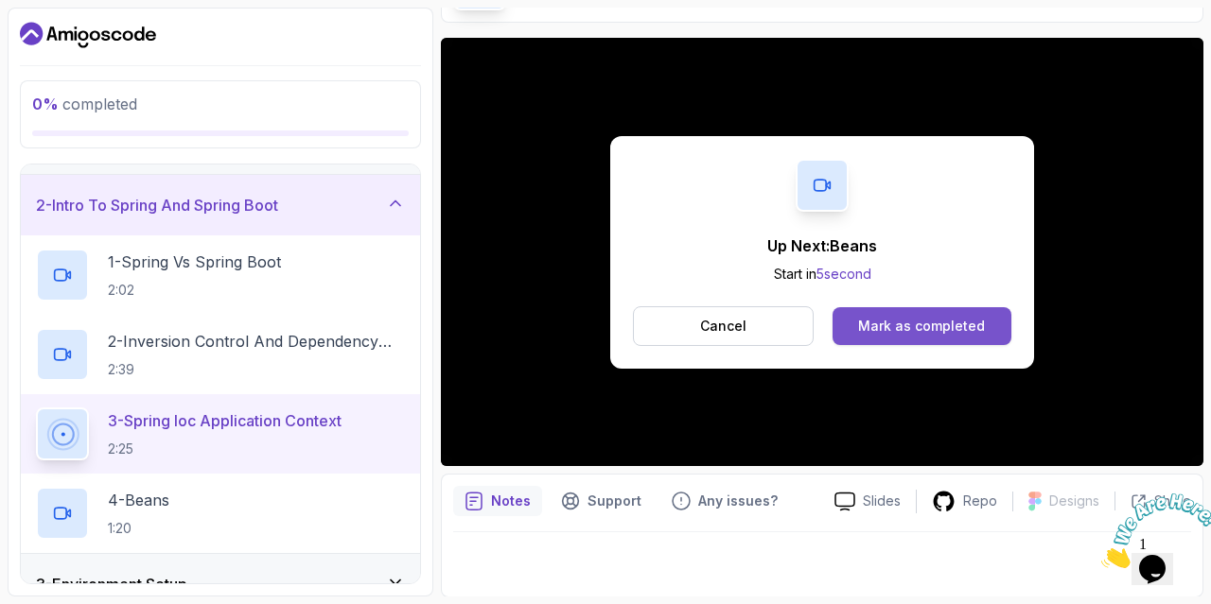
click at [876, 332] on div "Mark as completed" at bounding box center [921, 326] width 127 height 19
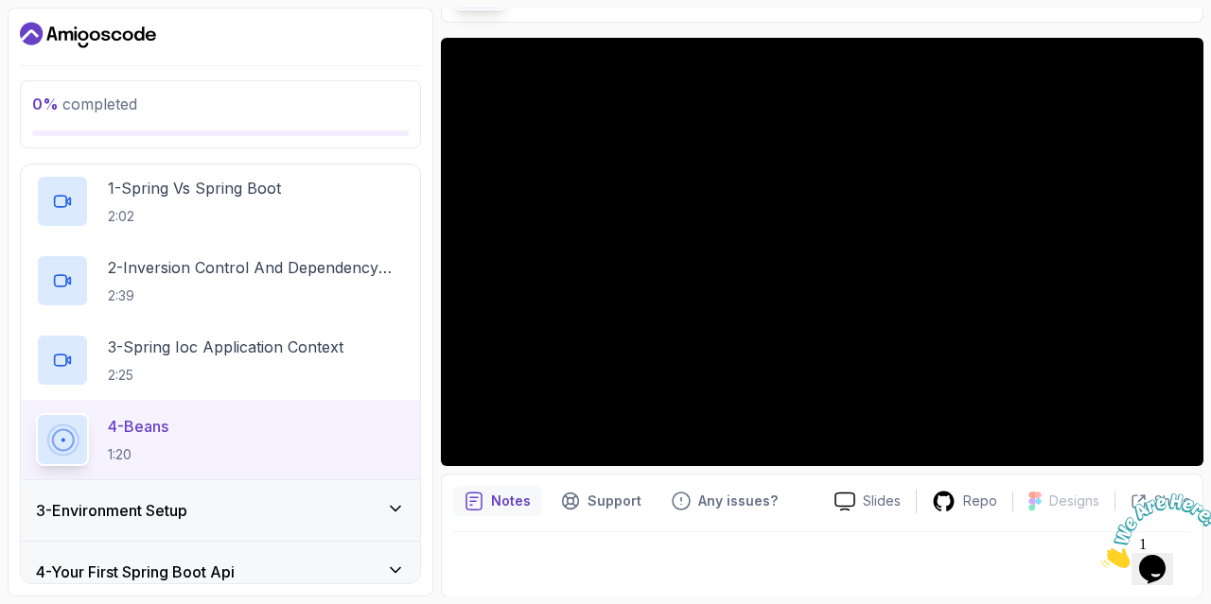
scroll to position [127, 0]
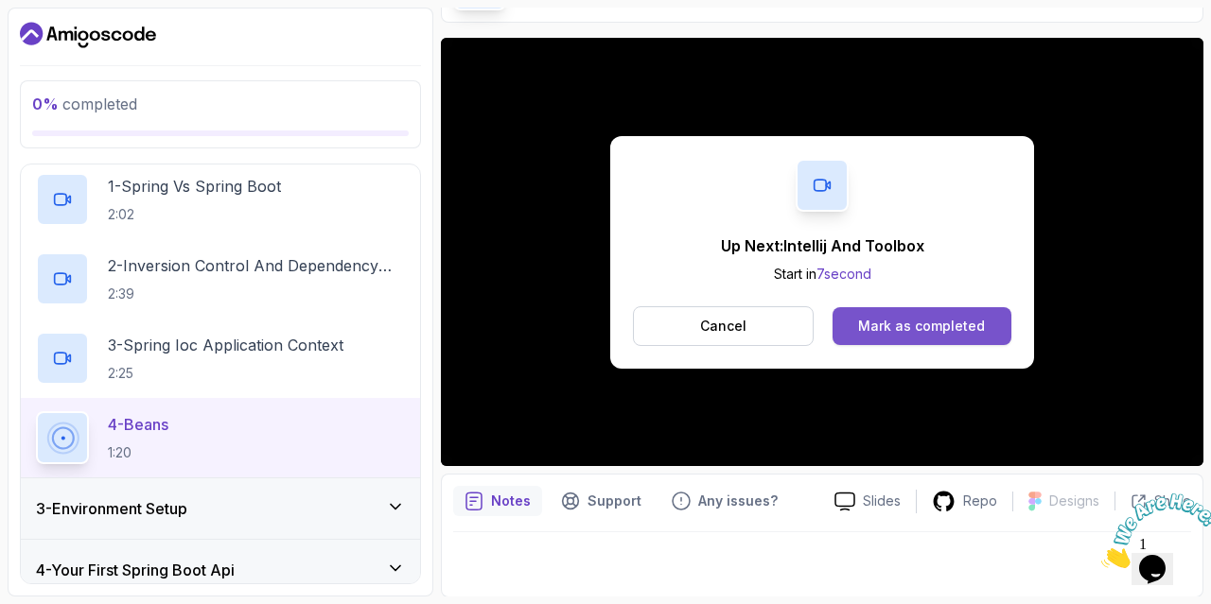
click at [897, 338] on button "Mark as completed" at bounding box center [921, 326] width 179 height 38
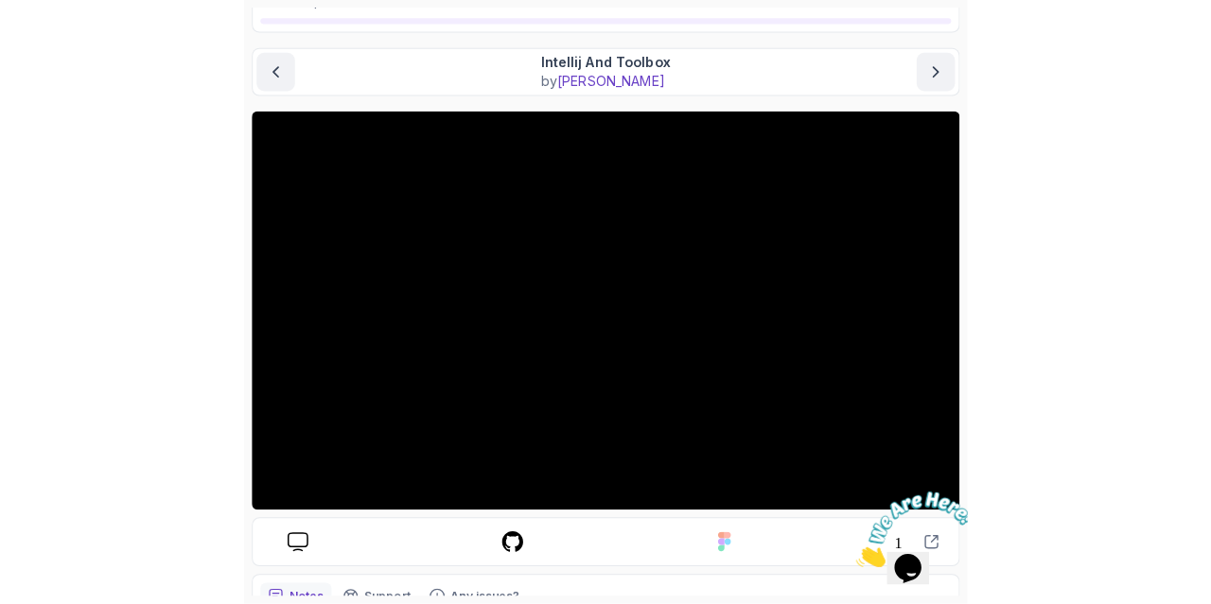
scroll to position [124, 0]
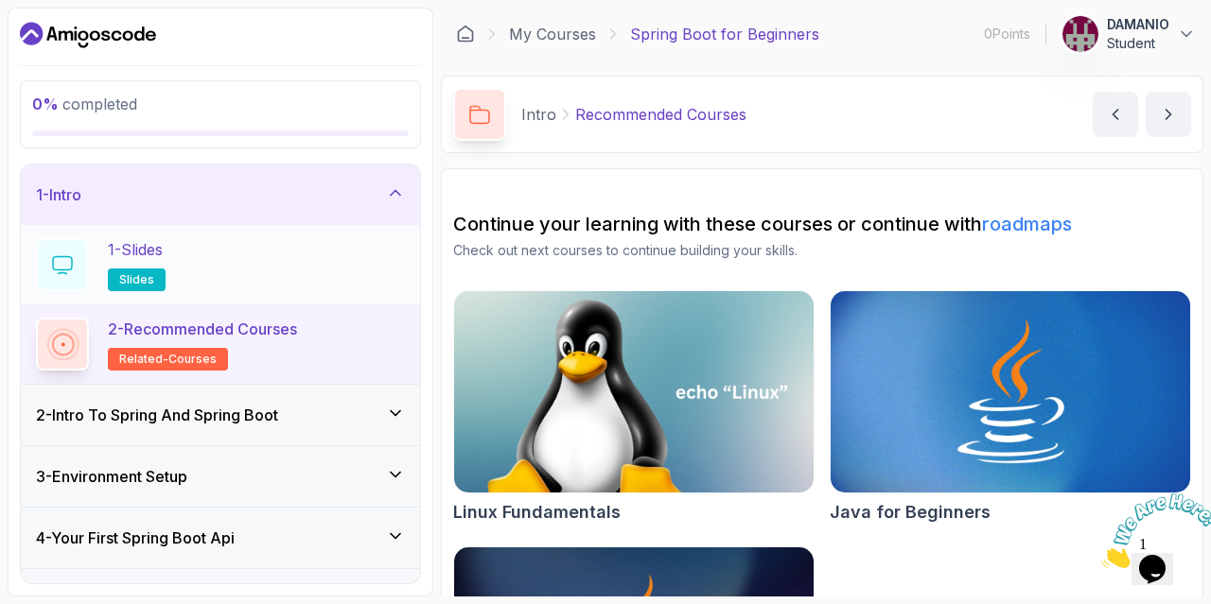
click at [163, 256] on p "1 - Slides" at bounding box center [135, 249] width 55 height 23
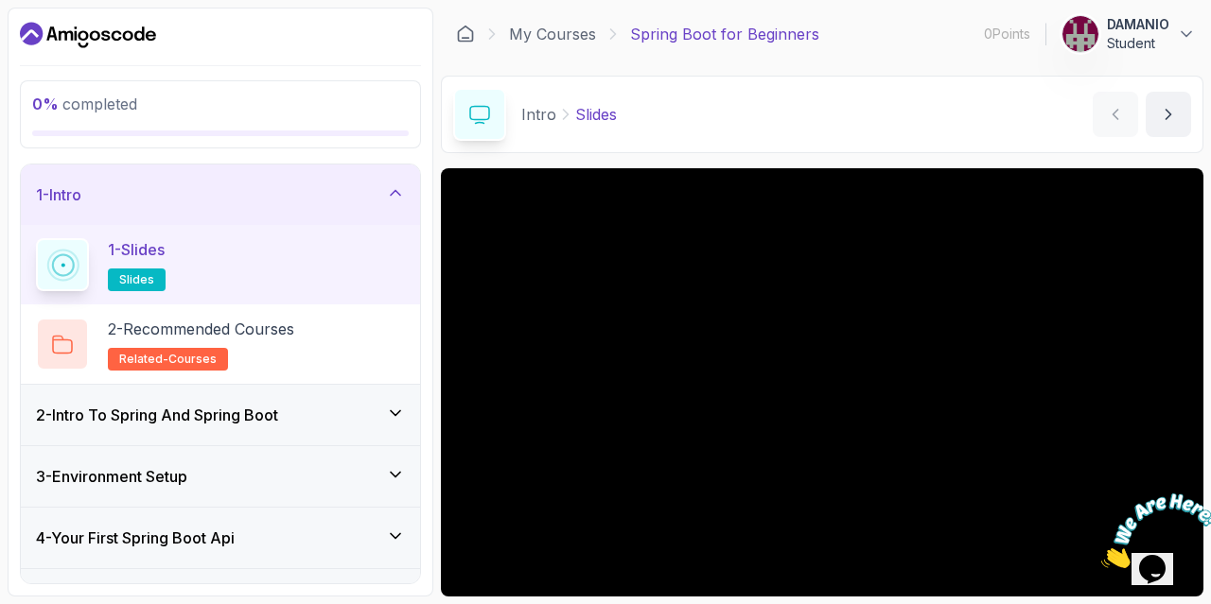
scroll to position [131, 0]
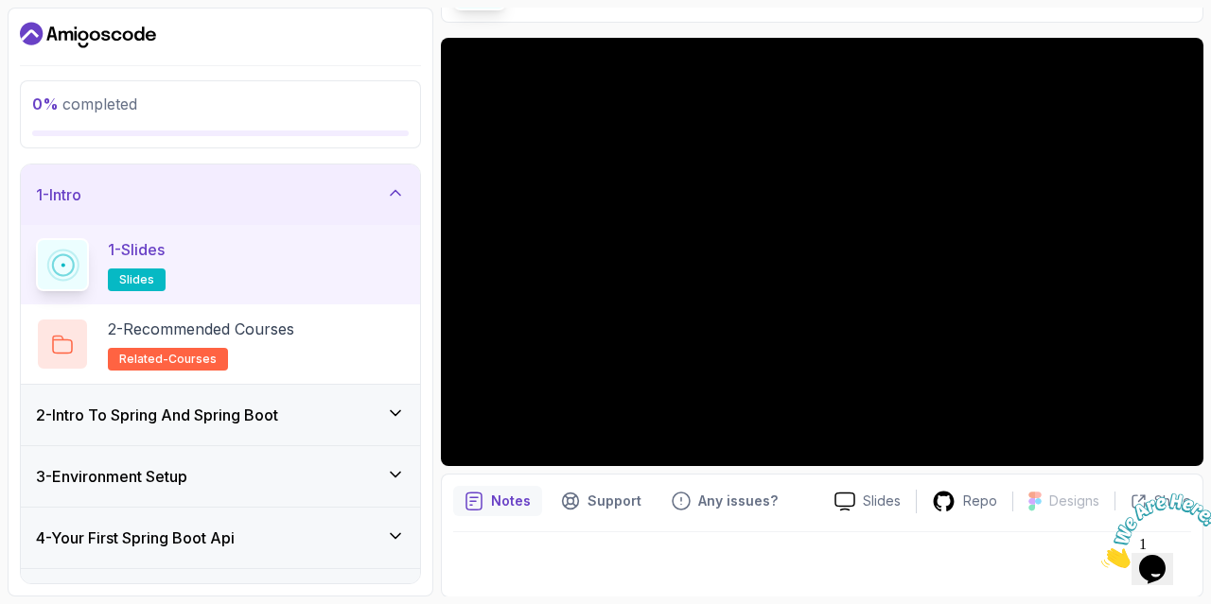
click at [277, 423] on h3 "2 - Intro To Spring And Spring Boot" at bounding box center [157, 415] width 242 height 23
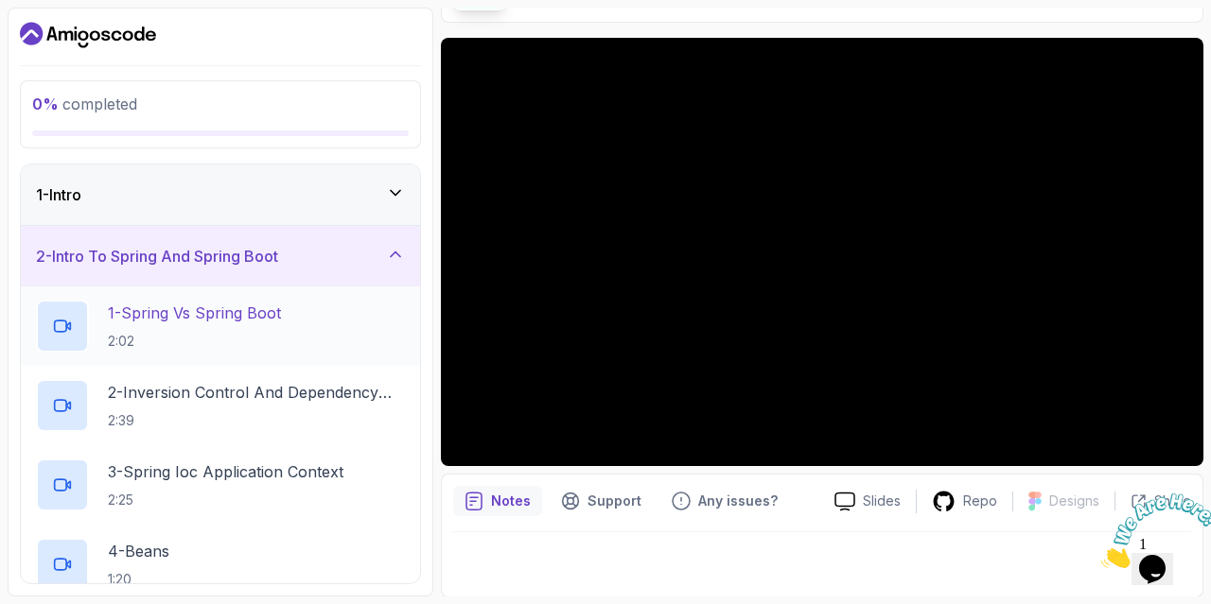
click at [263, 313] on p "1 - Spring Vs Spring Boot" at bounding box center [194, 313] width 173 height 23
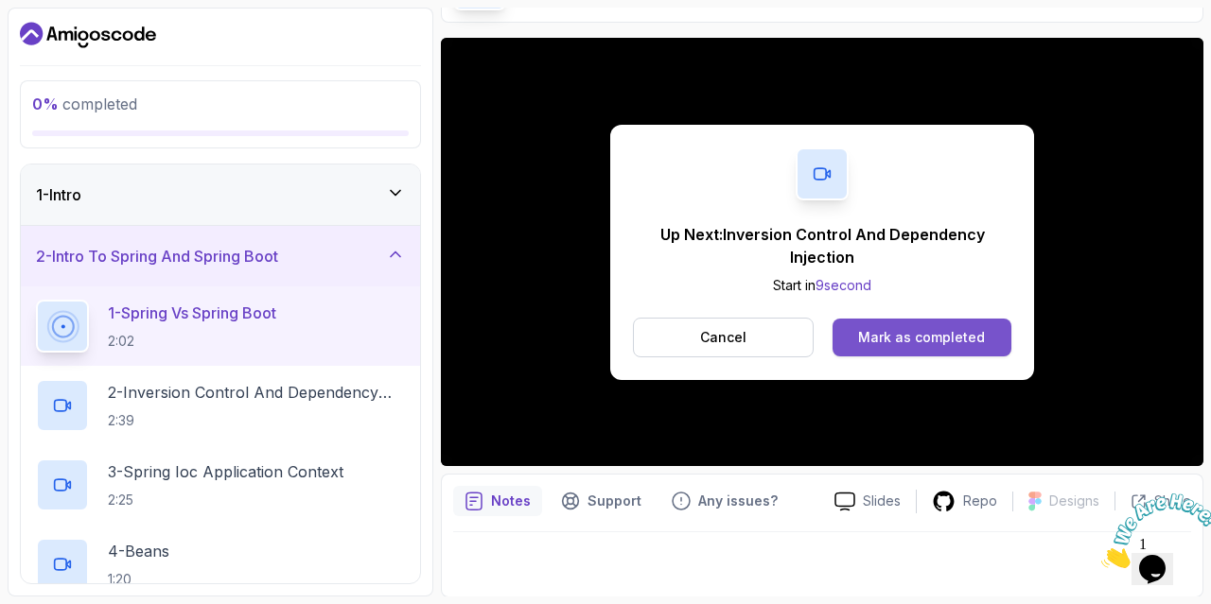
click at [956, 353] on button "Mark as completed" at bounding box center [921, 338] width 179 height 38
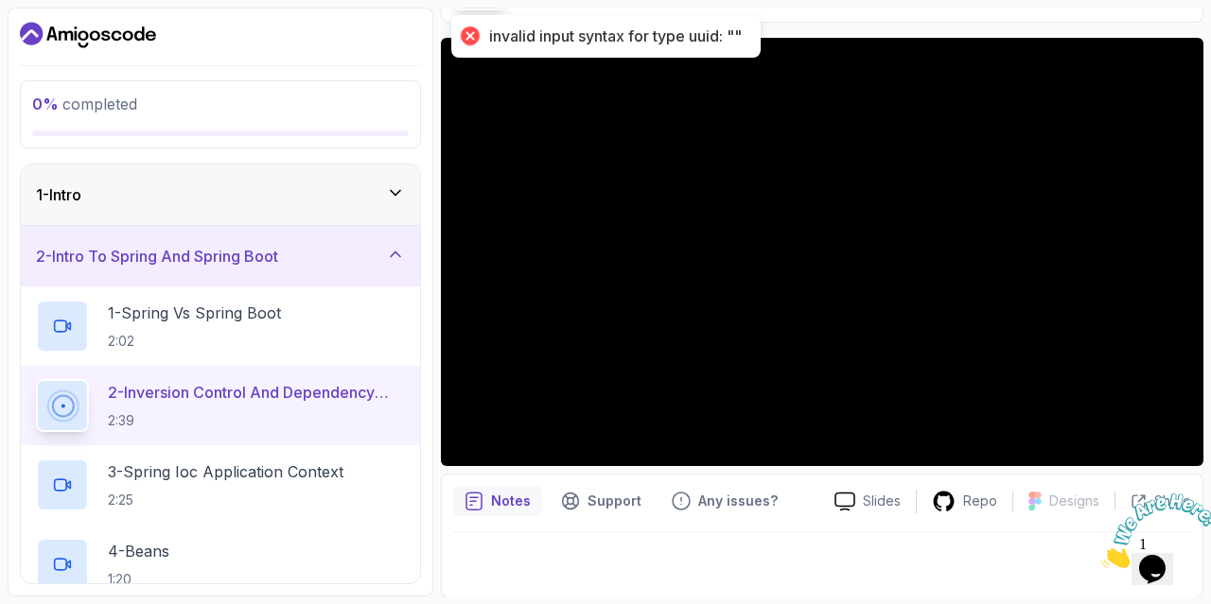
click at [698, 38] on div "invalid input syntax for type uuid: """ at bounding box center [615, 36] width 253 height 20
click at [456, 28] on div "invalid input syntax for type uuid: """ at bounding box center [605, 36] width 309 height 43
click at [1139, 543] on img at bounding box center [1159, 531] width 117 height 75
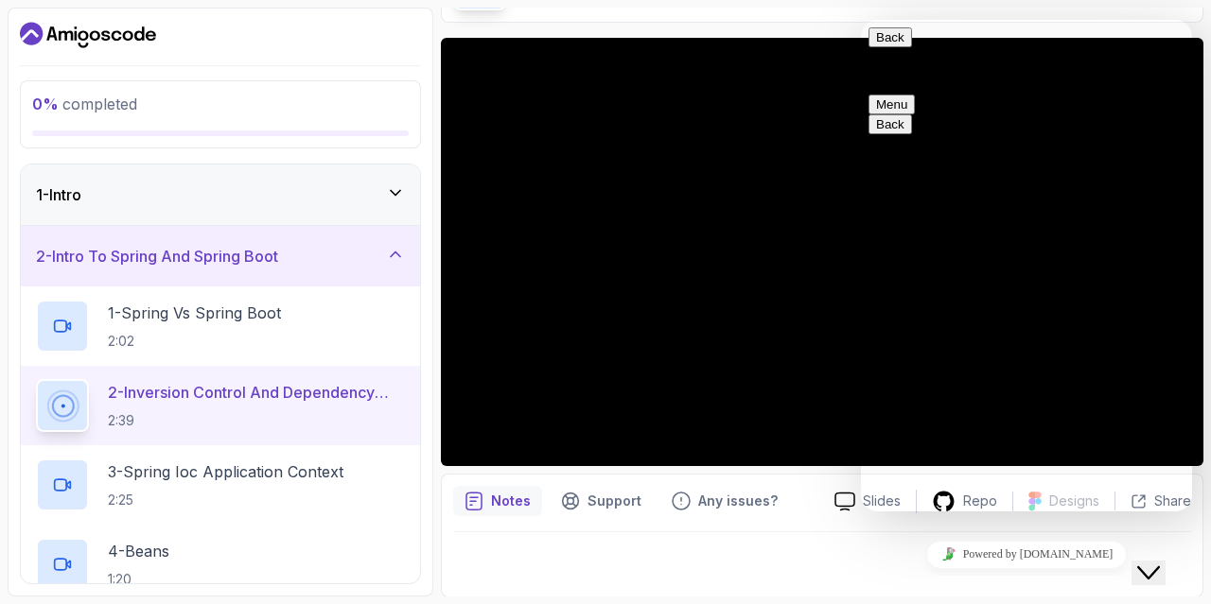
click at [861, 20] on textarea at bounding box center [861, 20] width 0 height 0
click at [861, 20] on div "Rate this chat Insert emoji" at bounding box center [861, 20] width 0 height 0
click at [861, 20] on textarea at bounding box center [861, 20] width 0 height 0
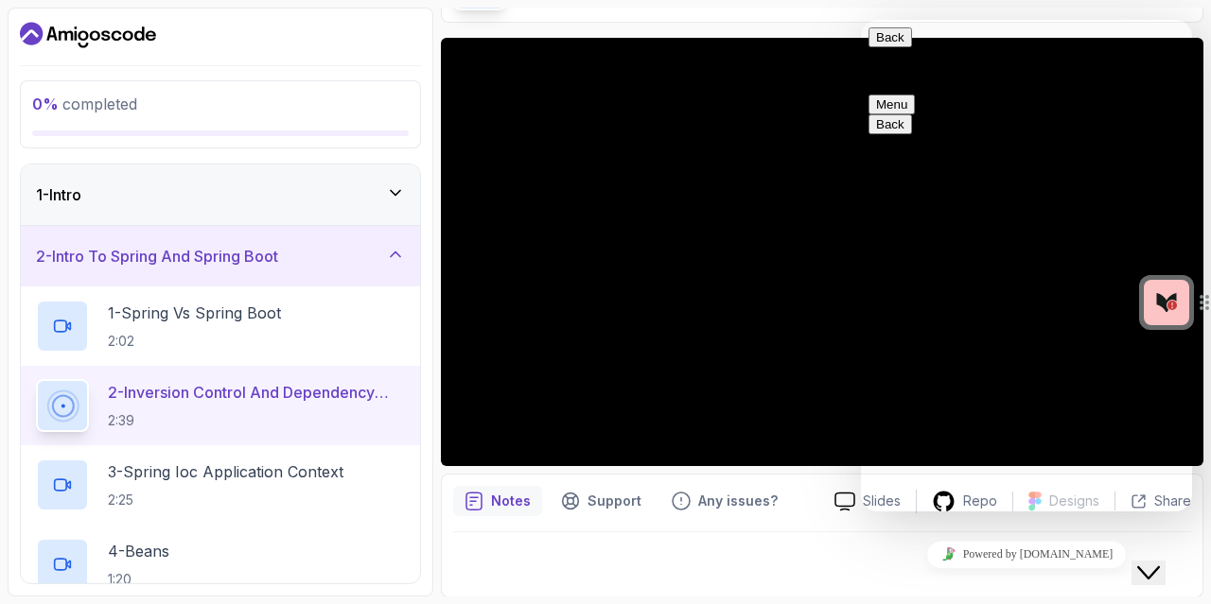
scroll to position [80, 0]
type textarea "Im triyng to makr lessons ats done butits saying"
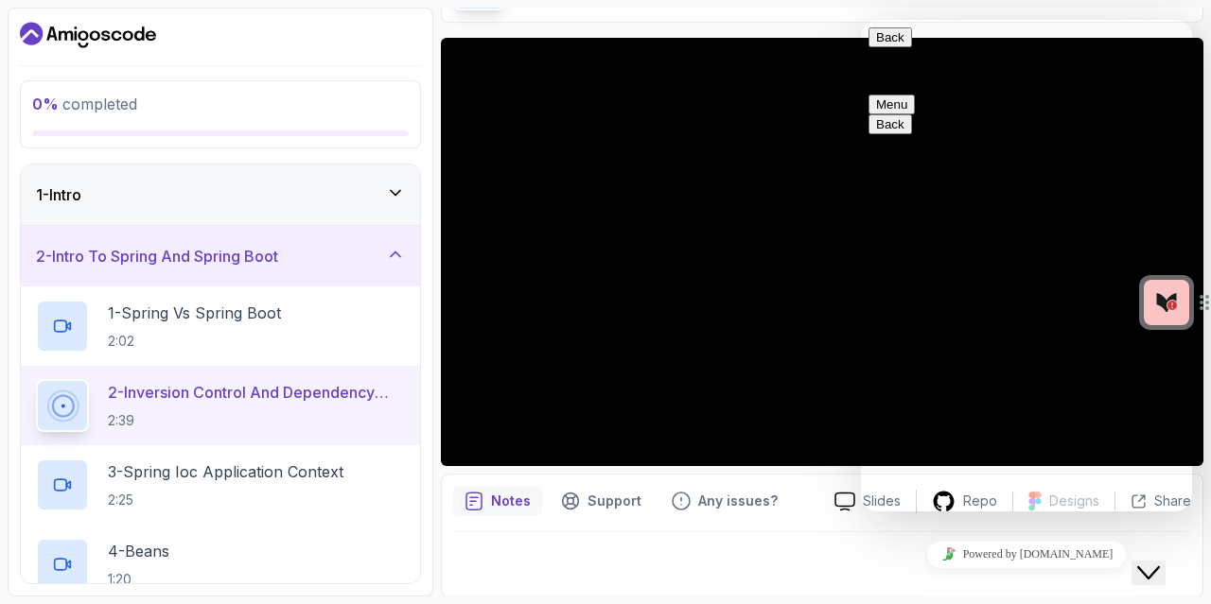
scroll to position [337, 0]
type input "David"
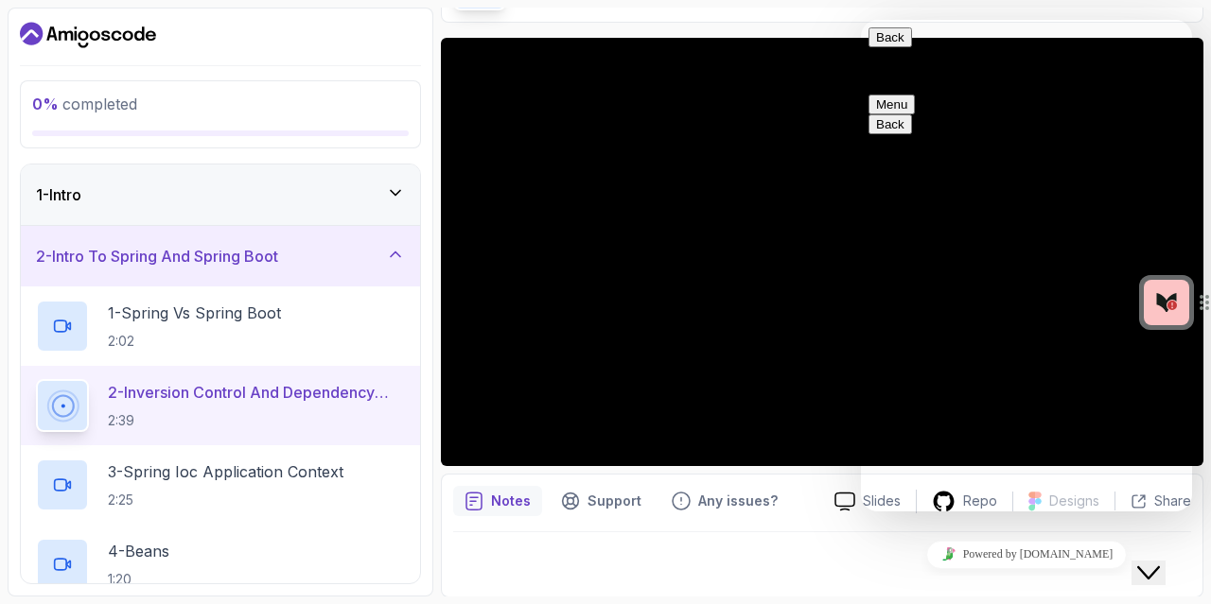
click at [861, 20] on div "Im triyng to makr lessons ats done butits saying Im triyng to makr lessons ats …" at bounding box center [861, 20] width 0 height 0
click at [888, 47] on button "Back" at bounding box center [890, 37] width 44 height 20
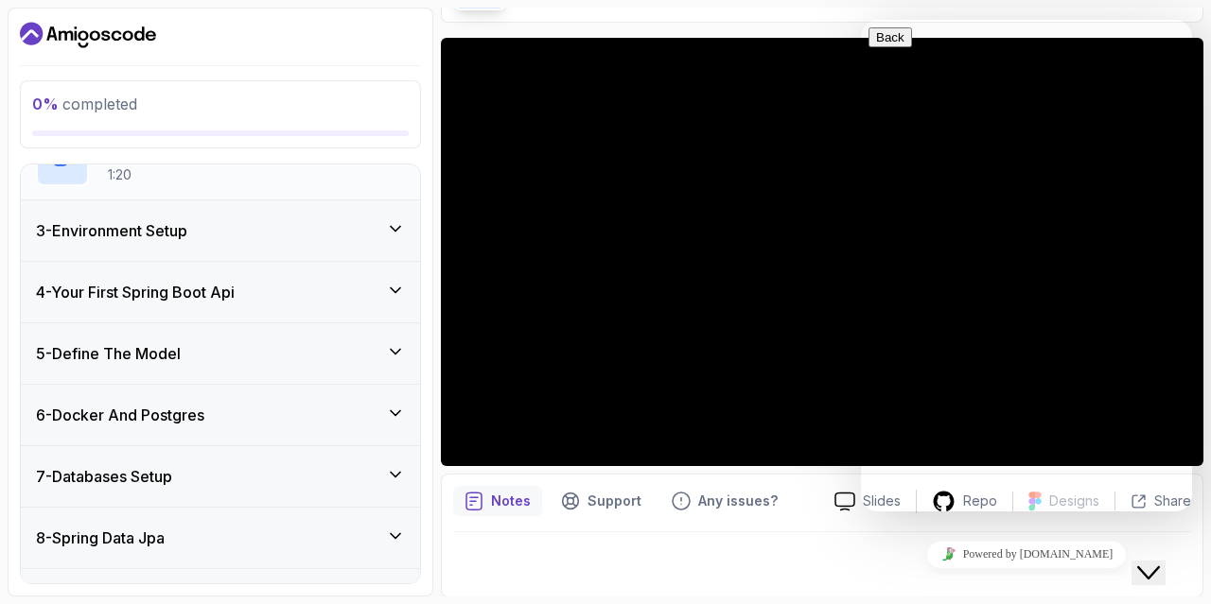
click at [209, 192] on div "4 - Beans 1:20" at bounding box center [220, 159] width 399 height 79
click at [190, 212] on div "3 - Environment Setup" at bounding box center [220, 231] width 399 height 61
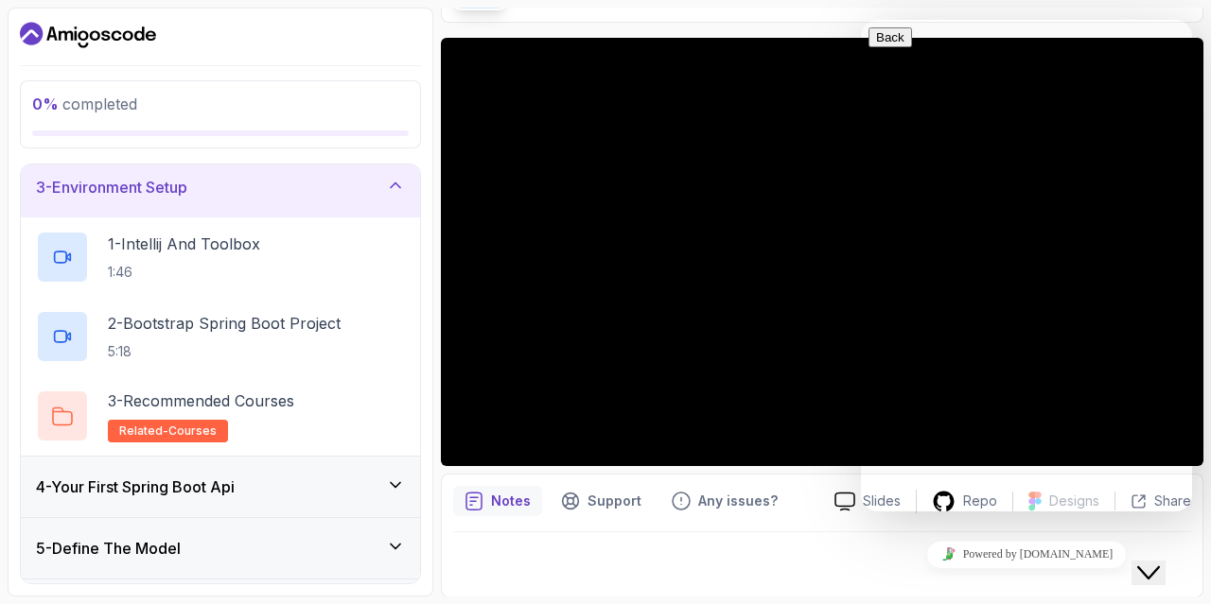
scroll to position [129, 0]
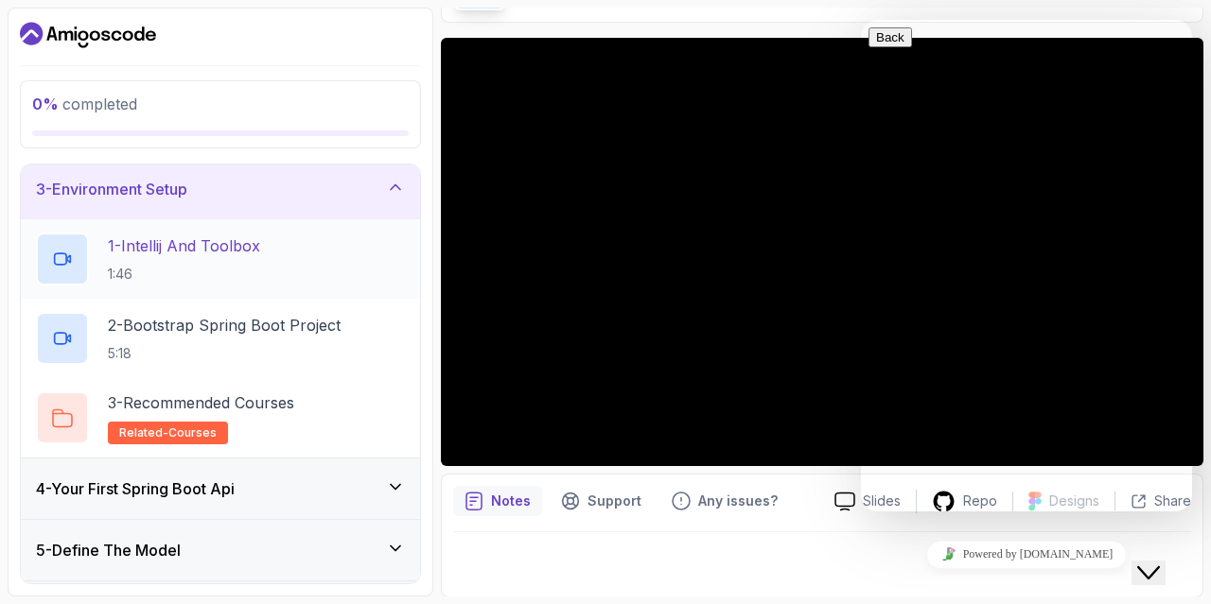
click at [193, 239] on p "1 - Intellij And Toolbox" at bounding box center [184, 246] width 152 height 23
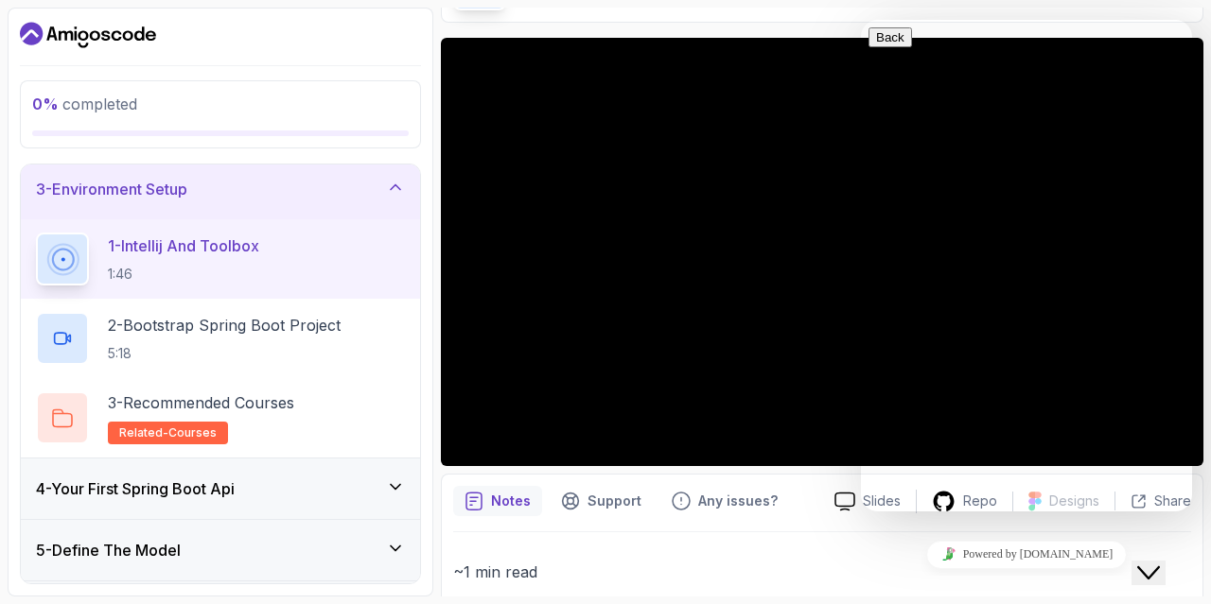
click at [1147, 561] on button "Close Chat This icon closes the chat window." at bounding box center [1148, 573] width 34 height 25
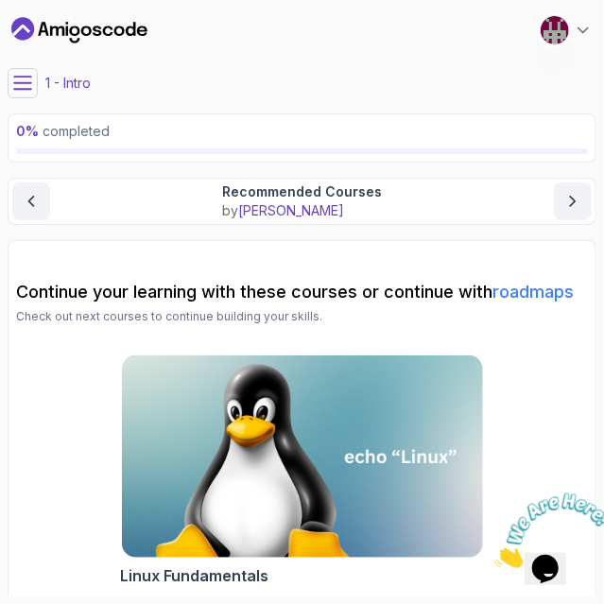
click at [469, 154] on div "0 % completed" at bounding box center [302, 138] width 589 height 49
click at [8, 80] on button at bounding box center [23, 83] width 30 height 30
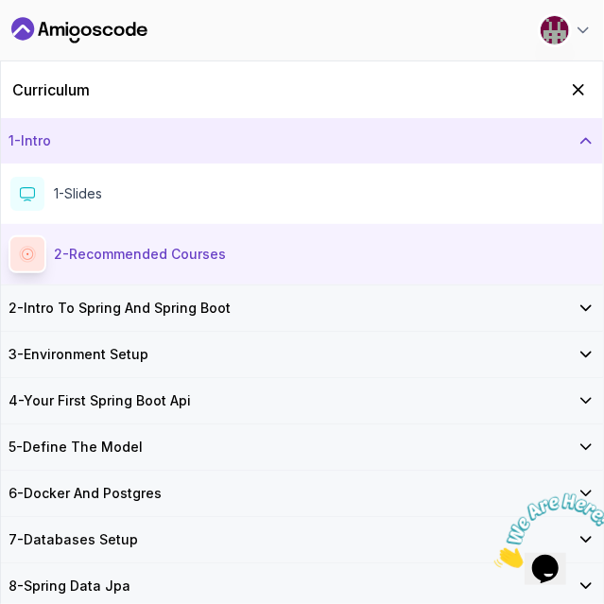
click at [54, 347] on h3 "3 - Environment Setup" at bounding box center [79, 354] width 140 height 19
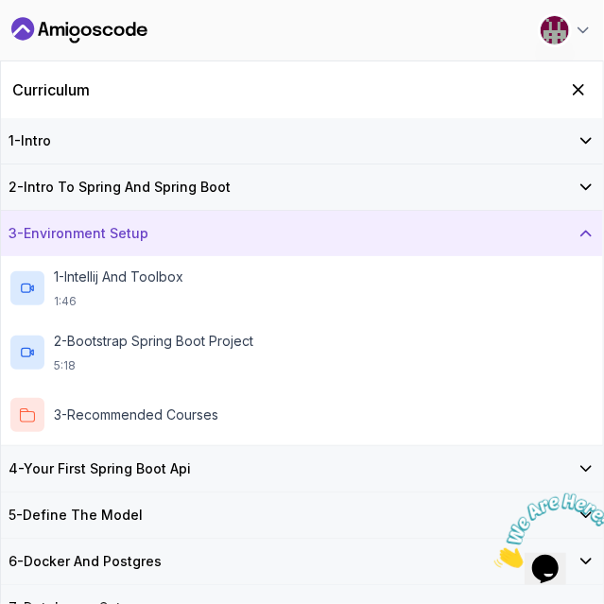
click at [47, 244] on div "3 - Environment Setup" at bounding box center [302, 233] width 603 height 45
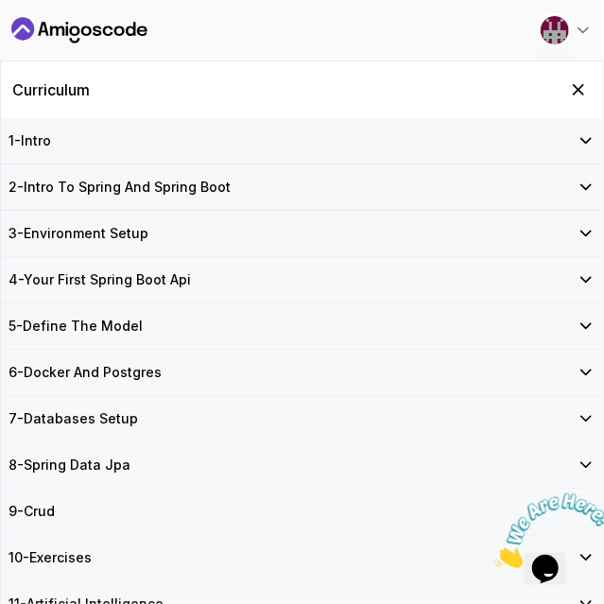
click at [34, 230] on h3 "3 - Environment Setup" at bounding box center [79, 233] width 140 height 19
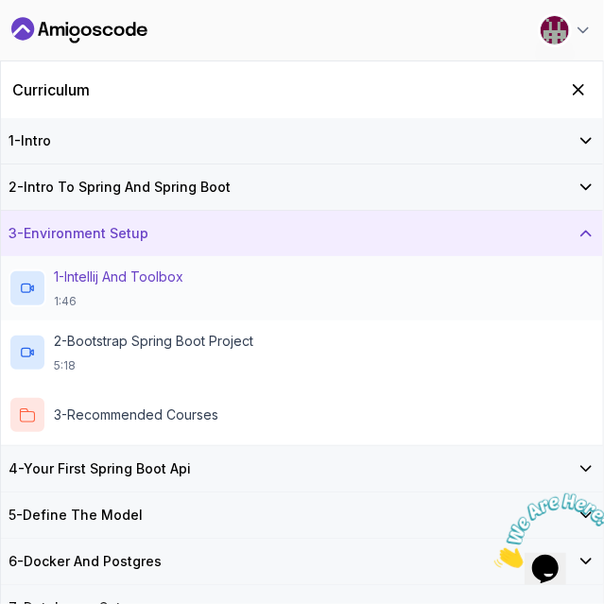
click at [374, 279] on div "1 - Intellij And Toolbox 1:46" at bounding box center [302, 289] width 587 height 42
